Goal: Transaction & Acquisition: Purchase product/service

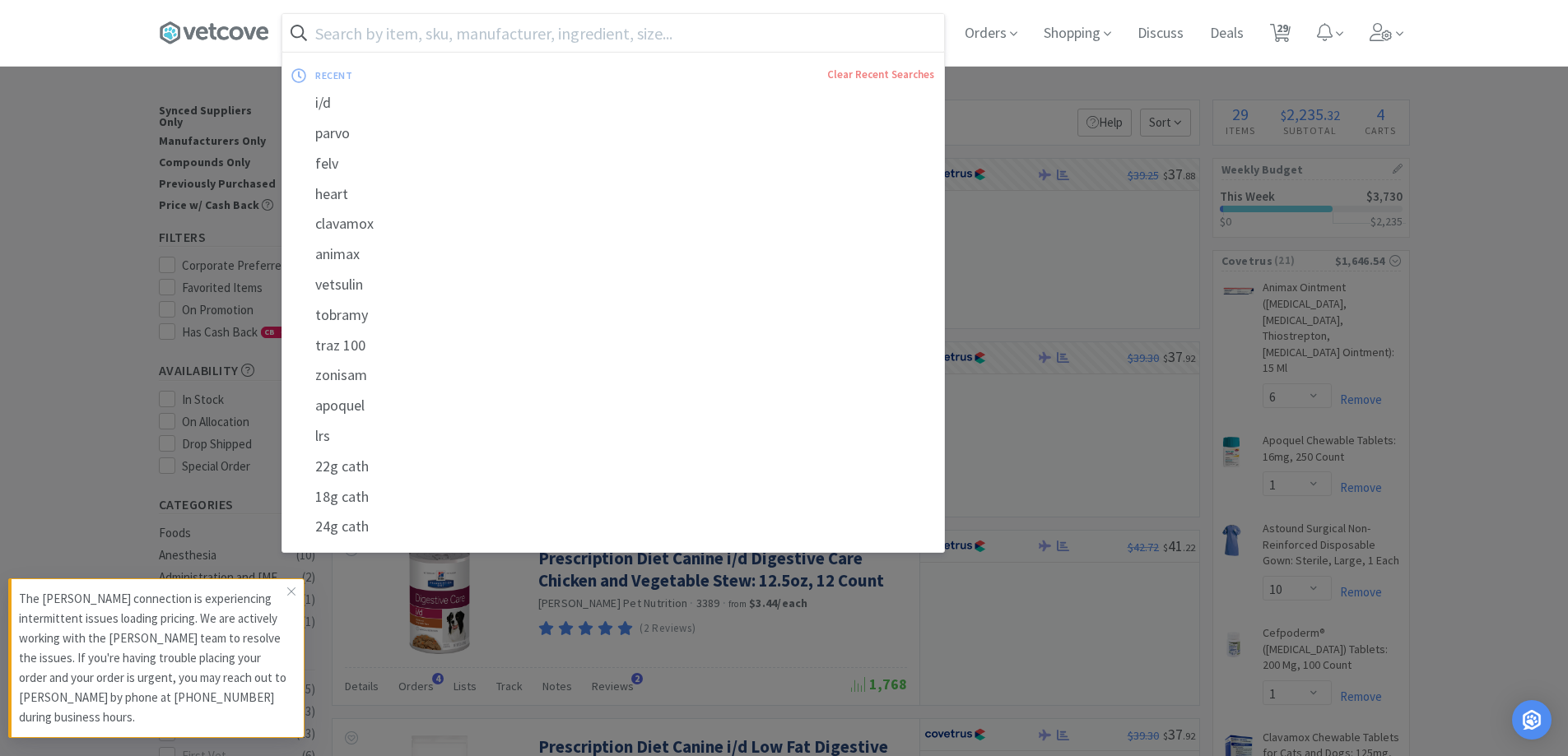
select select "6"
select select "1"
select select "10"
select select "1"
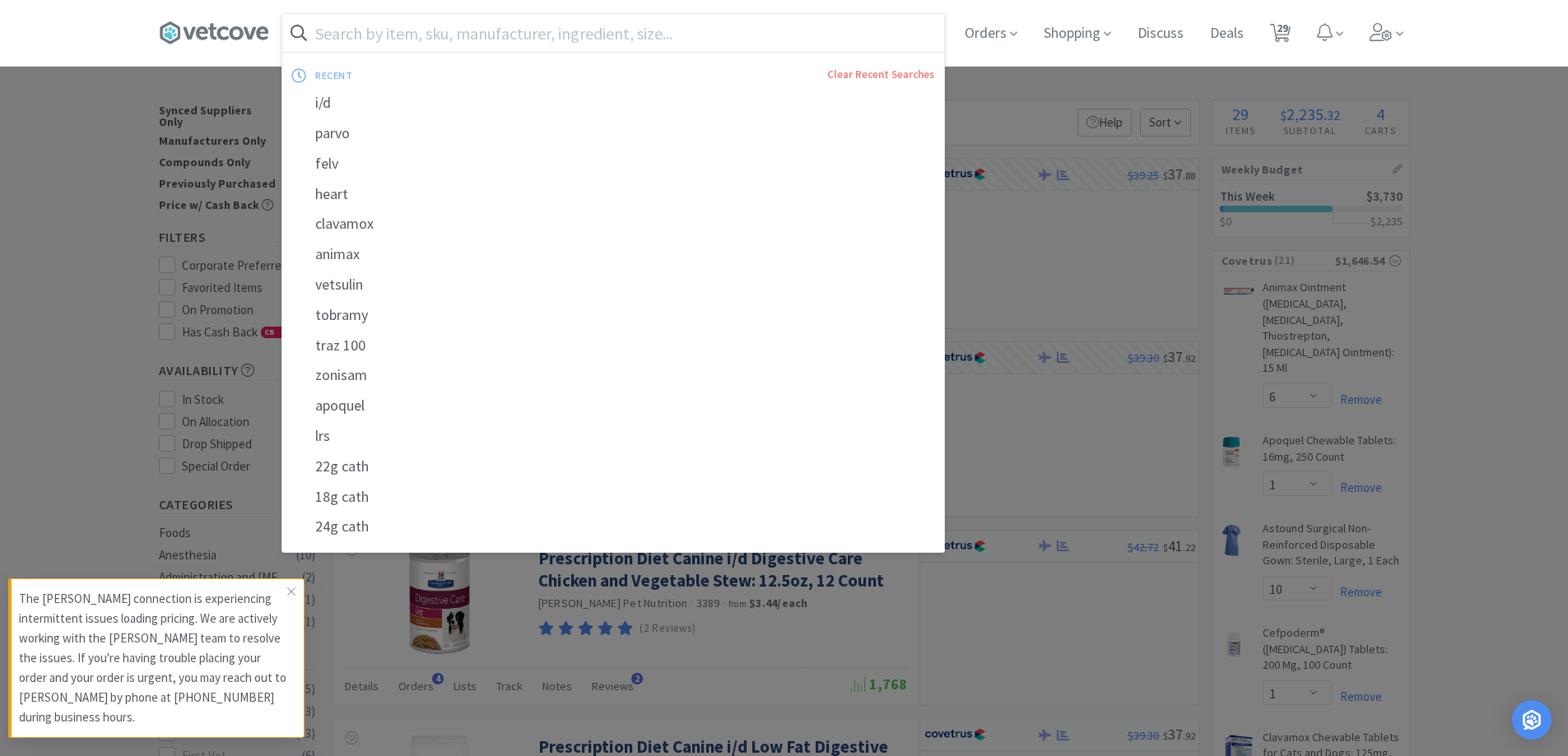
select select "1"
select select "2"
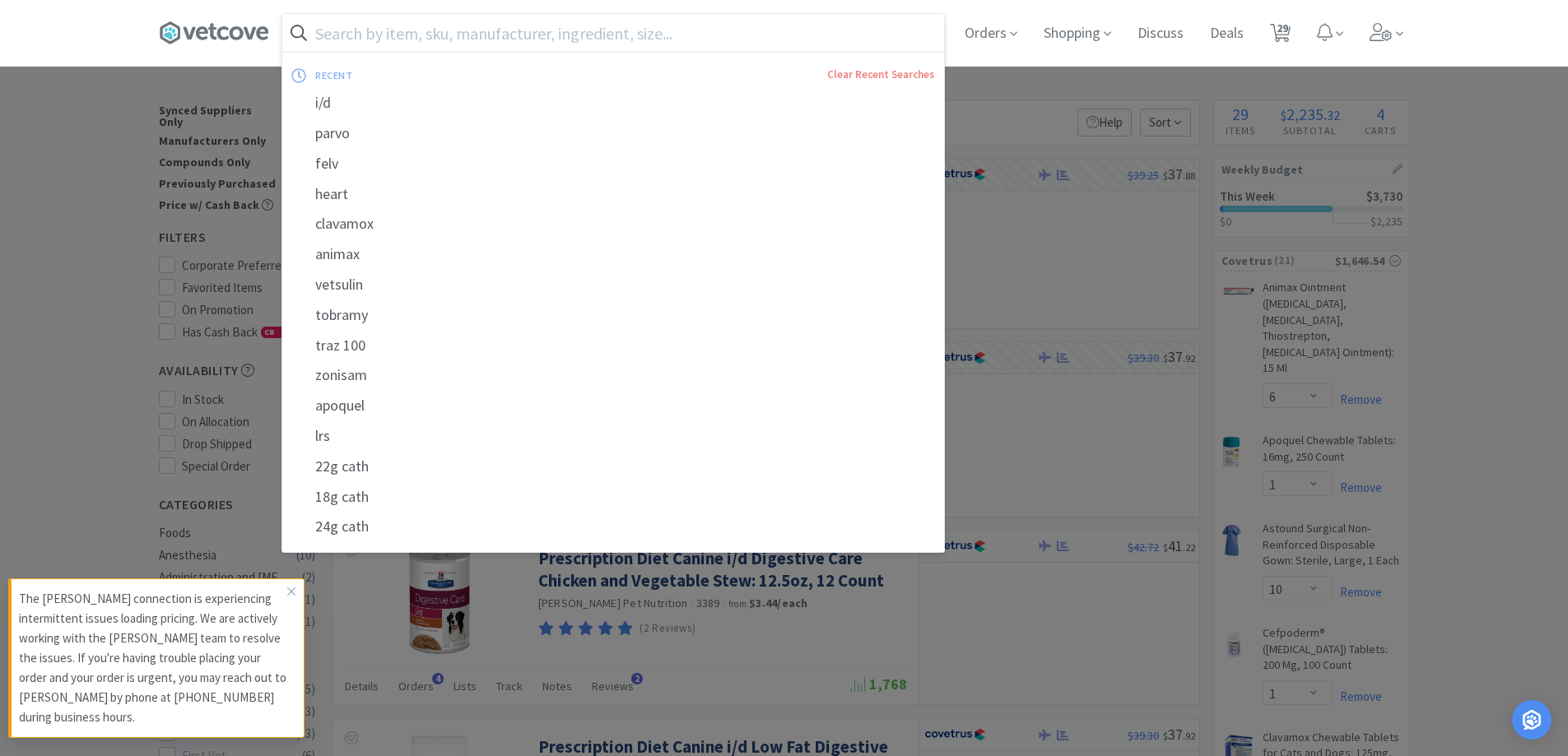
select select "50"
select select "1"
select select "50"
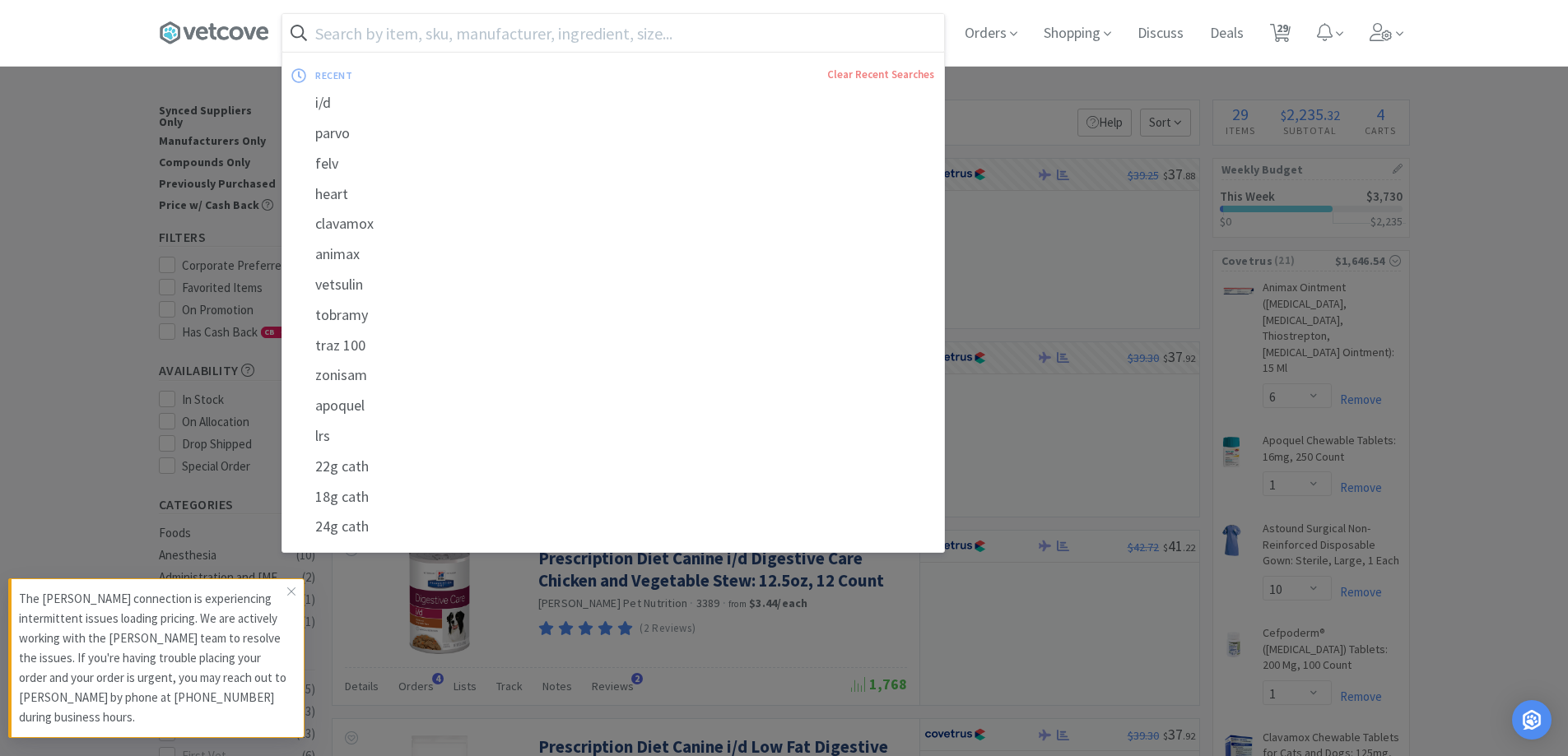
select select "4"
select select "1"
select select "3"
select select "1"
select select "2"
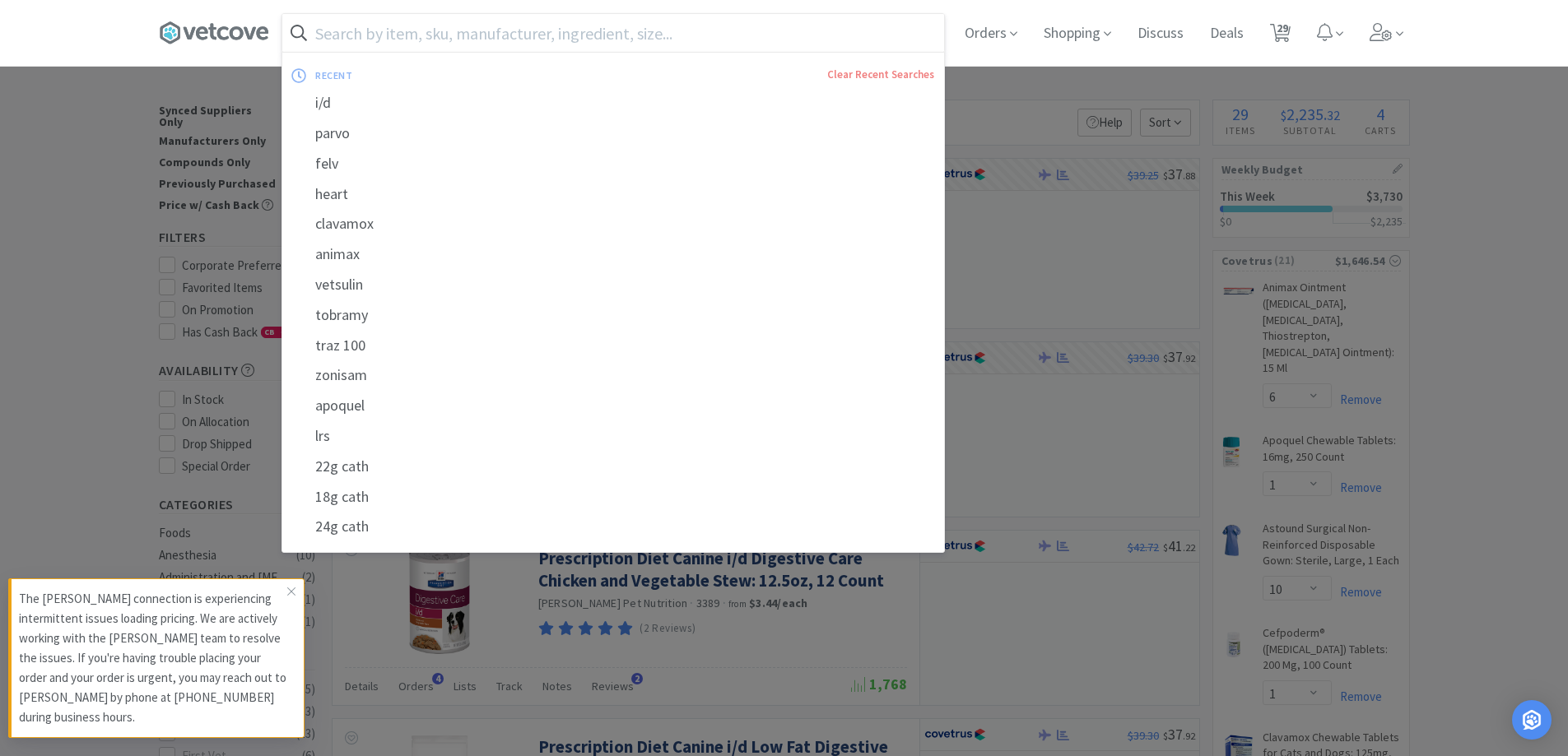
select select "2"
select select "3"
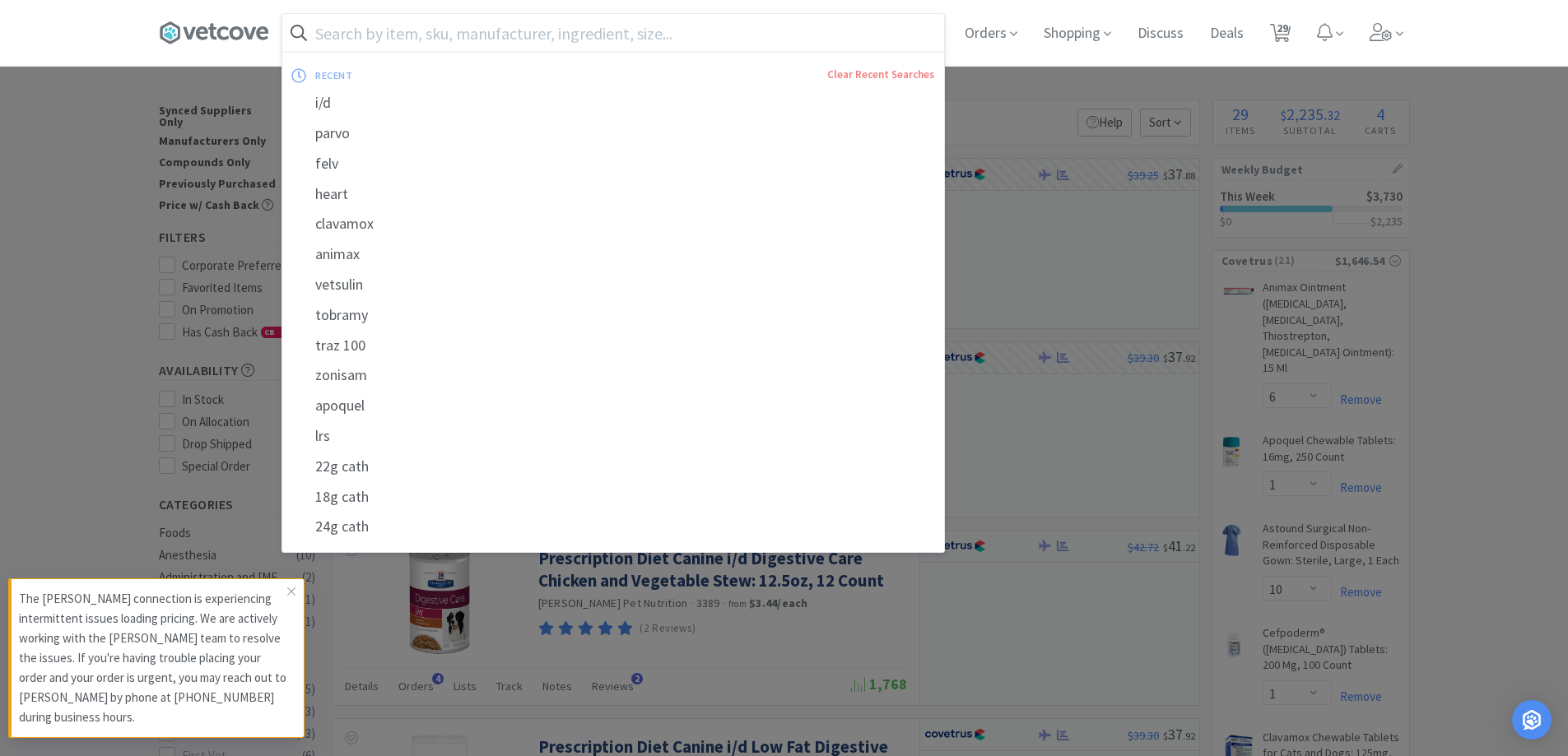
select select "1"
select select "12"
select select "1"
click at [469, 33] on input "text" at bounding box center [613, 33] width 661 height 38
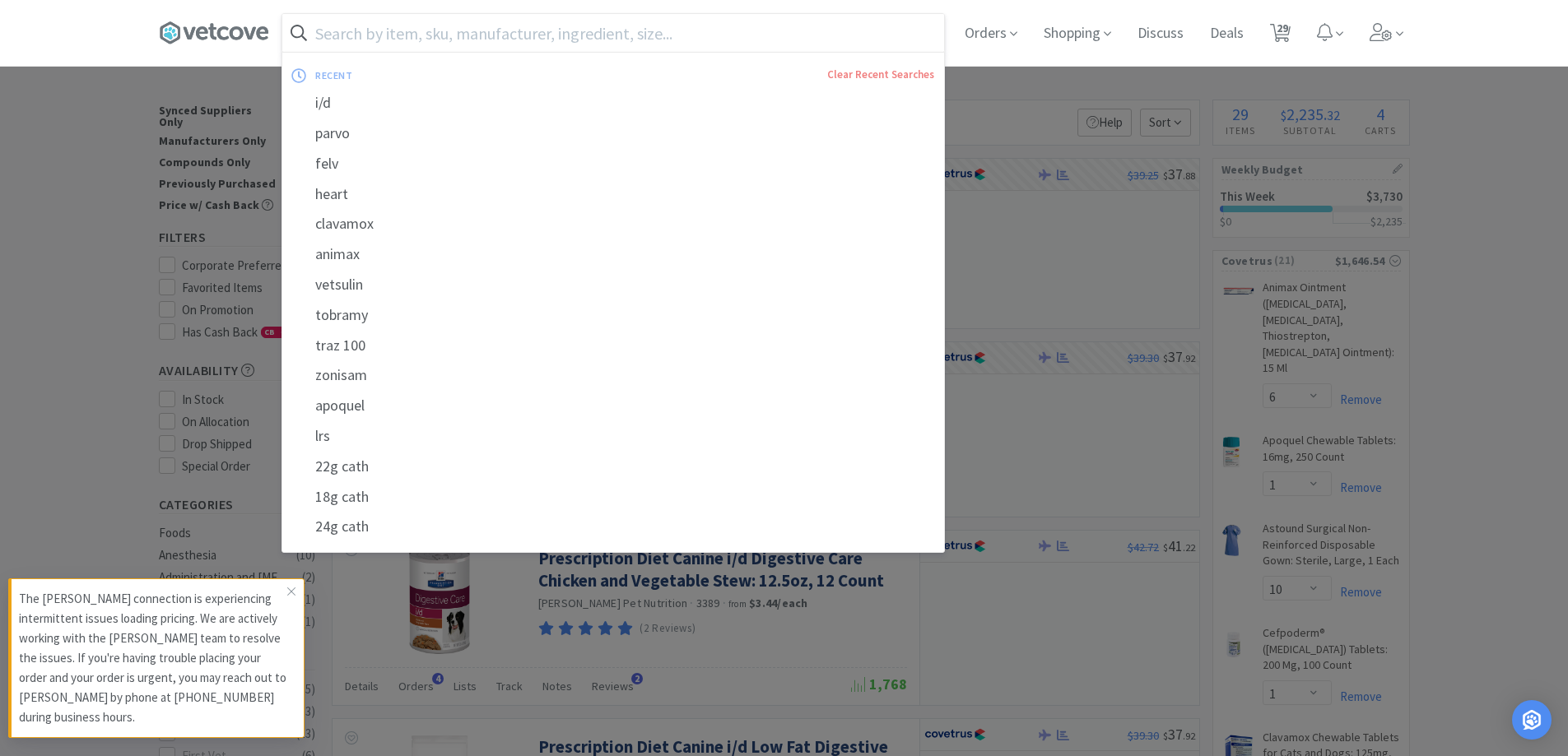
click at [456, 47] on input "text" at bounding box center [613, 33] width 661 height 38
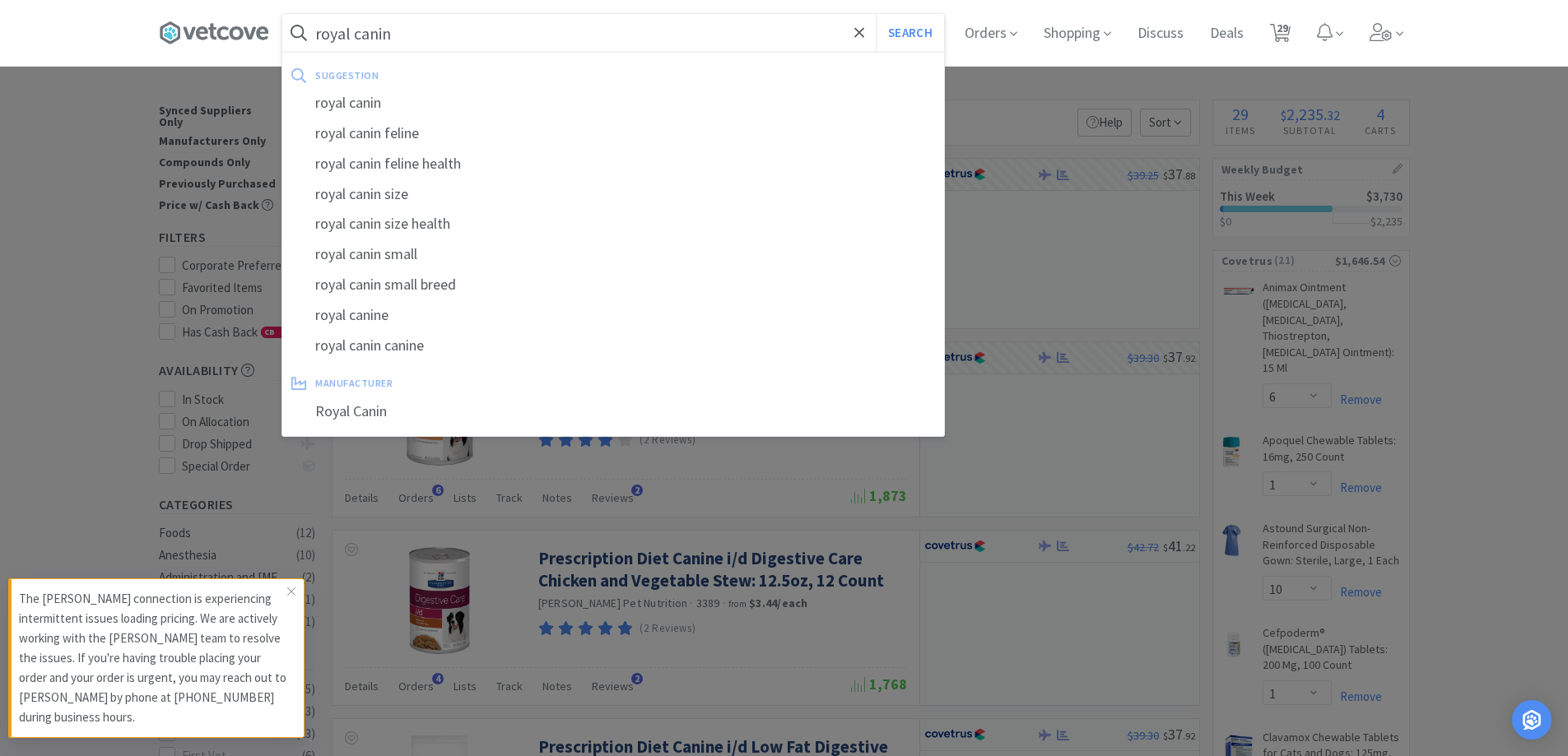
type input "royal canin"
click at [876, 14] on button "Search" at bounding box center [909, 33] width 68 height 38
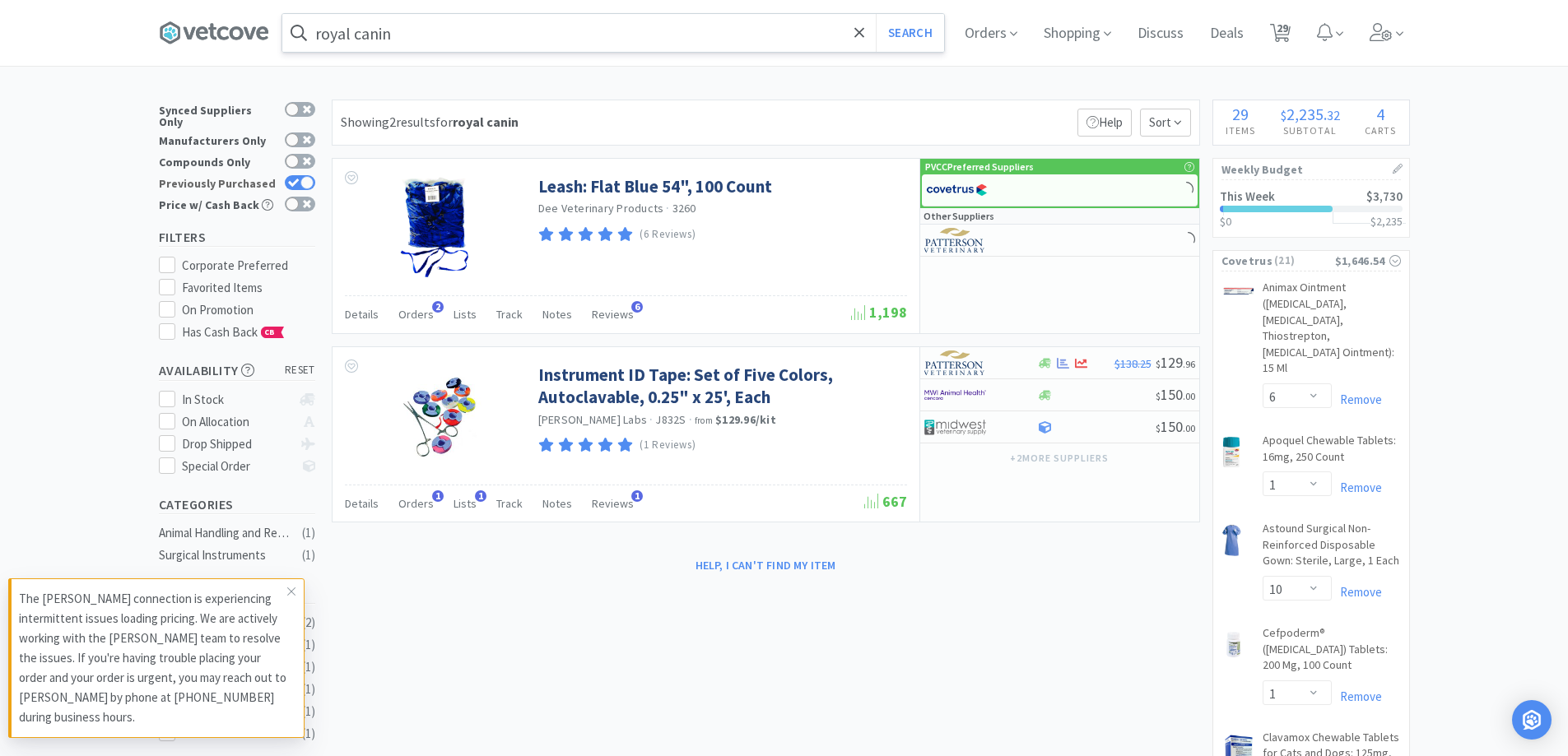
click at [303, 176] on div at bounding box center [307, 182] width 13 height 13
checkbox input "false"
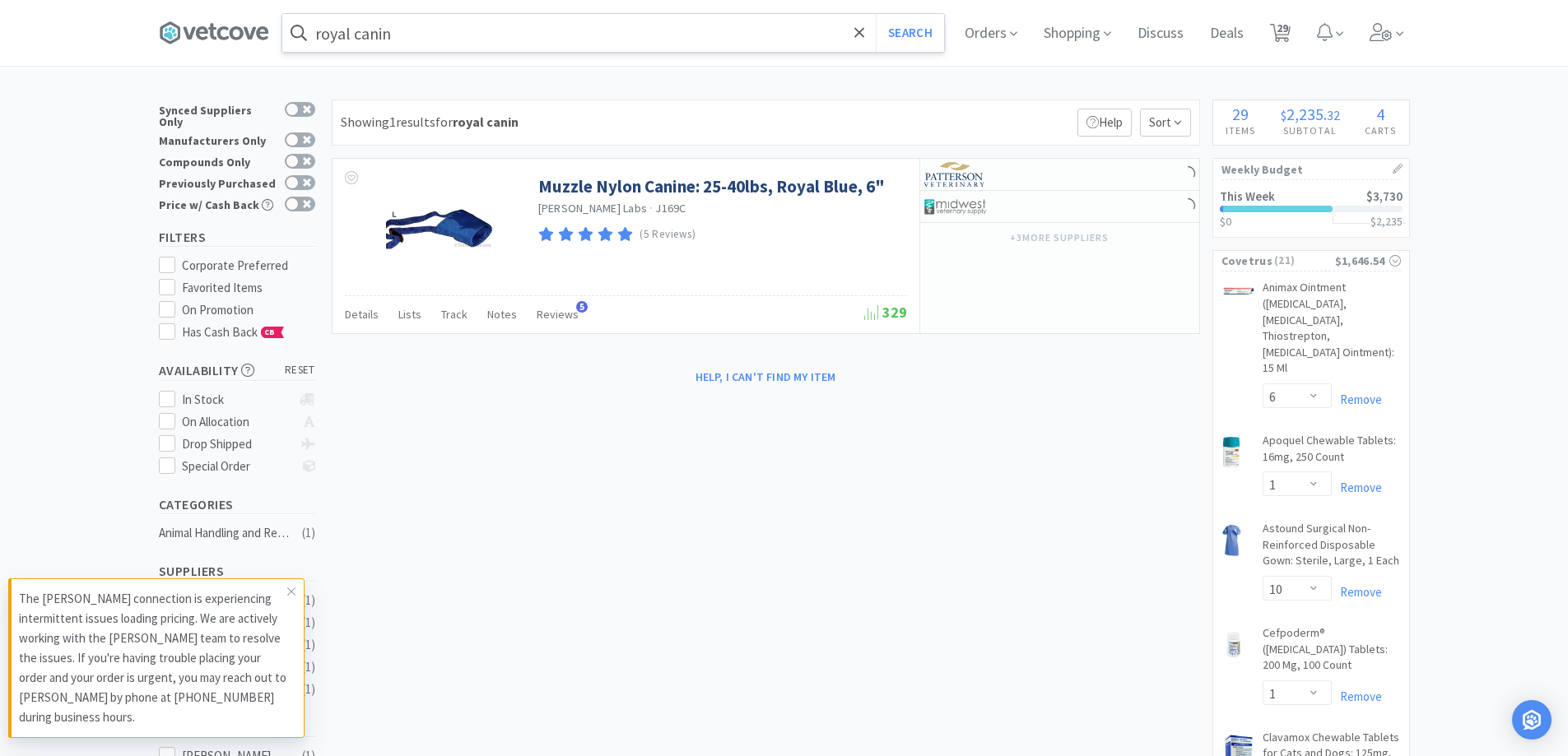
click at [460, 47] on input "royal canin" at bounding box center [613, 33] width 661 height 38
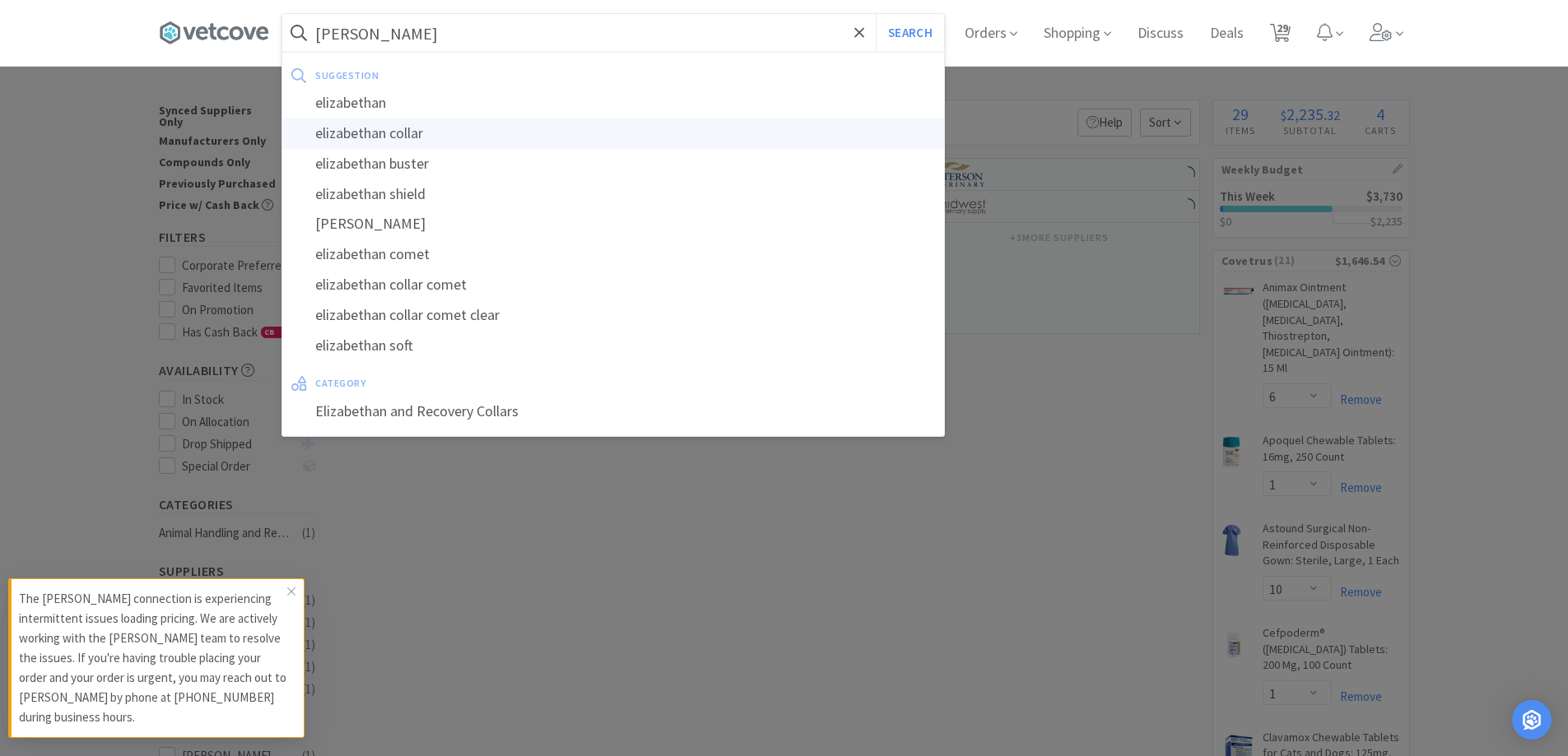
click at [431, 142] on div "elizabethan collar" at bounding box center [613, 133] width 661 height 30
type input "elizabethan collar"
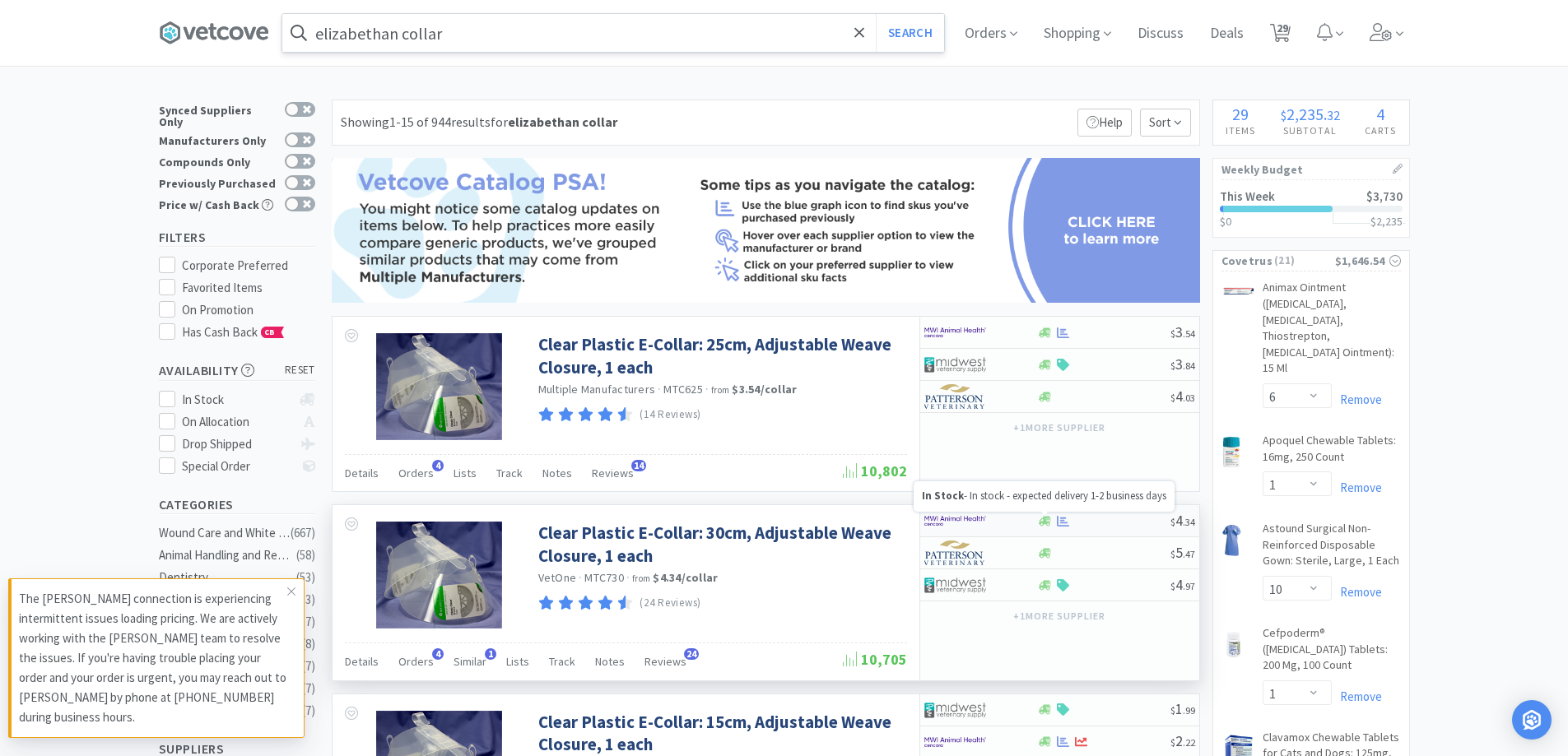
click at [1044, 525] on icon at bounding box center [1045, 522] width 13 height 13
select select "10"
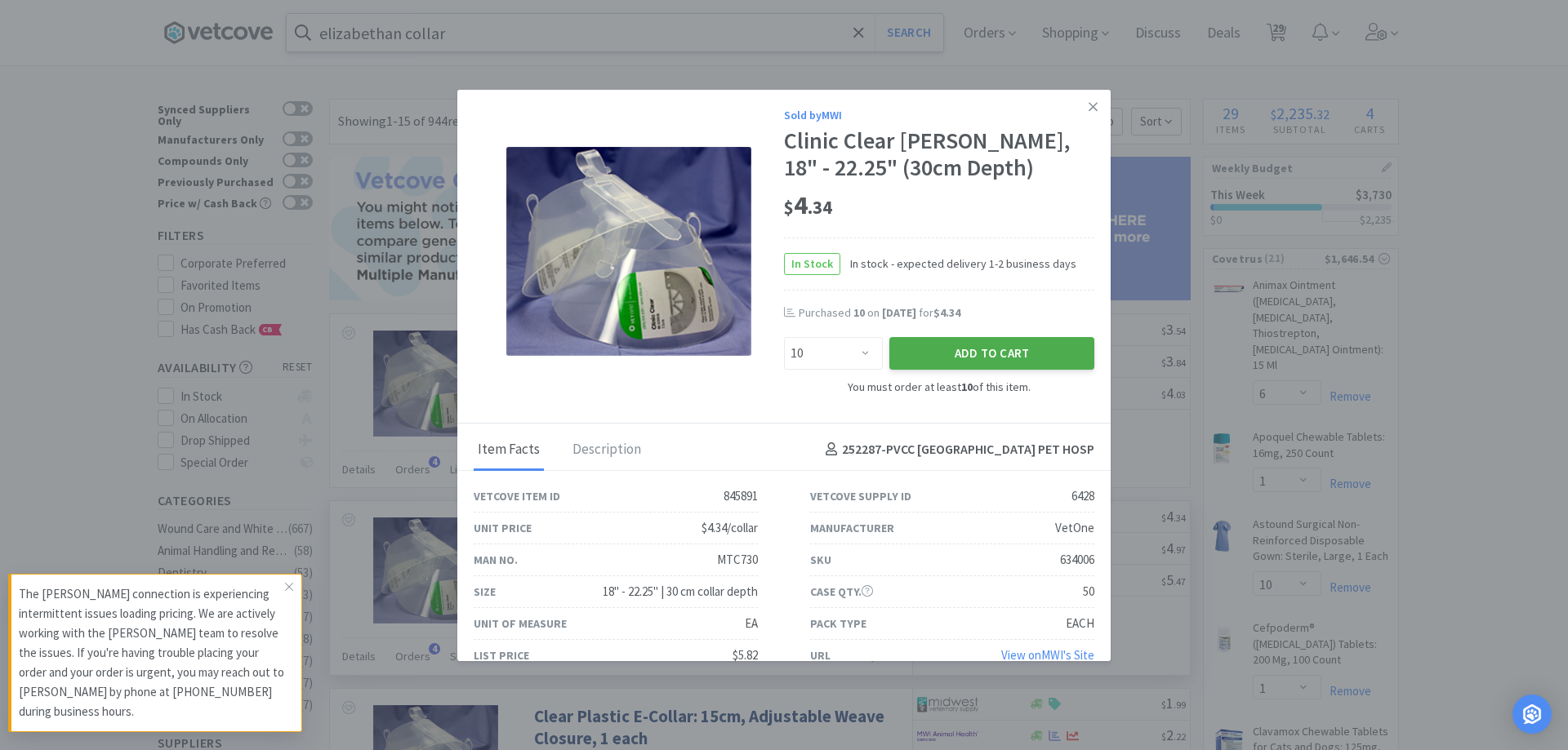
click at [958, 358] on button "Add to Cart" at bounding box center [991, 353] width 205 height 33
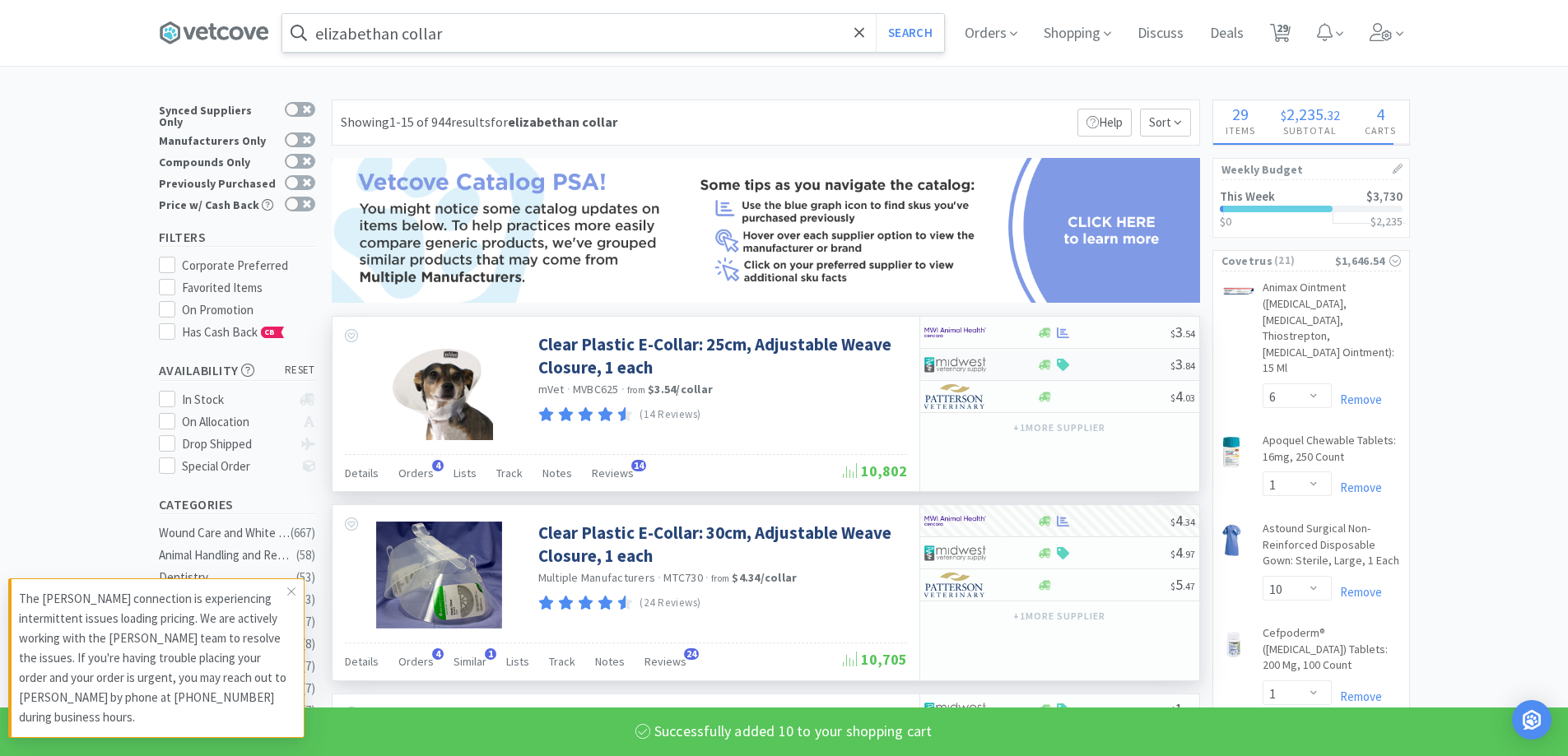
select select "10"
select select "2"
select select "3"
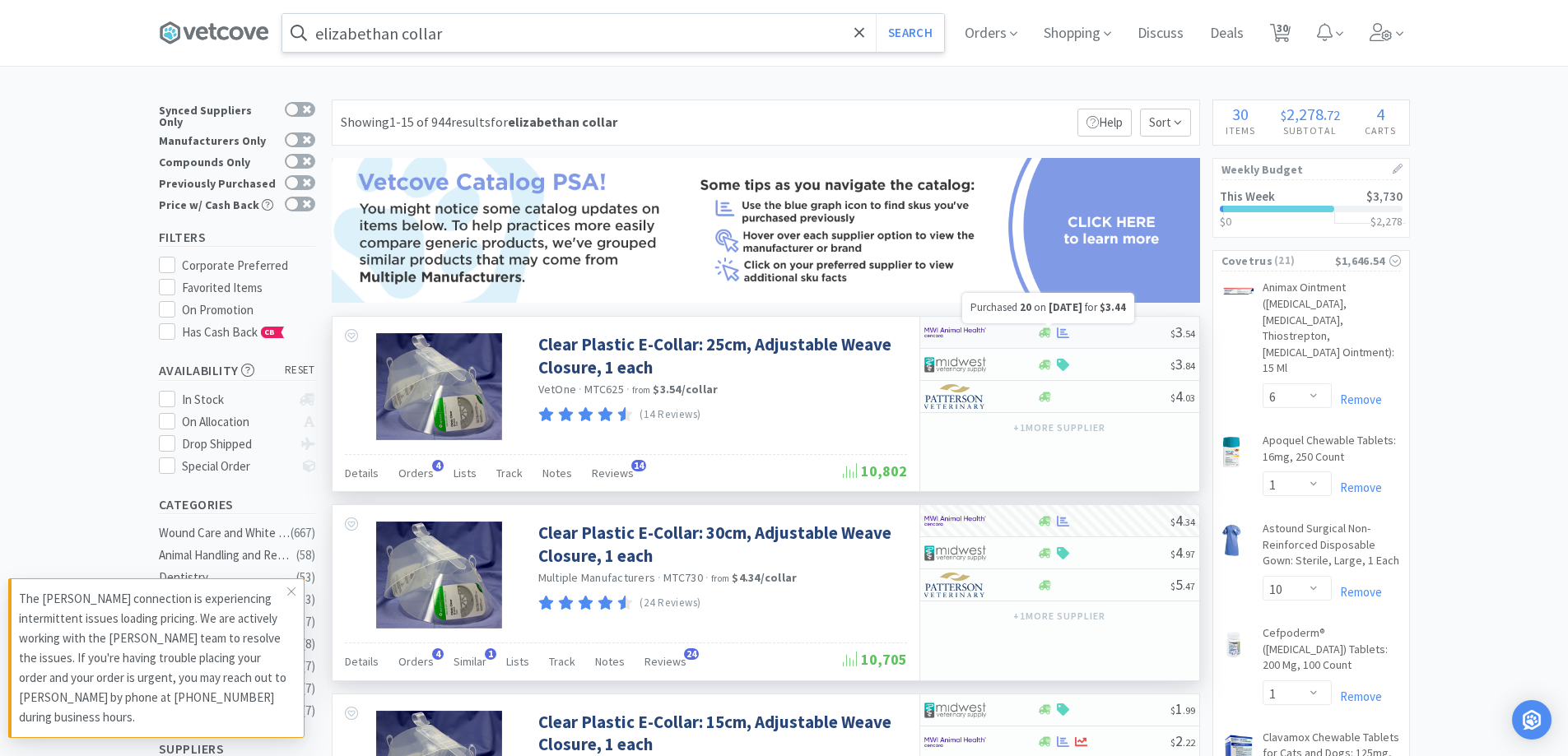
click at [1058, 335] on icon at bounding box center [1063, 333] width 13 height 11
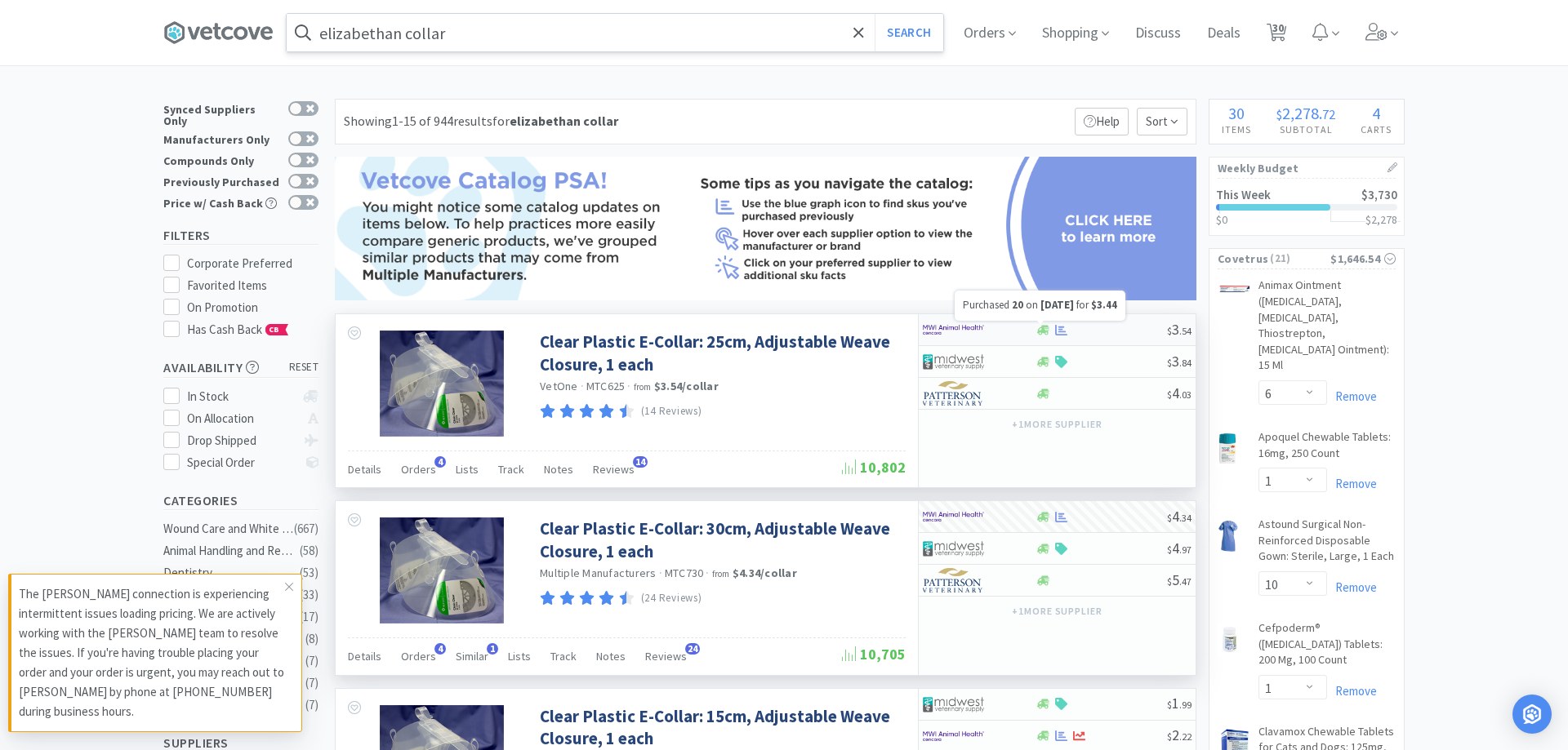
select select "10"
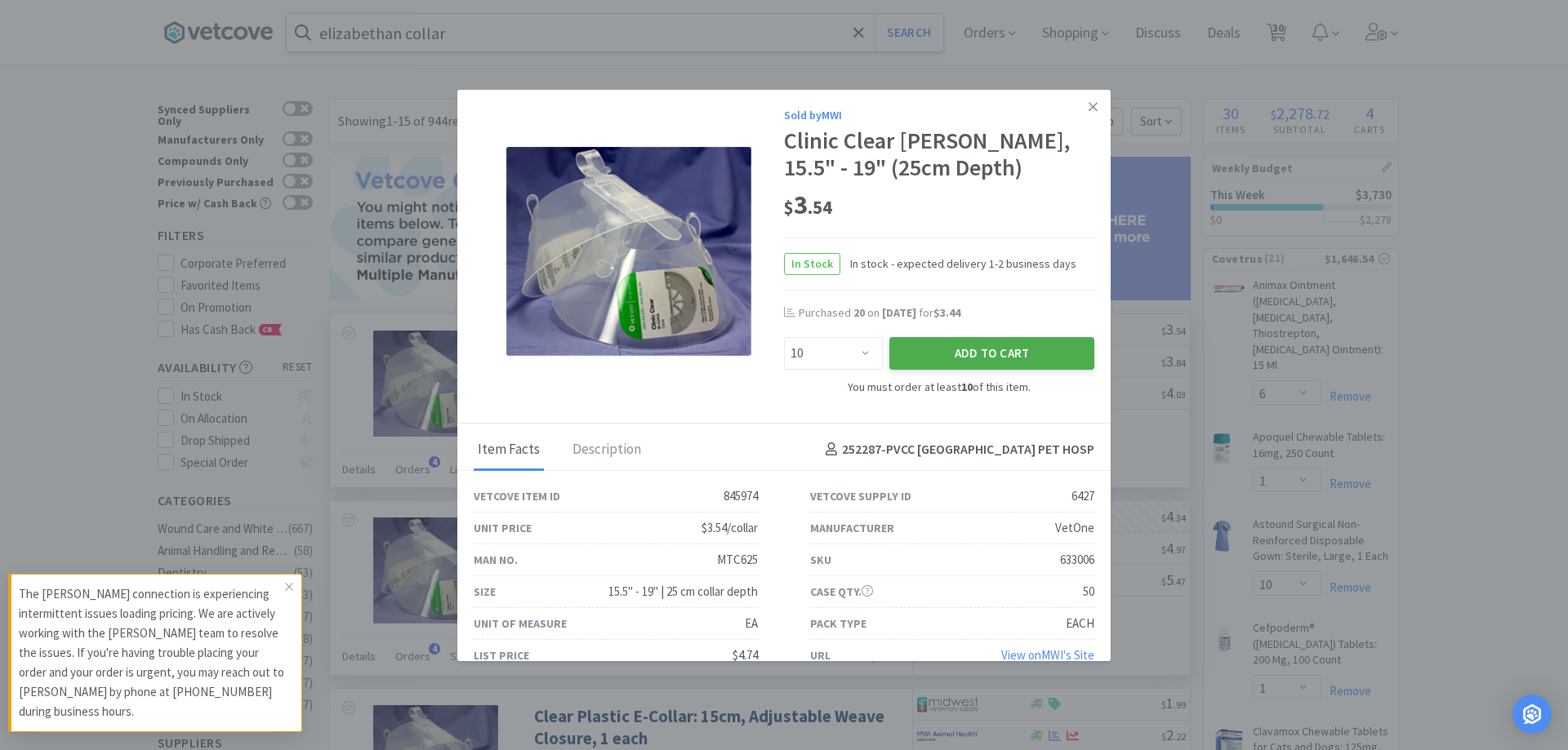
click at [993, 359] on button "Add to Cart" at bounding box center [991, 353] width 205 height 33
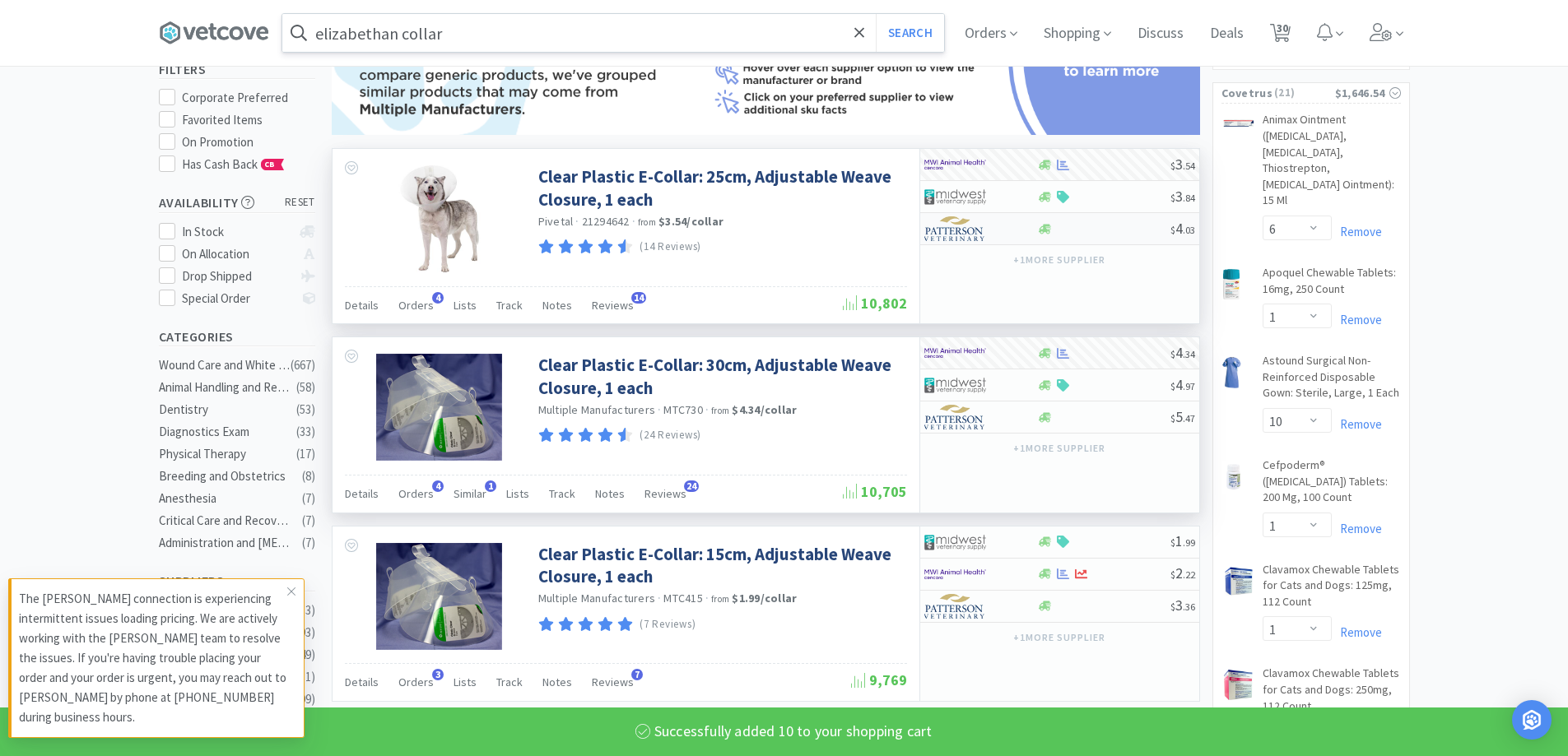
select select "10"
select select "2"
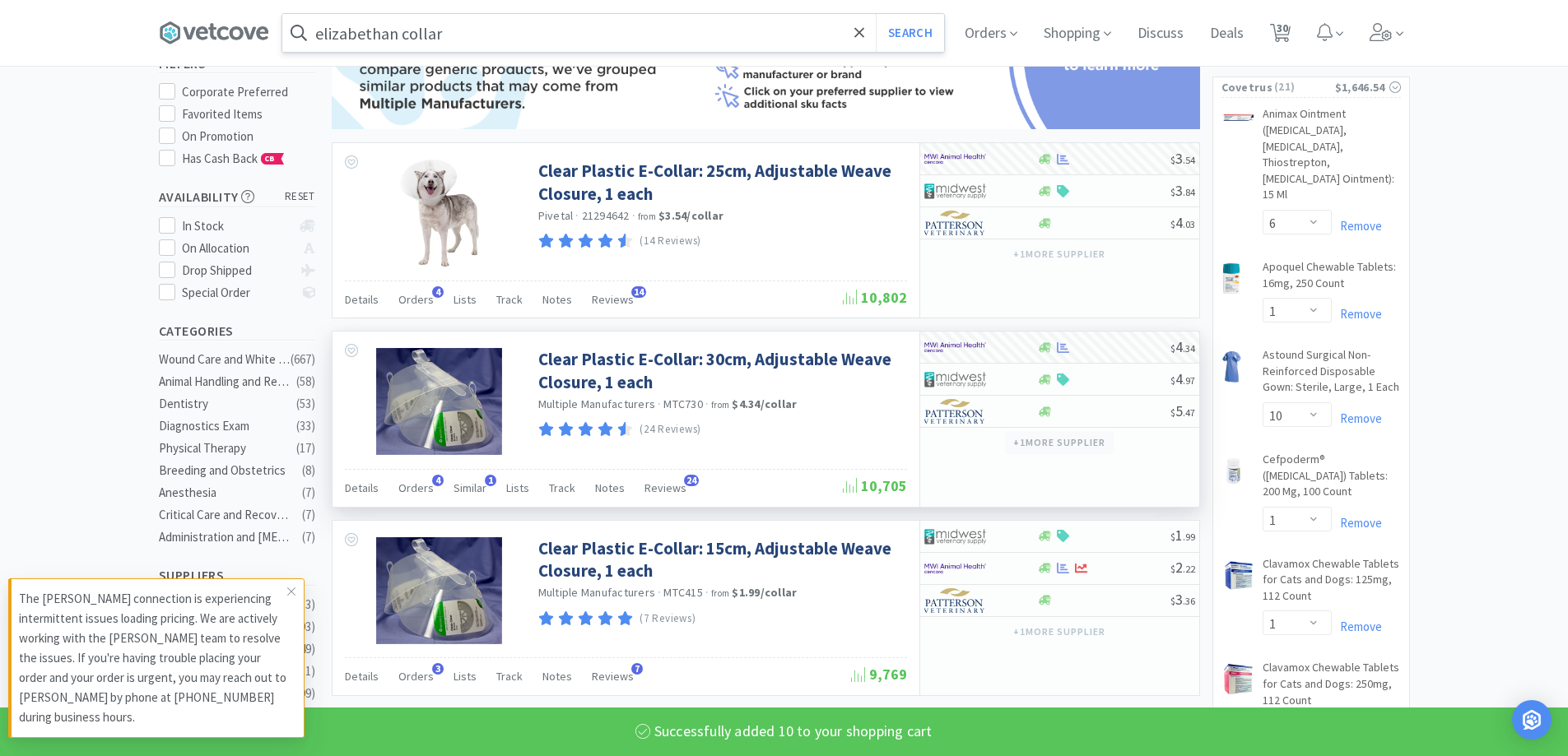
select select "3"
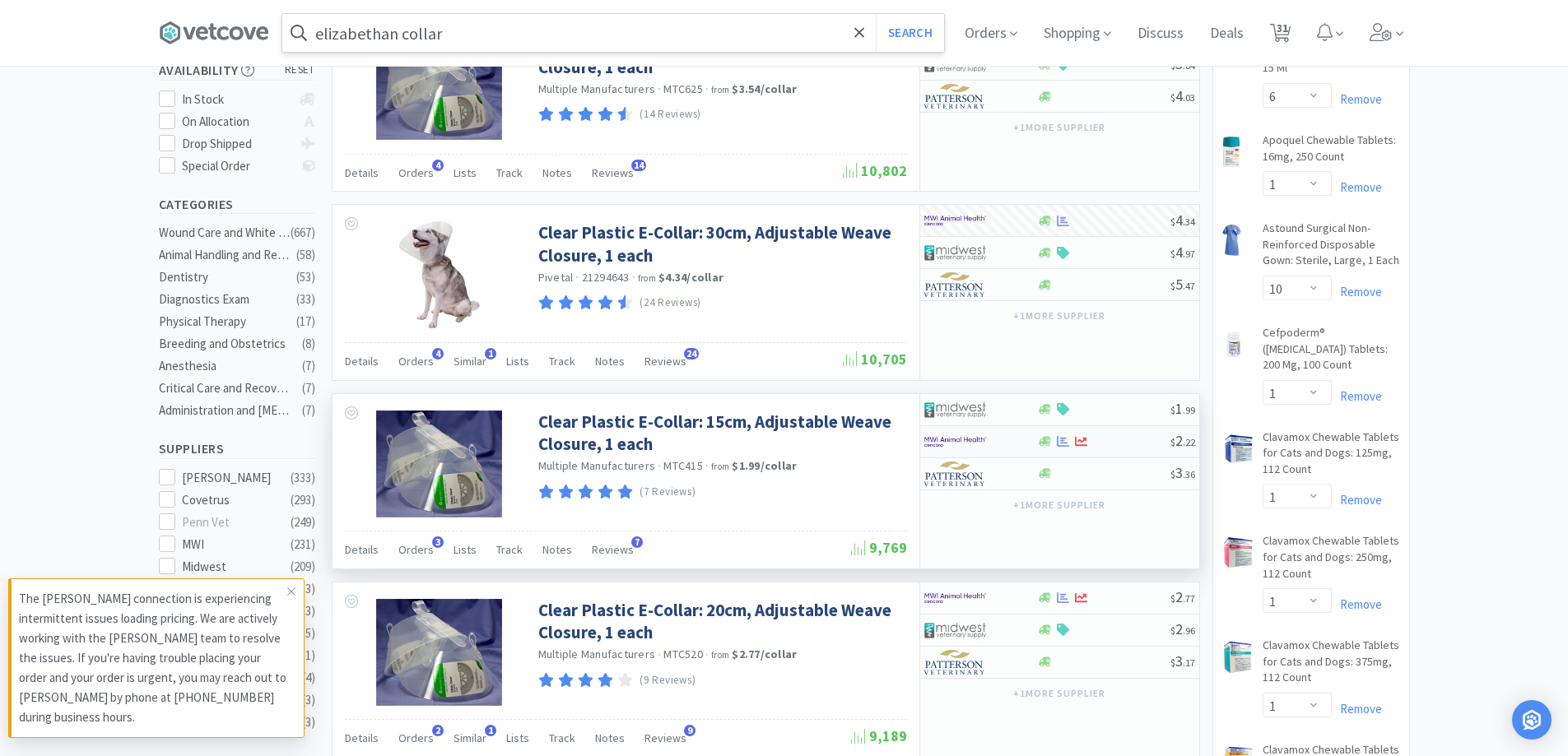
scroll to position [329, 0]
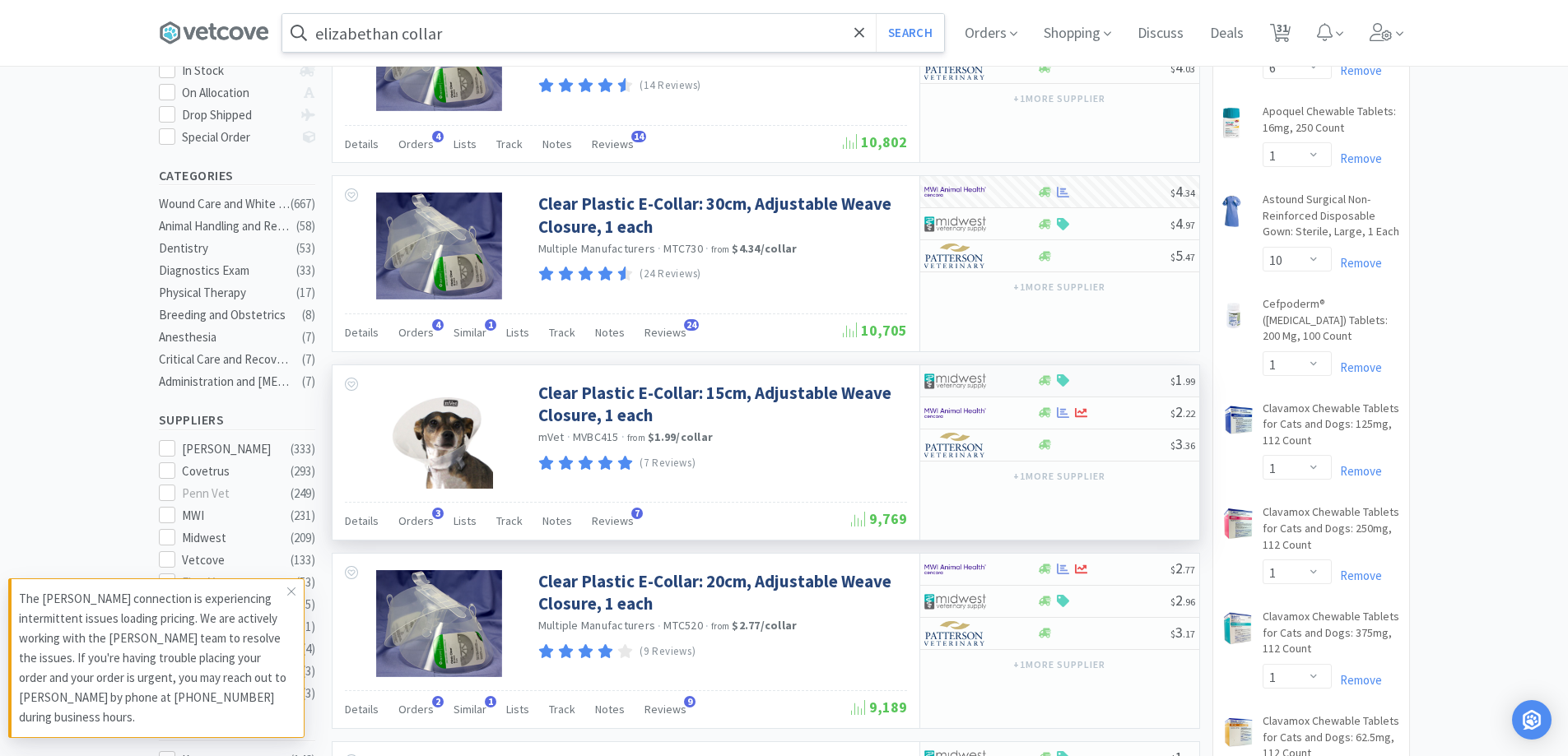
click at [1077, 381] on div at bounding box center [1103, 381] width 133 height 13
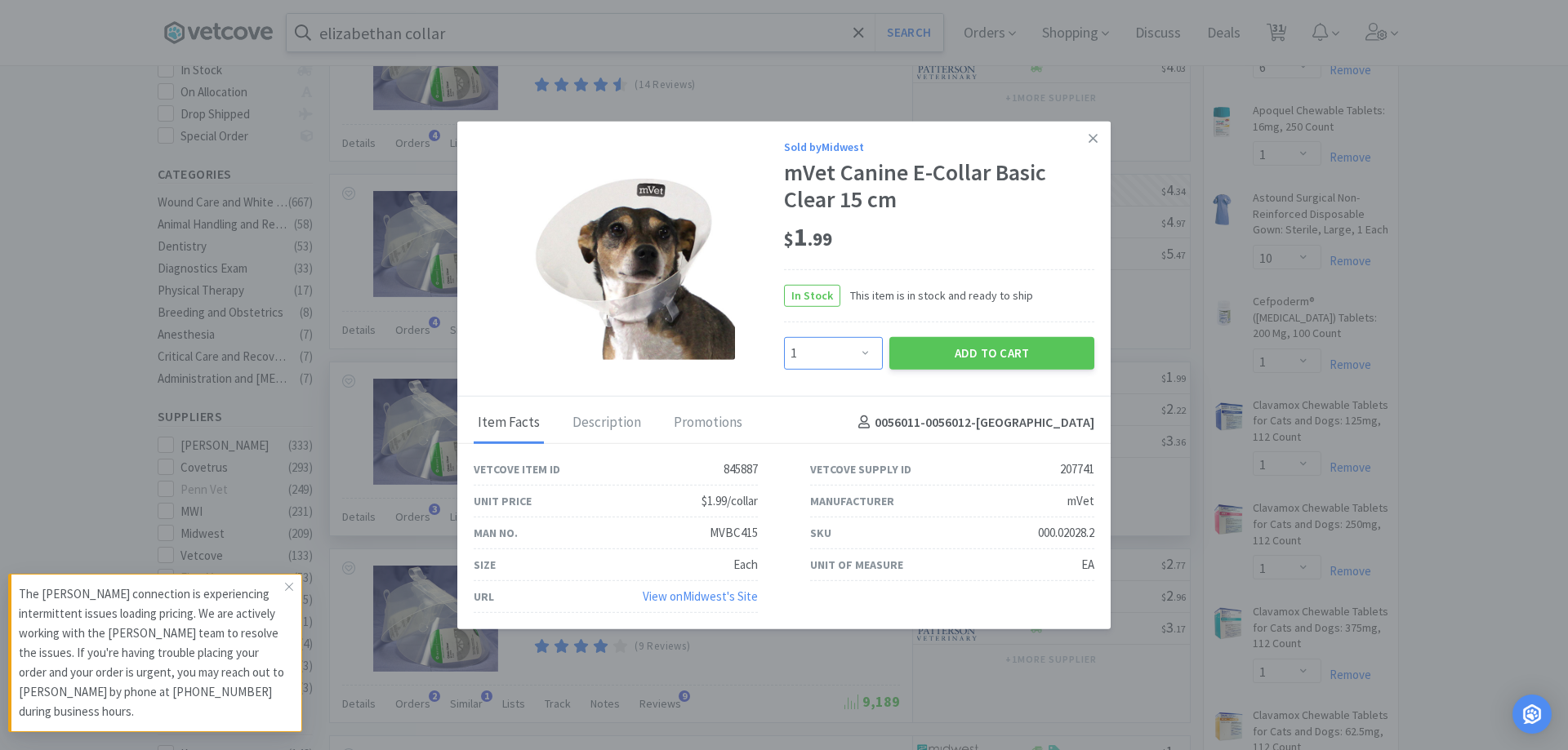
click at [840, 358] on select "Enter Quantity 1 2 3 4 5 6 7 8 9 10 11 12 13 14 15 16 17 18 19 20 Enter Quantity" at bounding box center [832, 352] width 99 height 33
select select "10"
click at [784, 336] on select "Enter Quantity 1 2 3 4 5 6 7 8 9 10 11 12 13 14 15 16 17 18 19 20 Enter Quantity" at bounding box center [832, 352] width 99 height 33
click at [970, 361] on button "Add to Cart" at bounding box center [991, 352] width 205 height 33
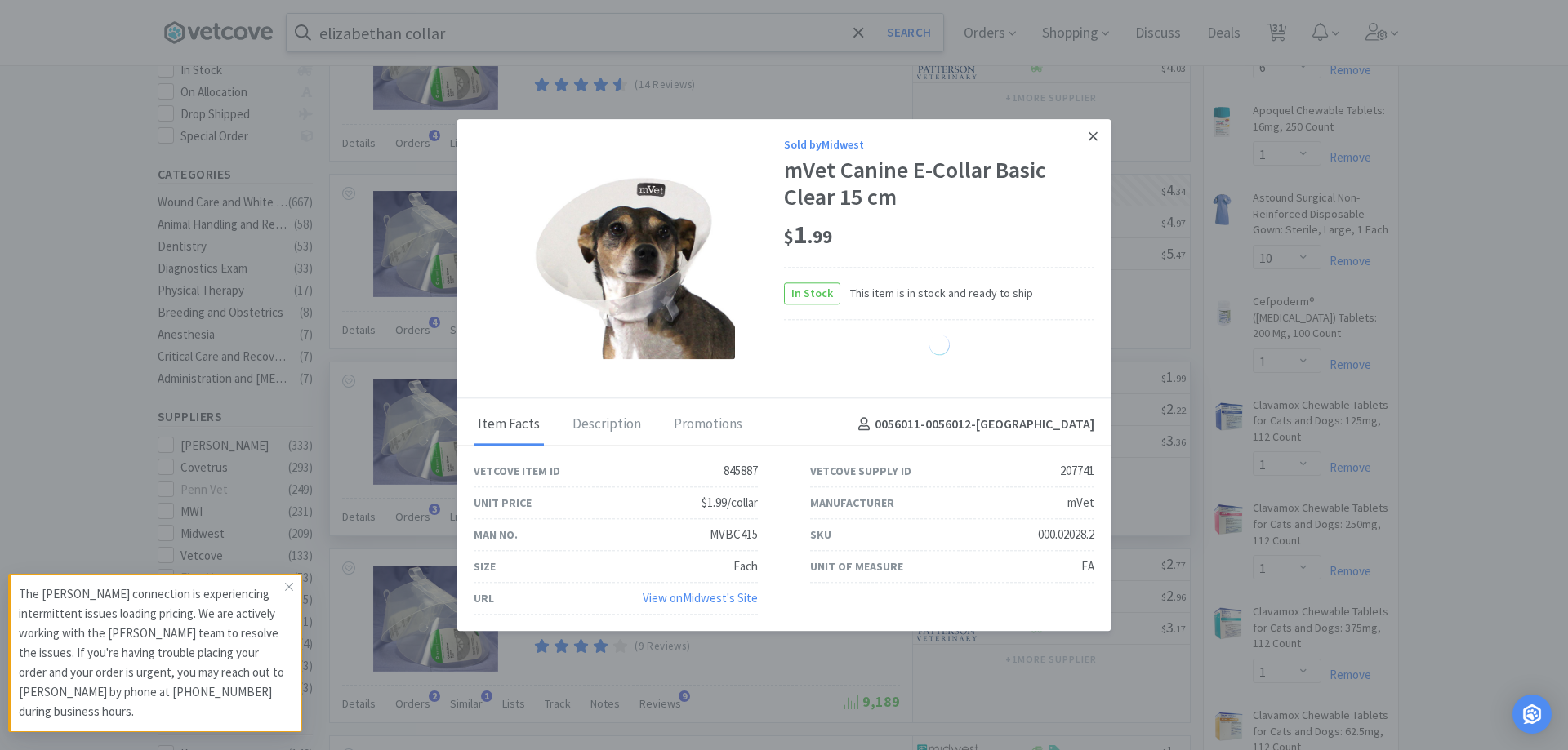
select select "10"
select select "1"
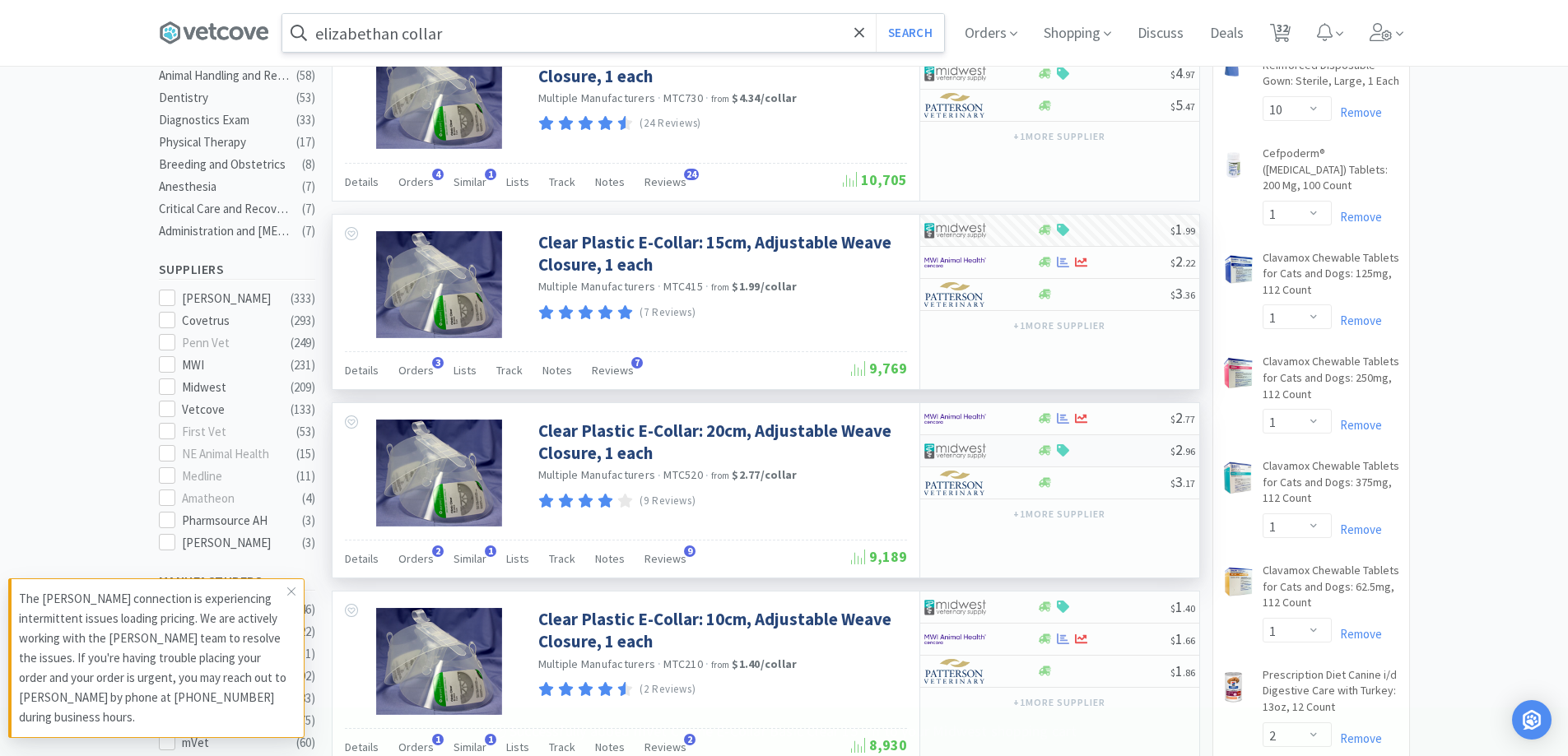
scroll to position [494, 0]
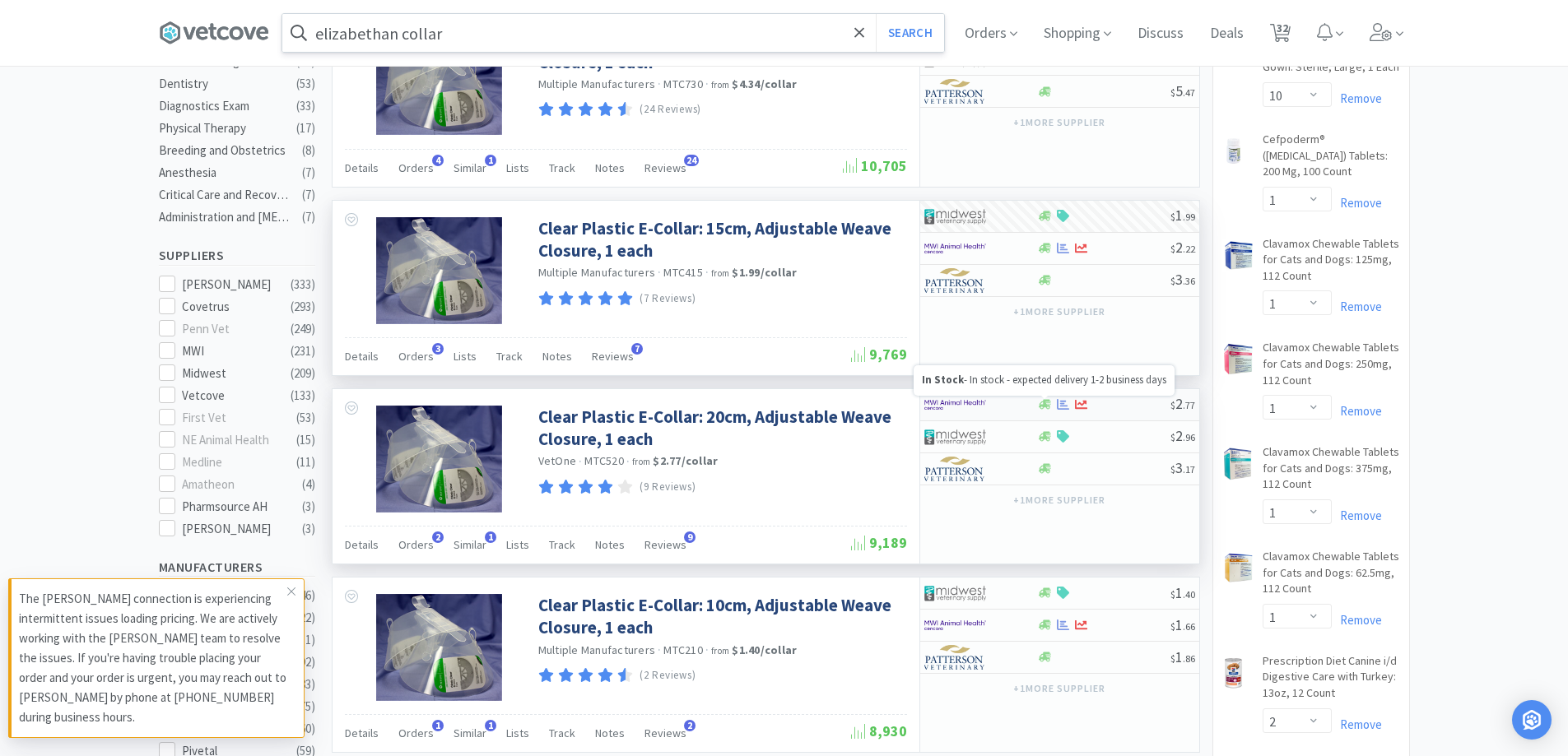
click at [1040, 408] on icon at bounding box center [1045, 404] width 13 height 10
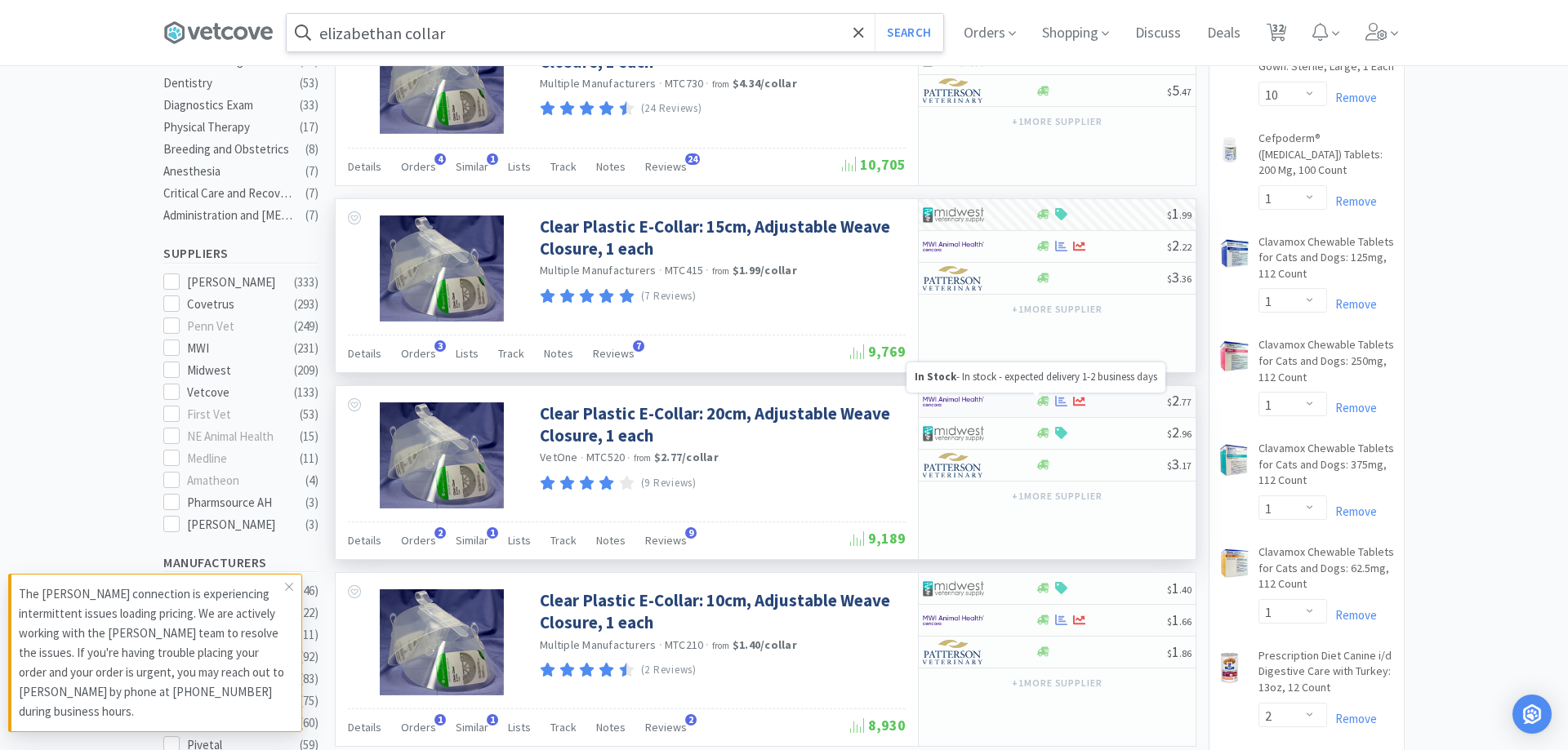
select select "10"
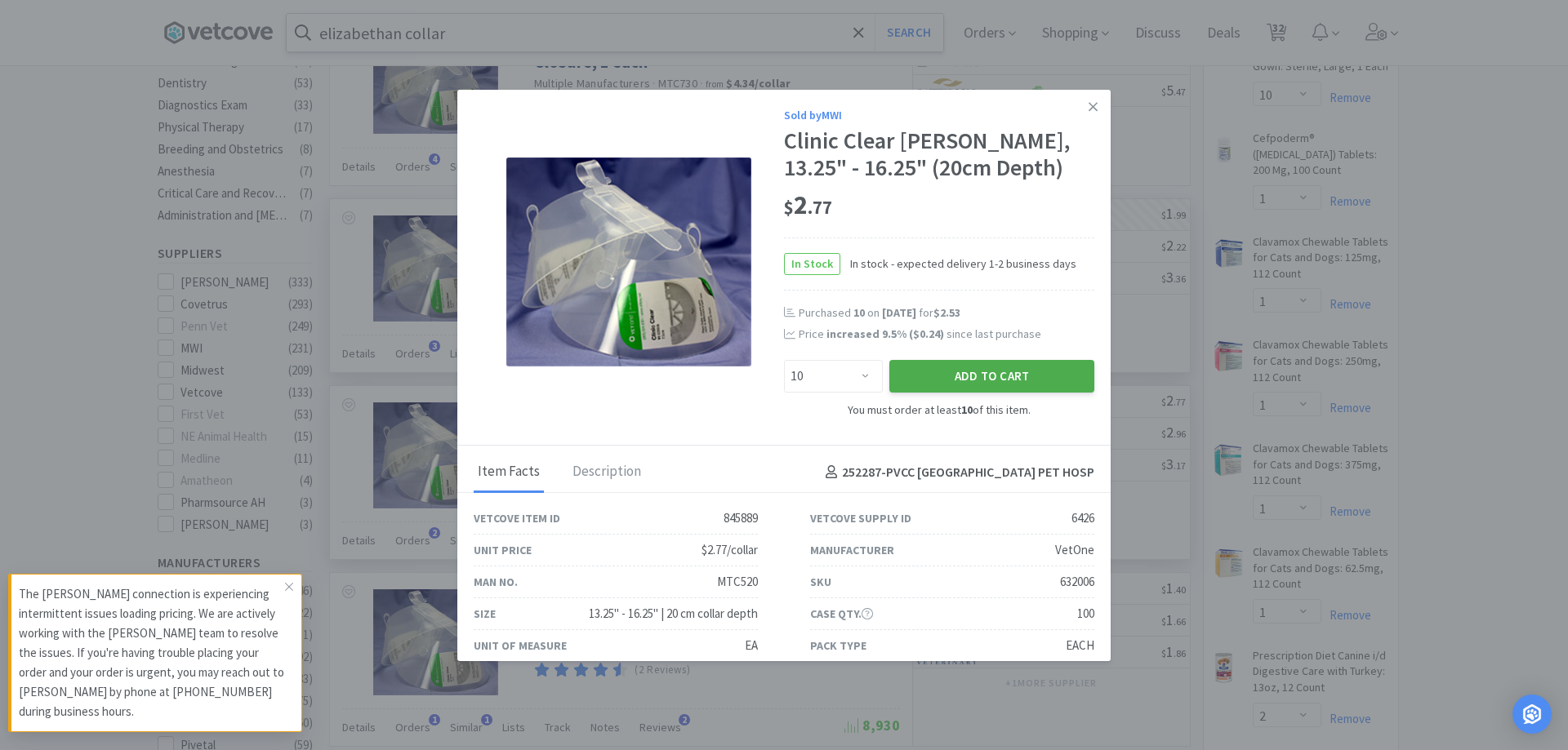
click at [971, 367] on button "Add to Cart" at bounding box center [991, 376] width 205 height 33
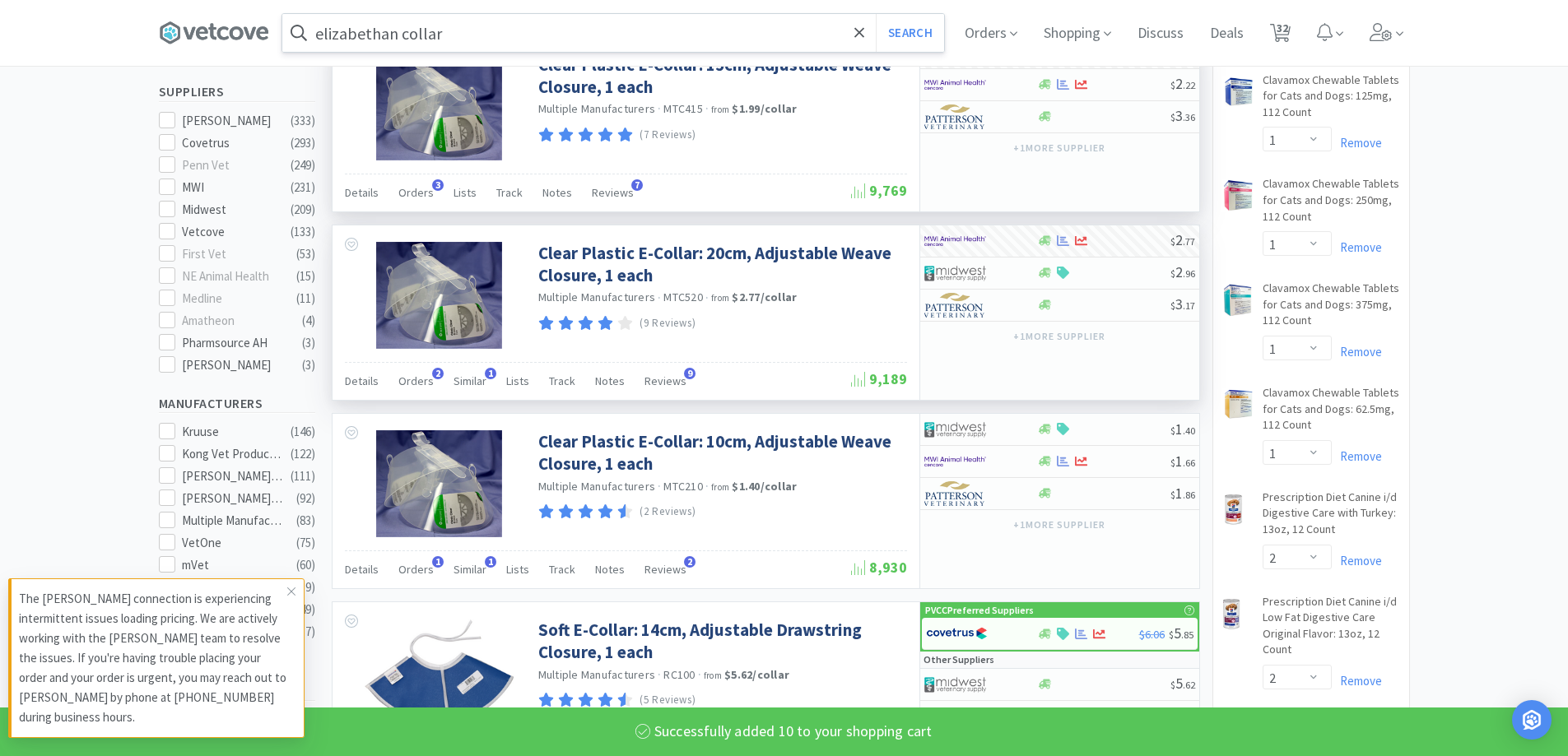
scroll to position [659, 0]
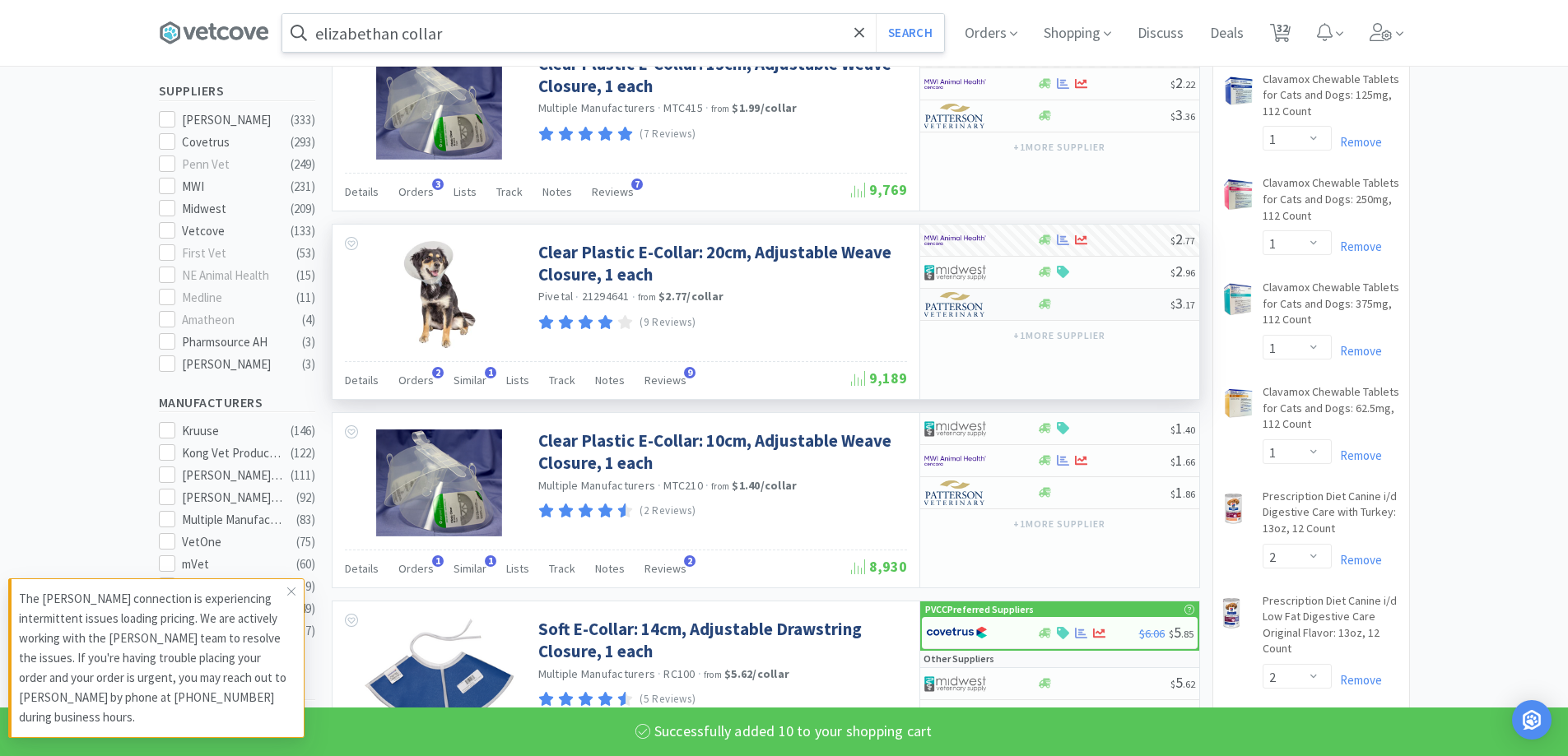
select select "10"
select select "2"
select select "3"
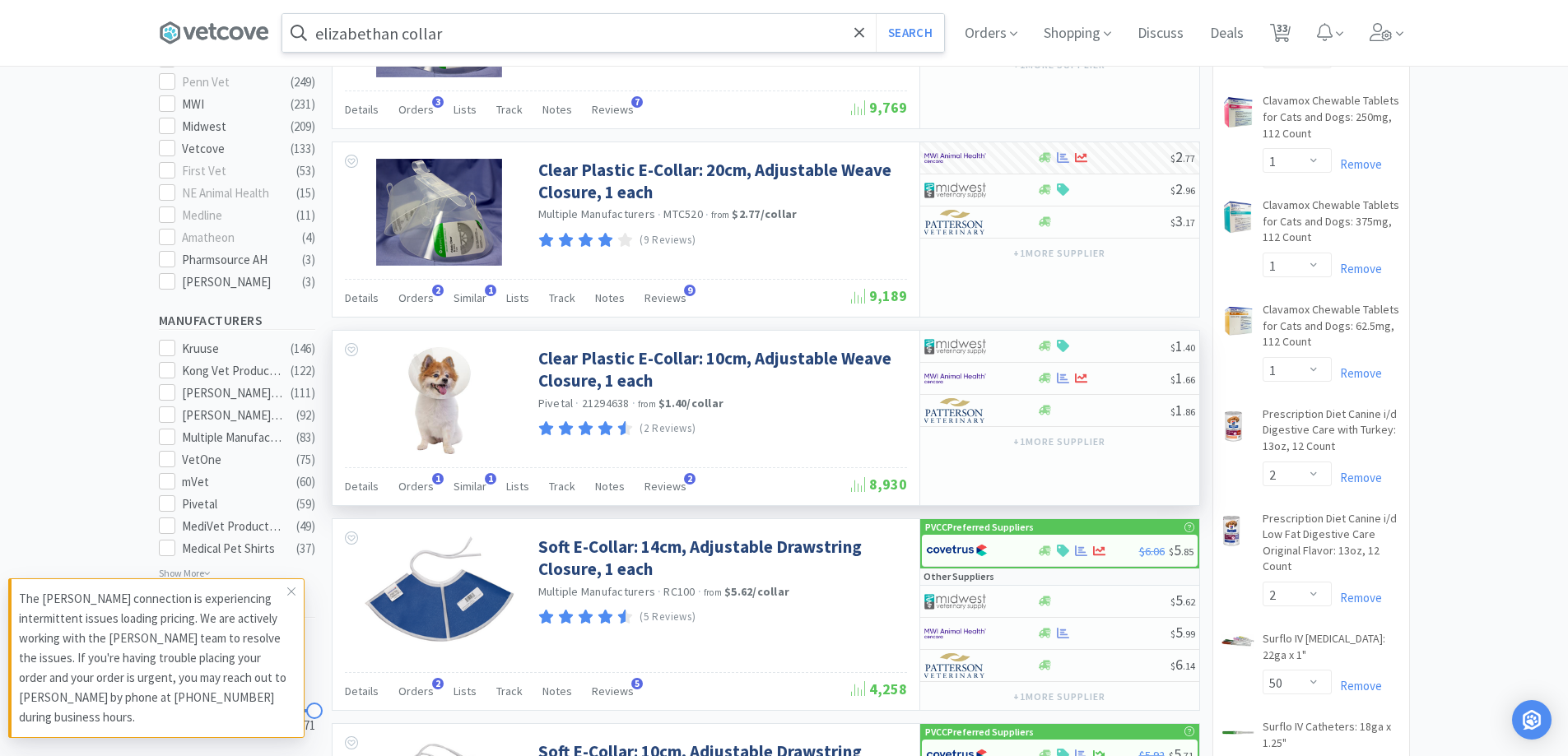
scroll to position [823, 0]
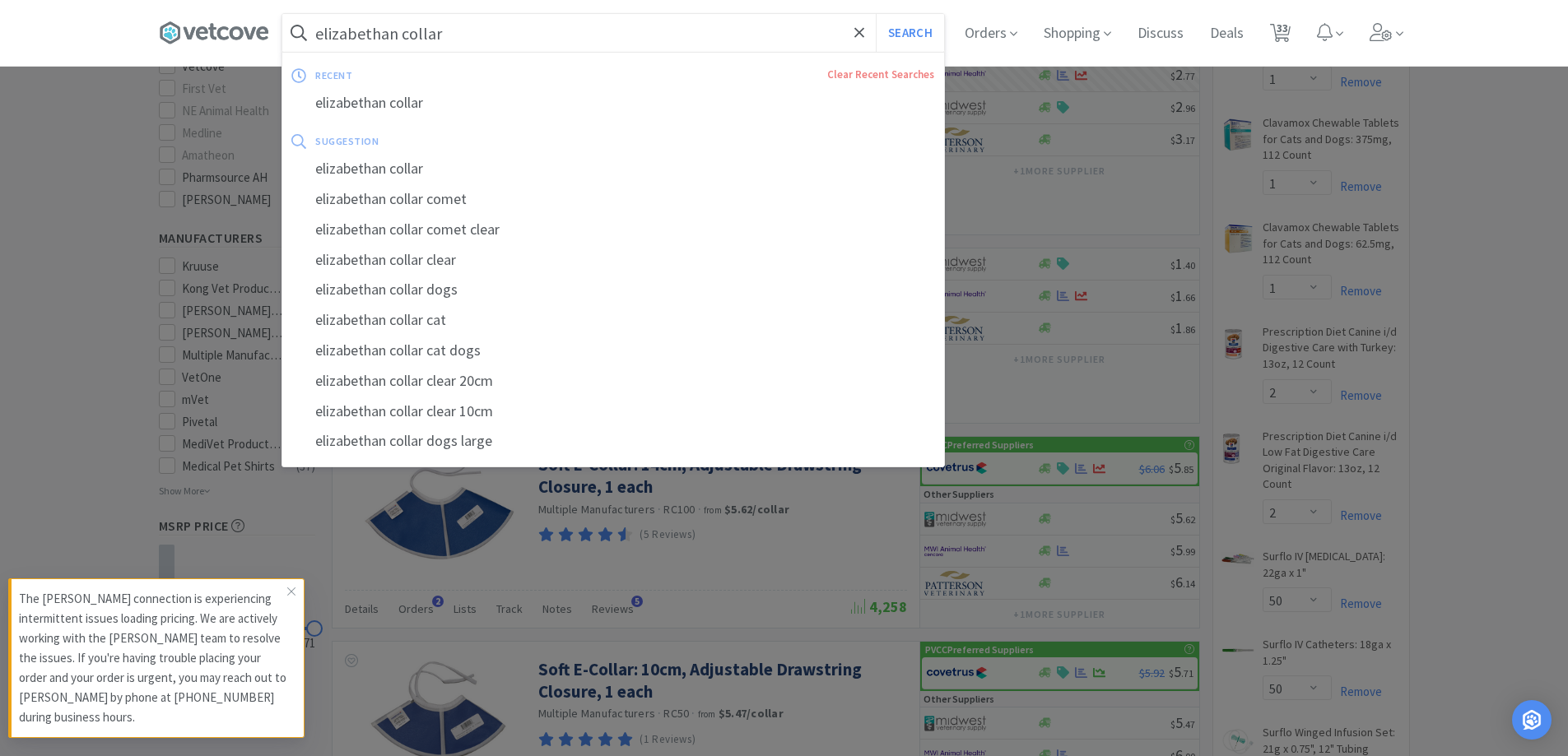
click at [466, 50] on input "elizabethan collar" at bounding box center [613, 33] width 661 height 38
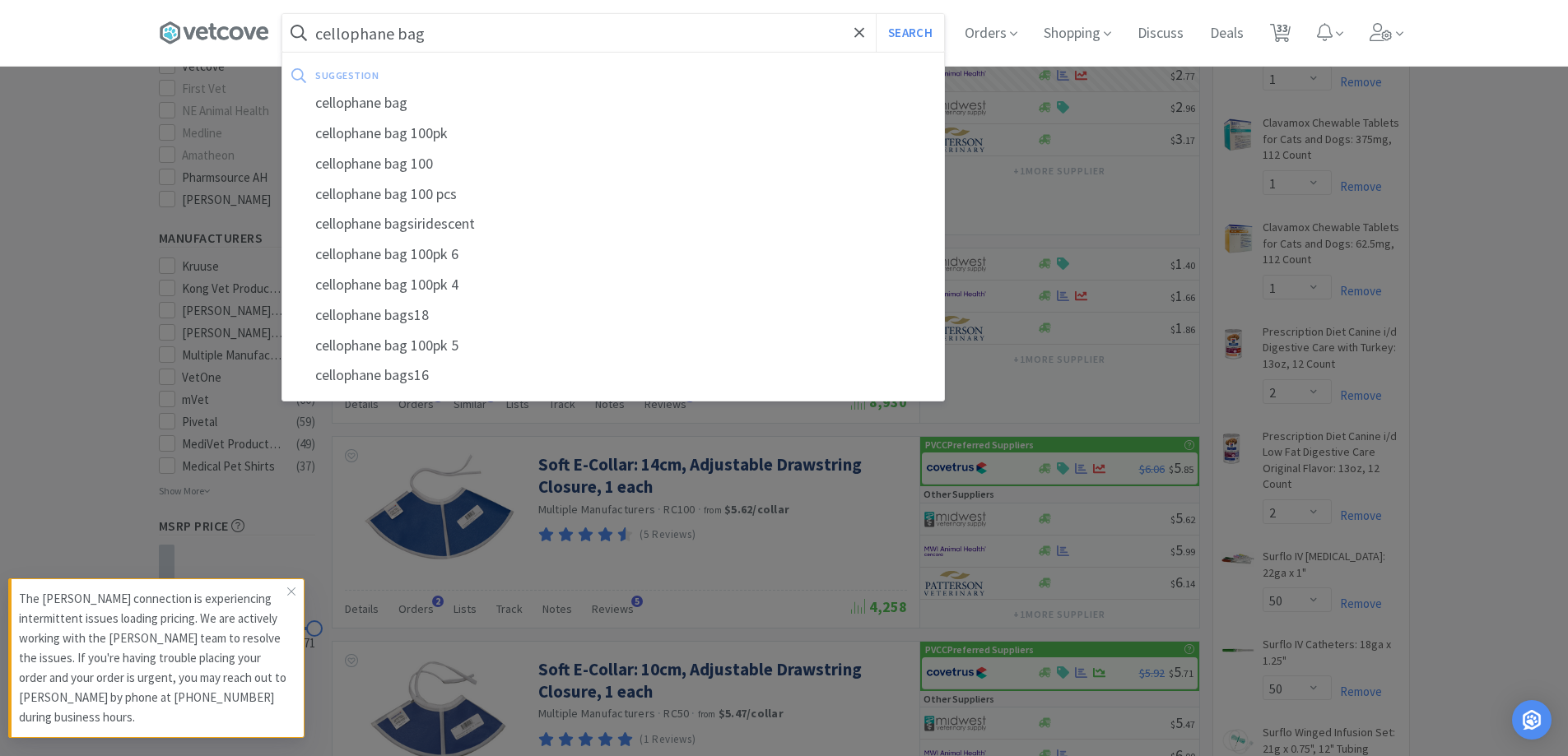
type input "cellophane bag"
click at [876, 14] on button "Search" at bounding box center [909, 33] width 68 height 38
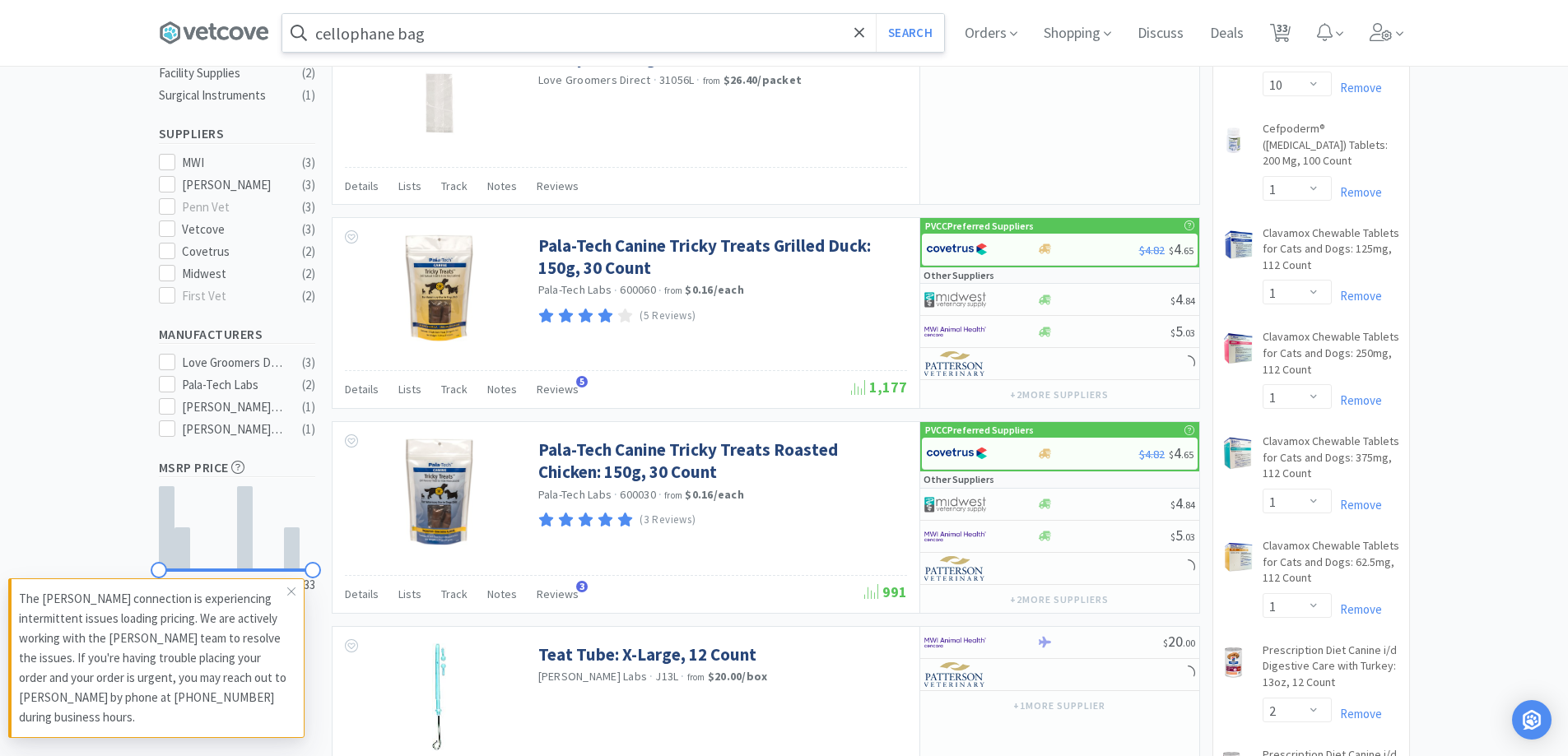
scroll to position [494, 0]
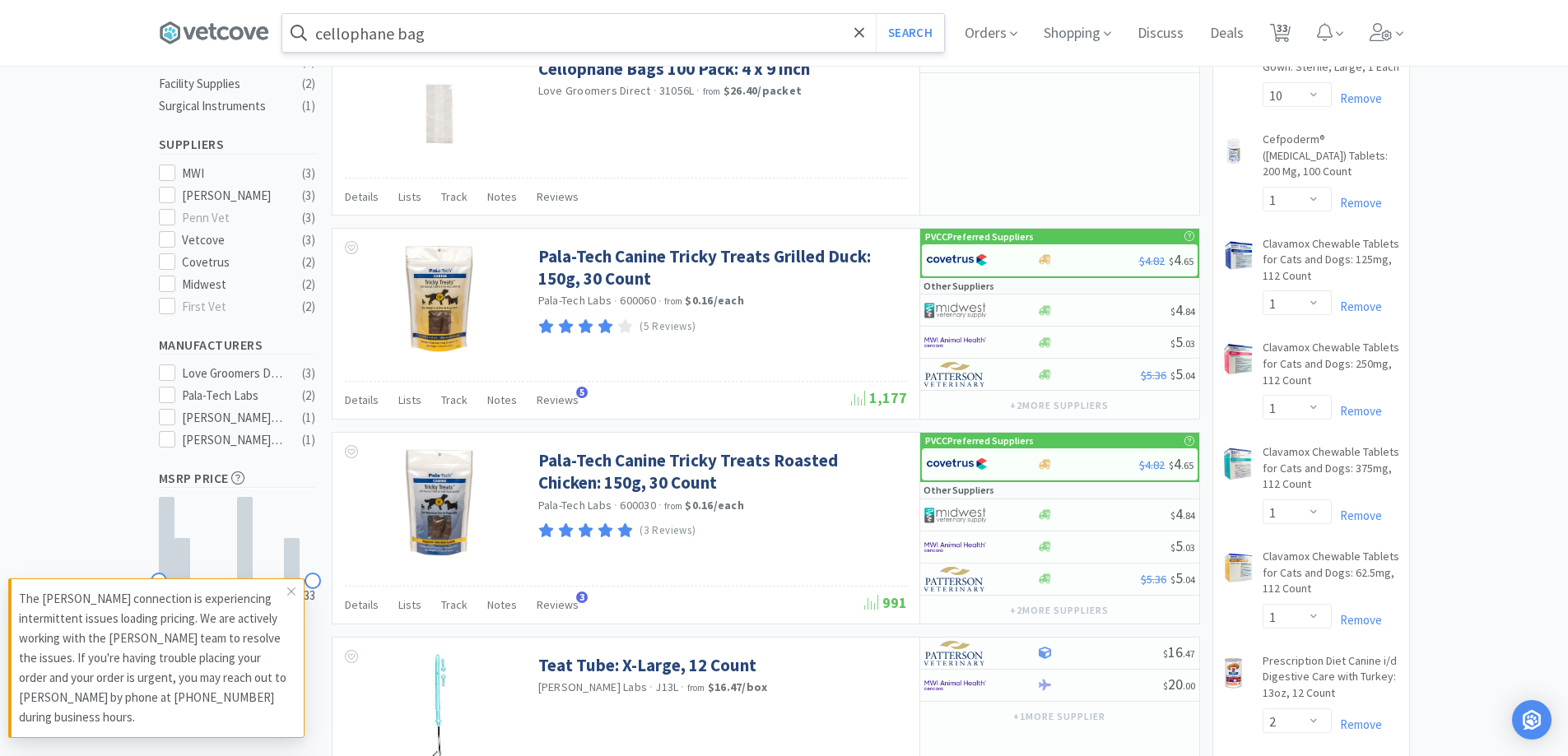
click at [469, 45] on input "cellophane bag" at bounding box center [613, 33] width 661 height 38
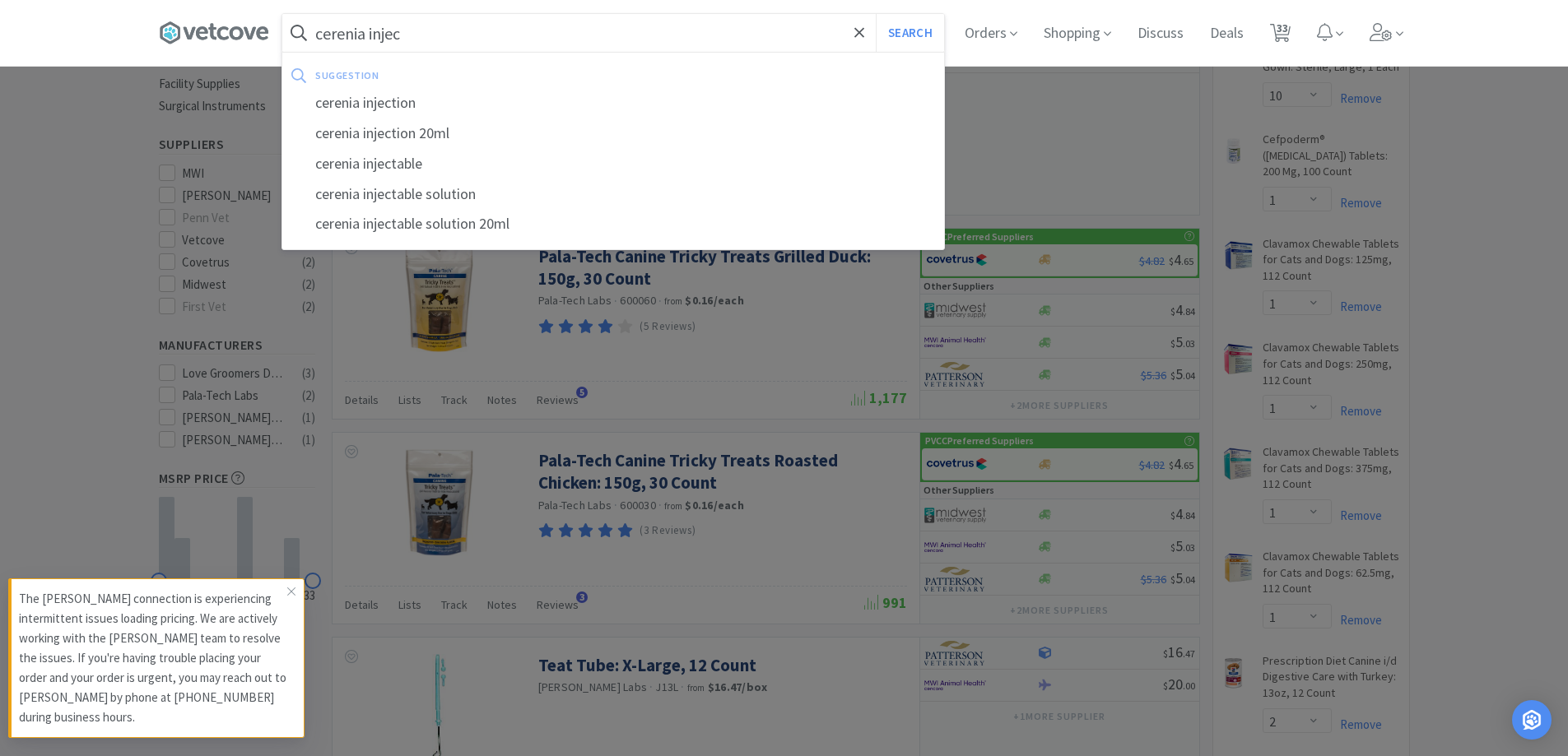
type input "cerenia injec"
click at [876, 14] on button "Search" at bounding box center [909, 33] width 68 height 38
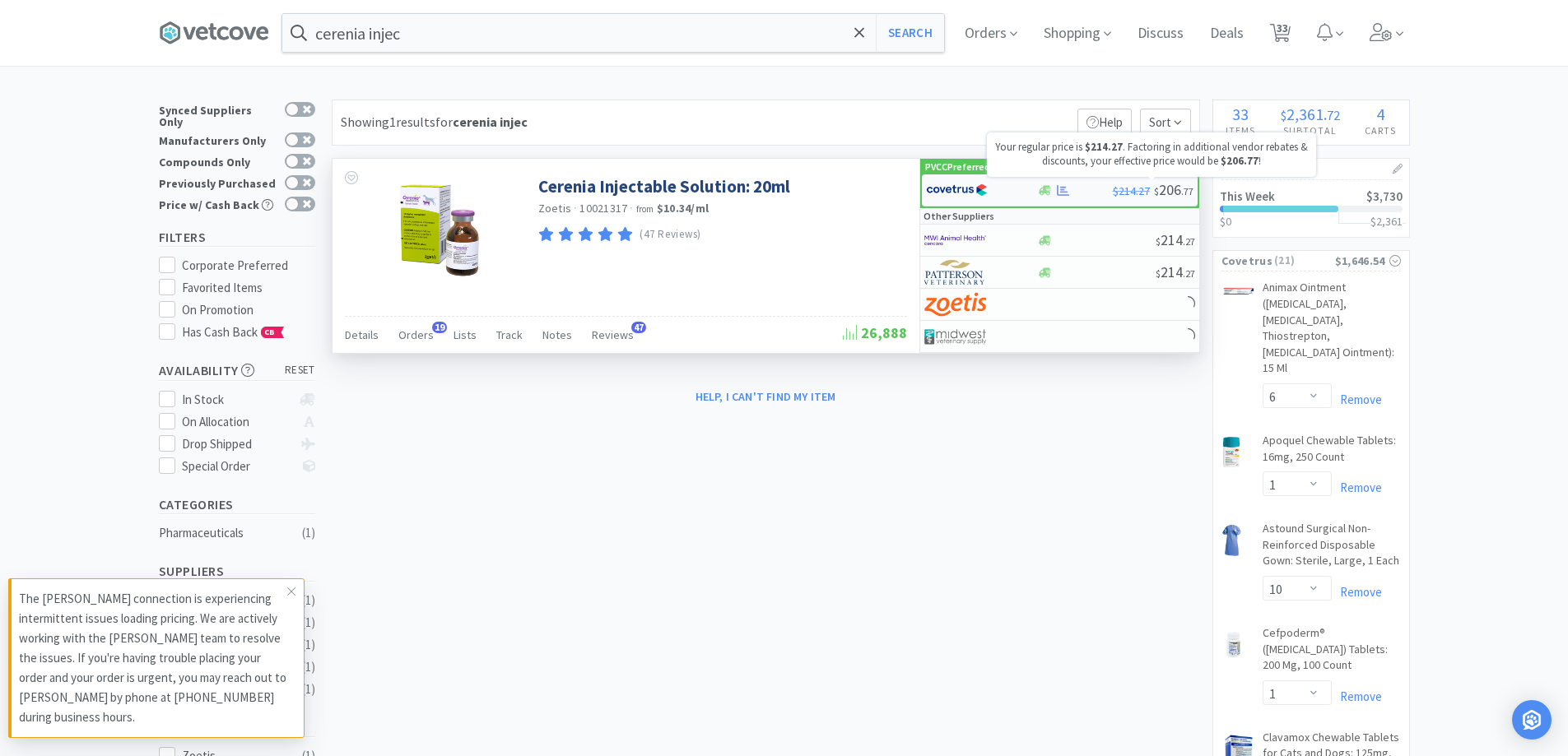
click at [1122, 186] on span "$214.27" at bounding box center [1132, 190] width 37 height 15
select select "1"
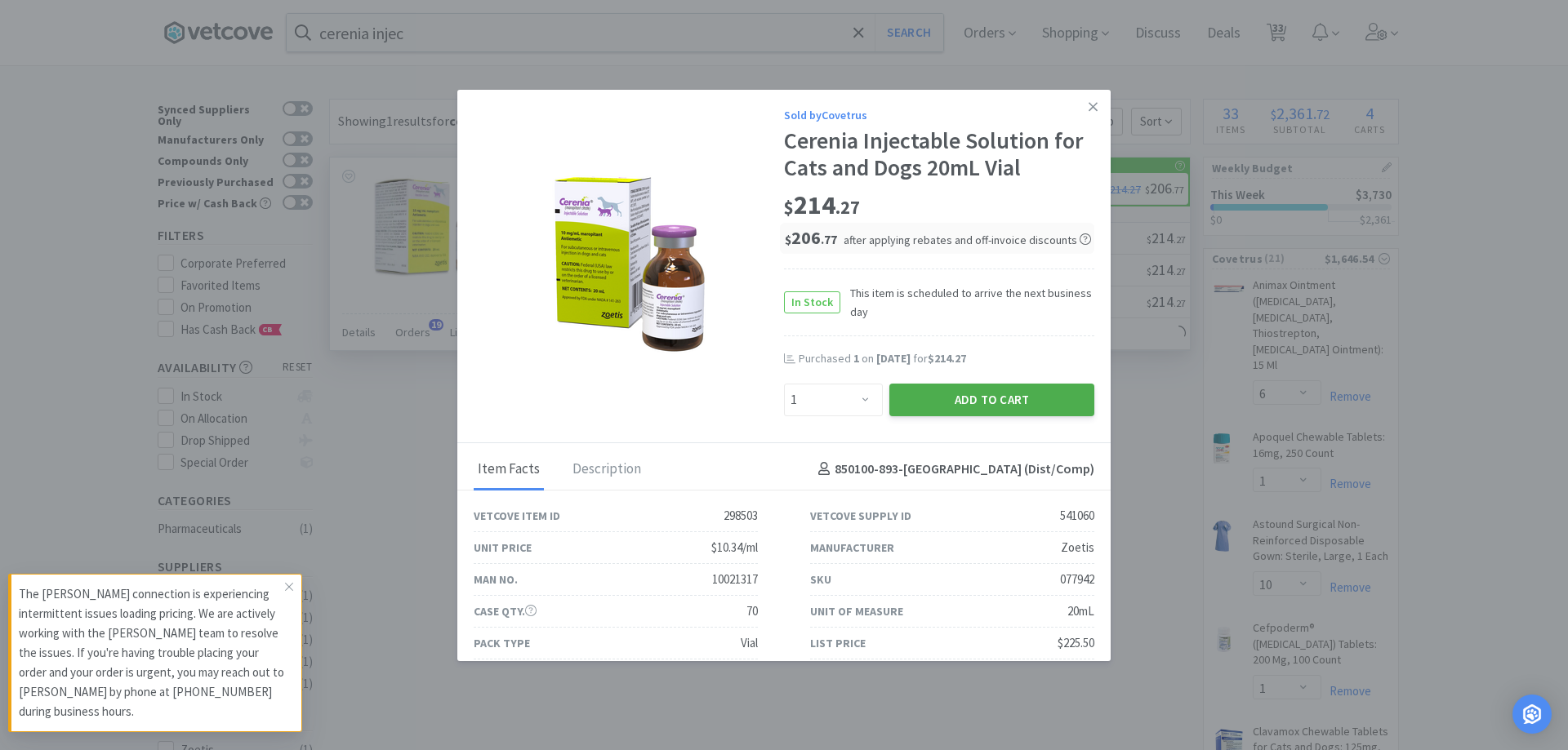
click at [981, 386] on button "Add to Cart" at bounding box center [991, 400] width 205 height 33
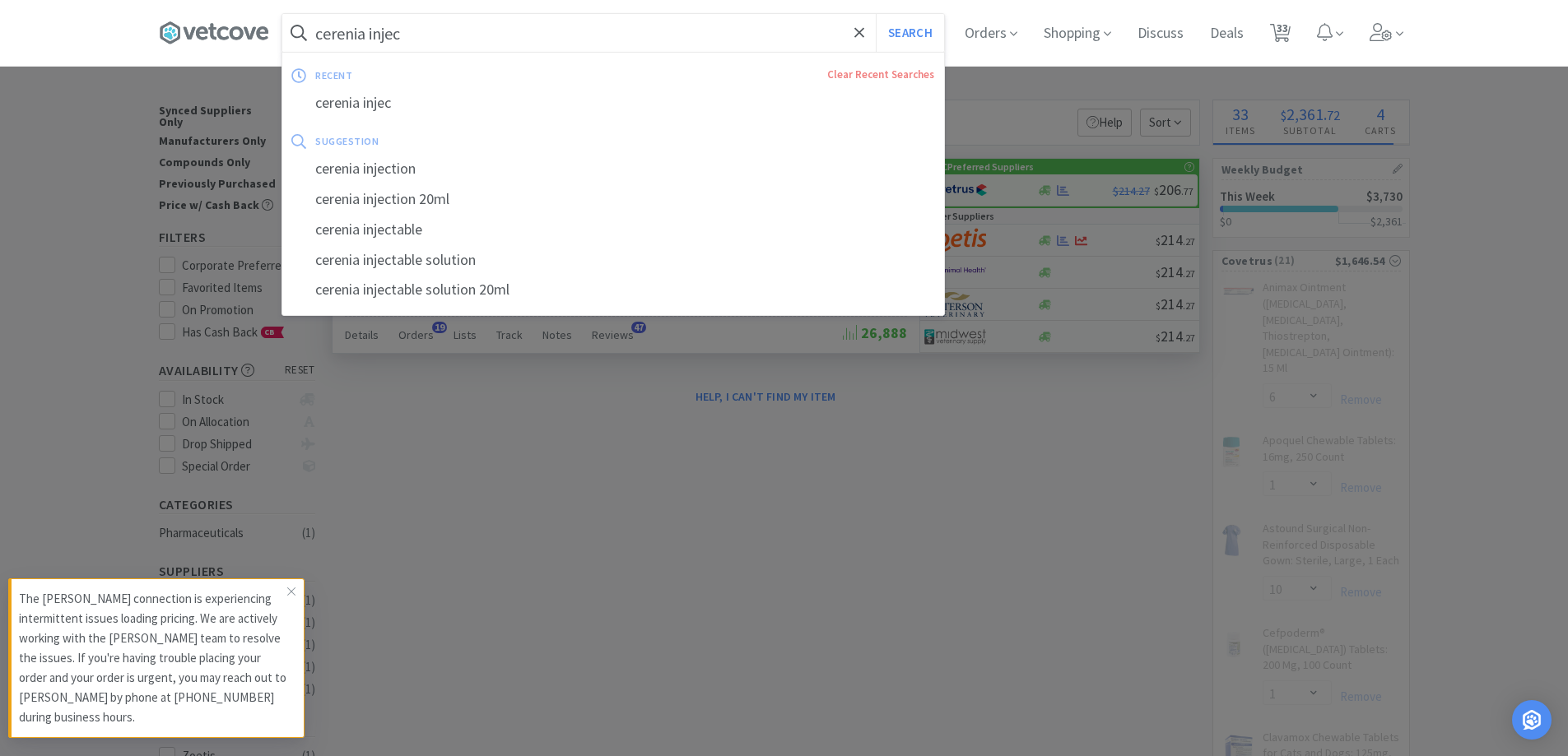
click at [427, 33] on input "cerenia injec" at bounding box center [613, 33] width 661 height 38
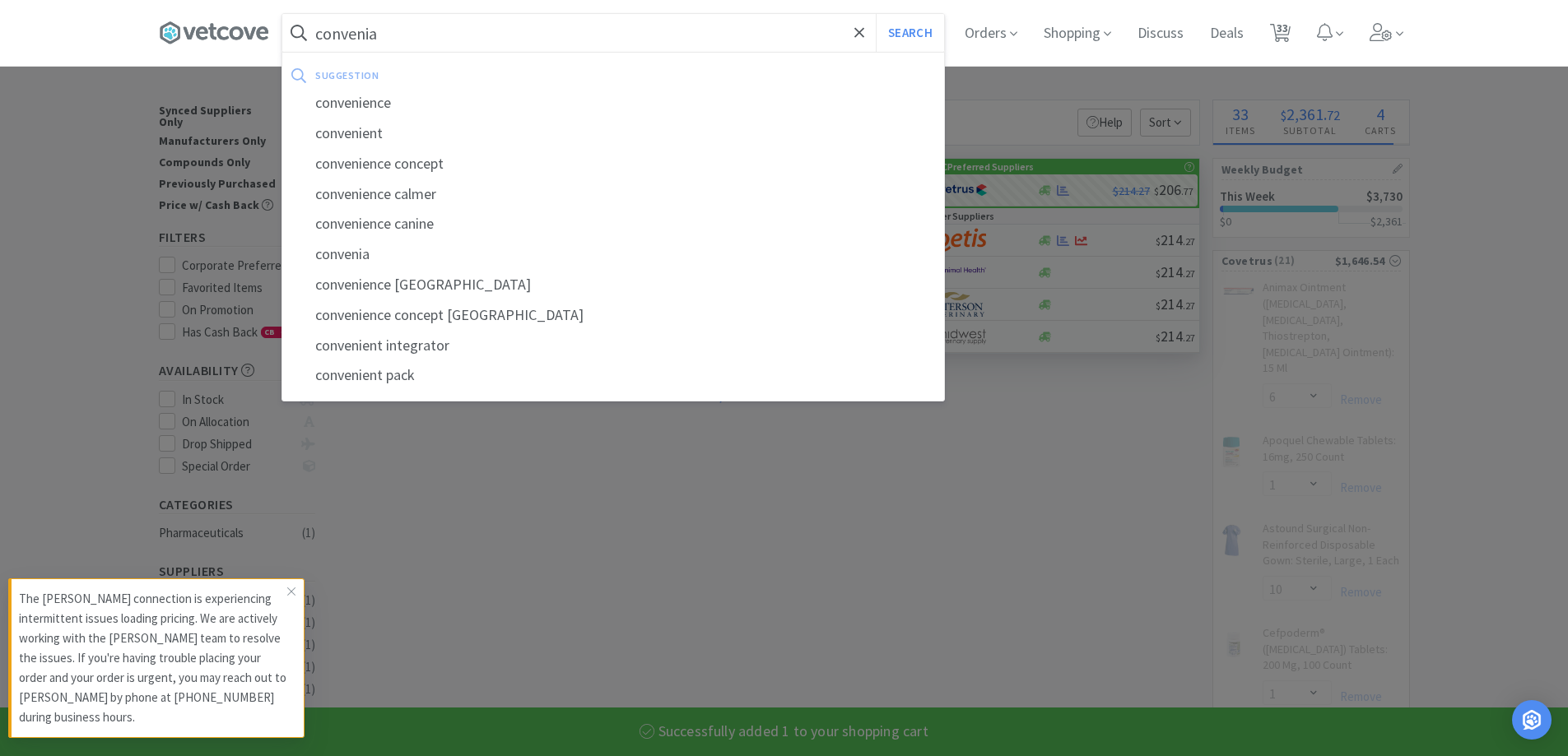
type input "convenia"
click at [876, 14] on button "Search" at bounding box center [909, 33] width 68 height 38
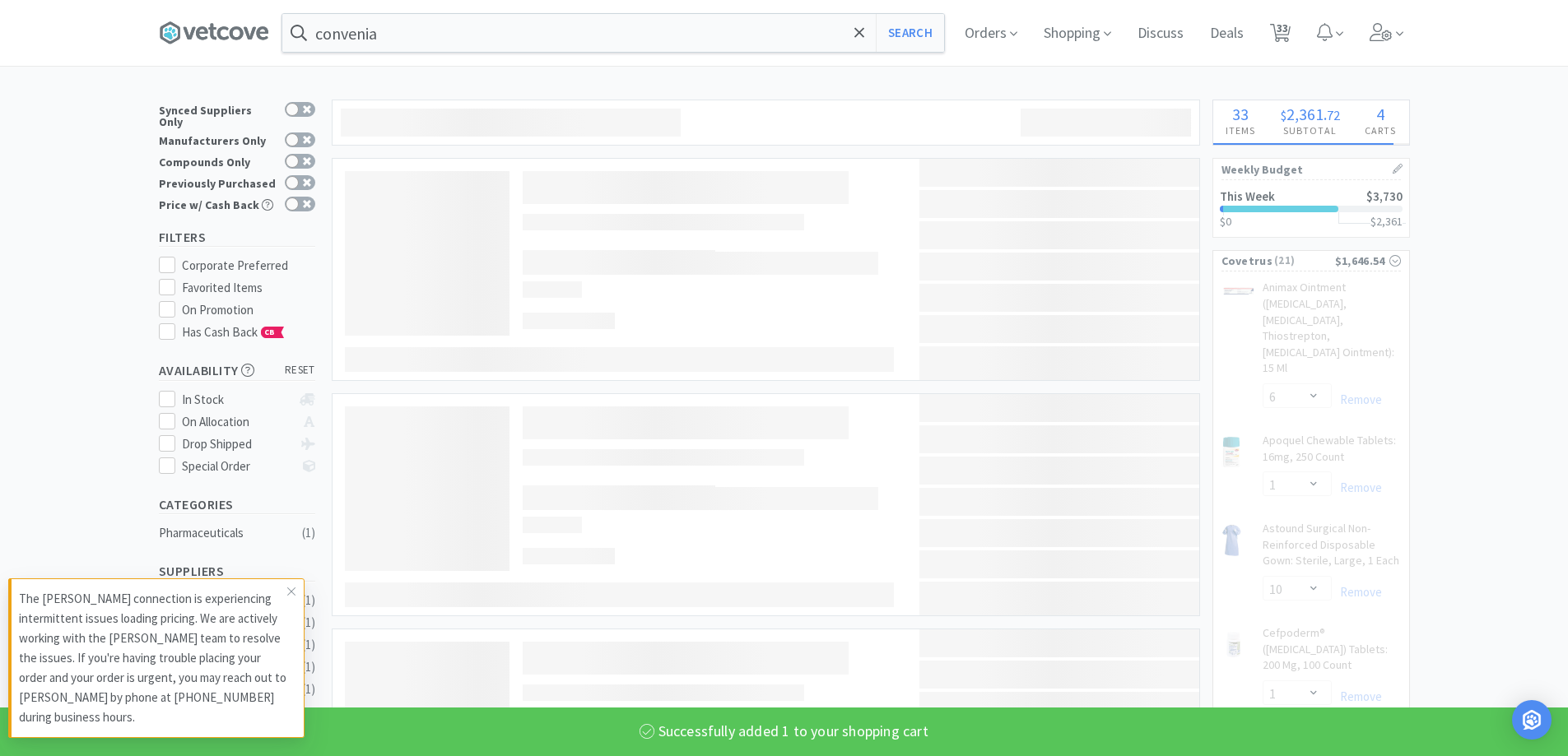
select select "1"
select select "2"
select select "1"
select select "4"
select select "1"
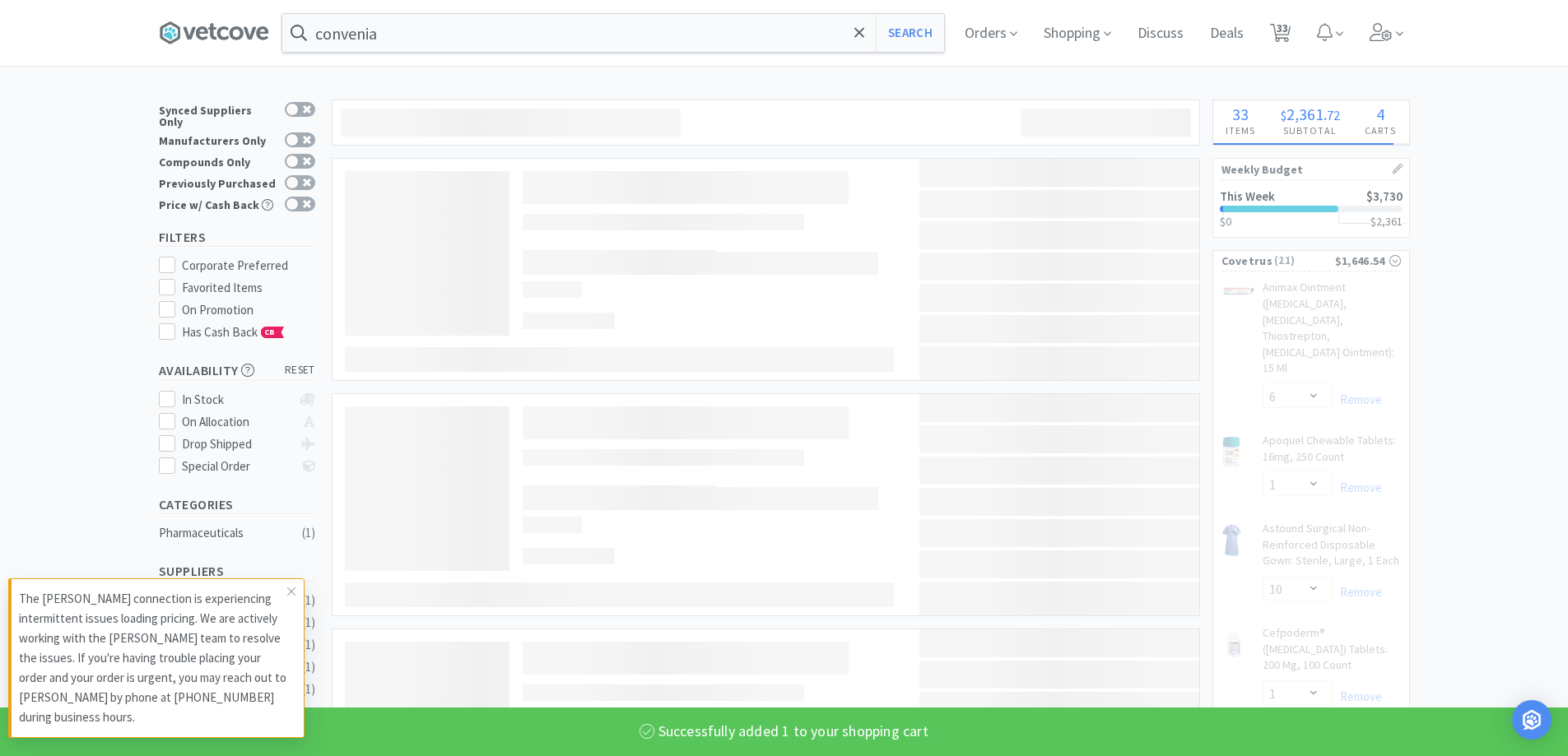
select select "3"
select select "50"
select select "1"
select select "2"
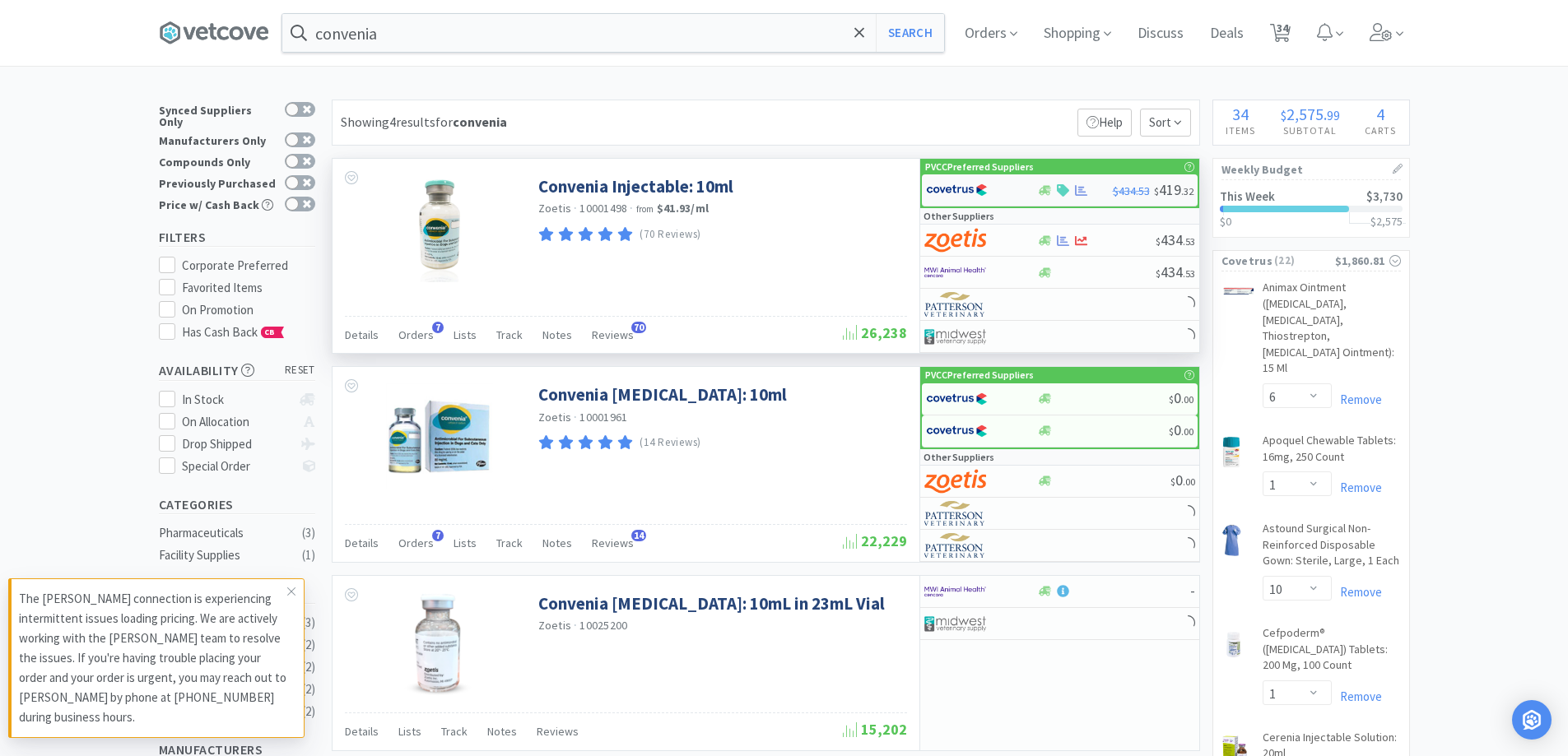
click at [1005, 192] on div at bounding box center [970, 189] width 90 height 28
select select "1"
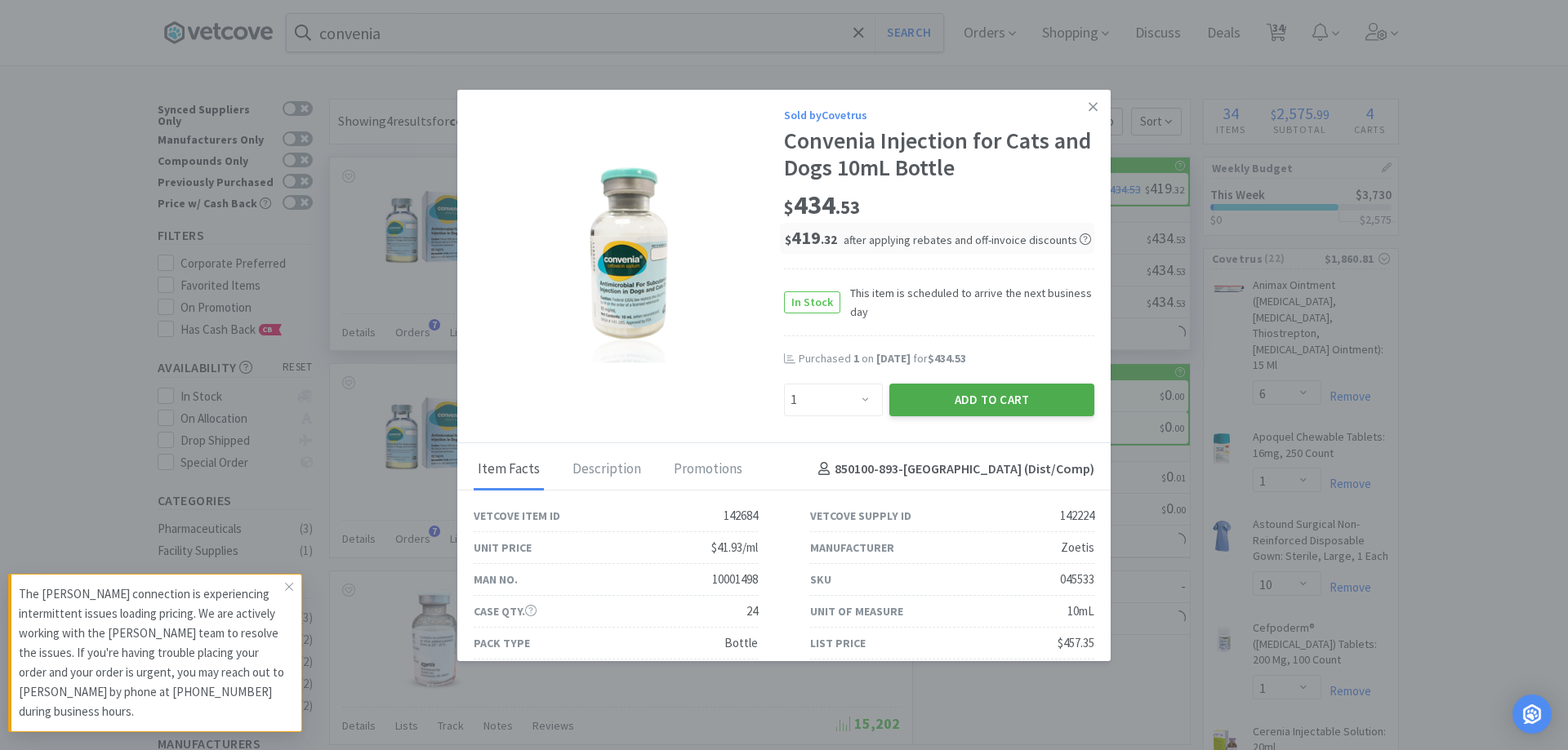
click at [939, 395] on button "Add to Cart" at bounding box center [991, 400] width 205 height 33
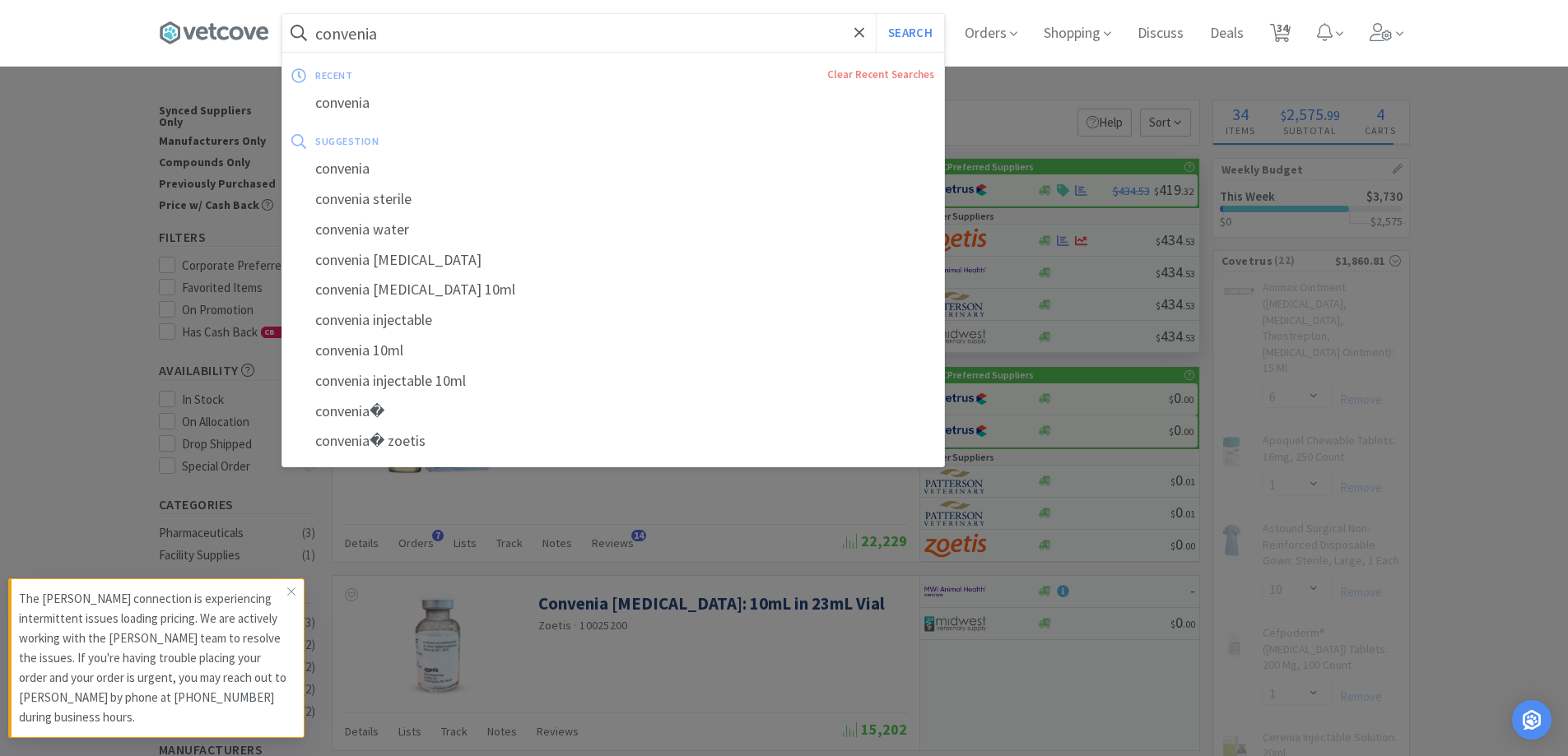
click at [413, 38] on input "convenia" at bounding box center [613, 33] width 661 height 38
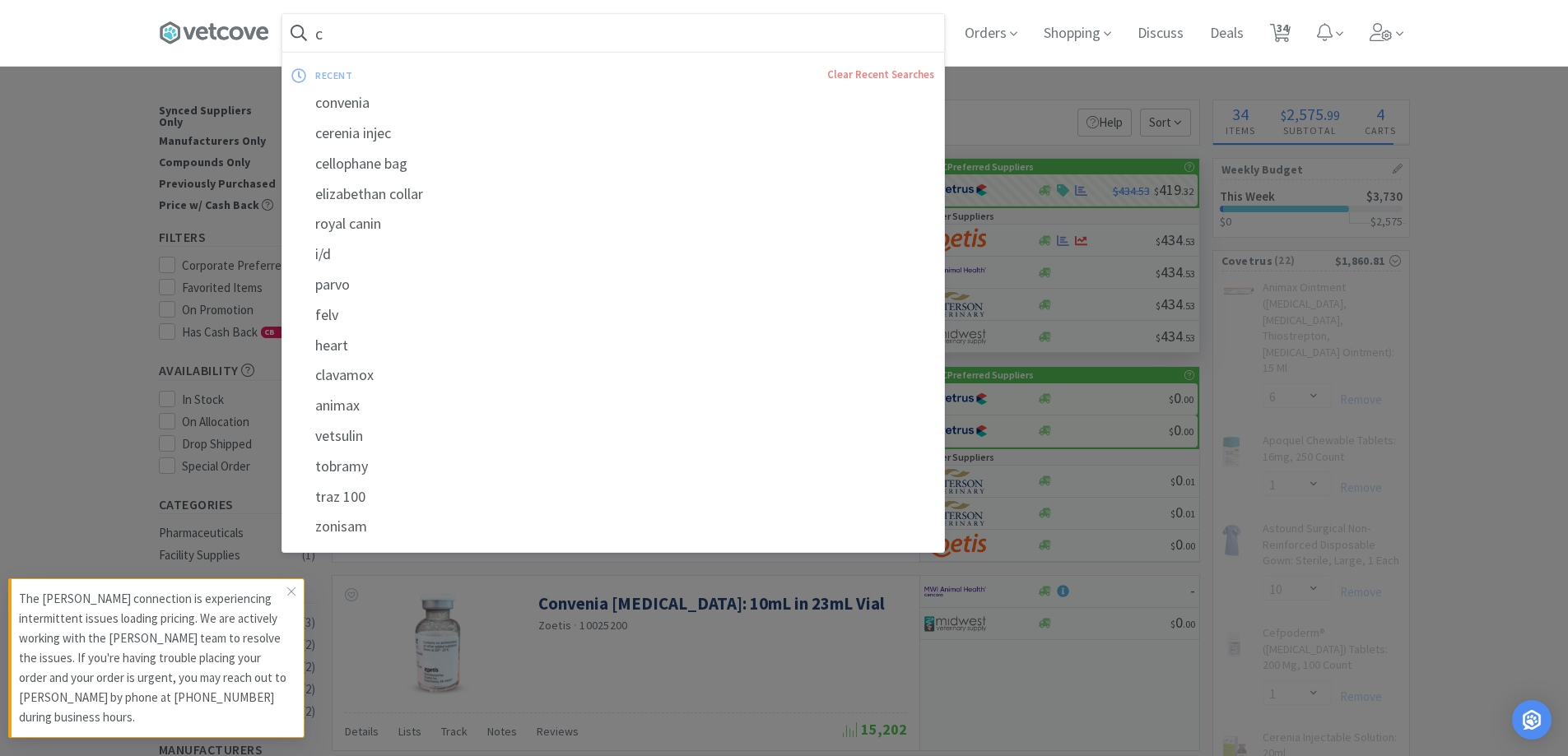
type input "ca"
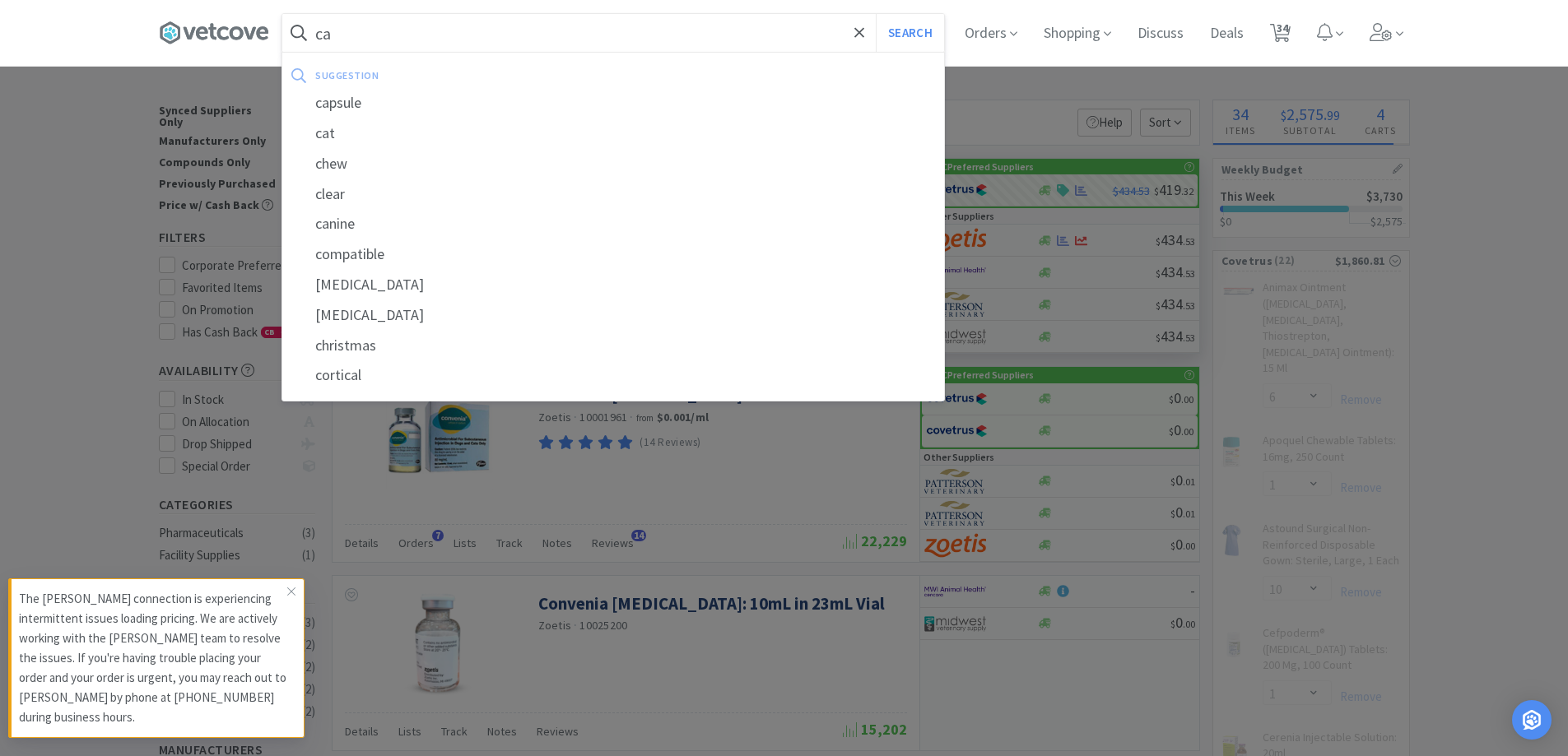
select select "1"
select select "2"
select select "1"
select select "4"
select select "1"
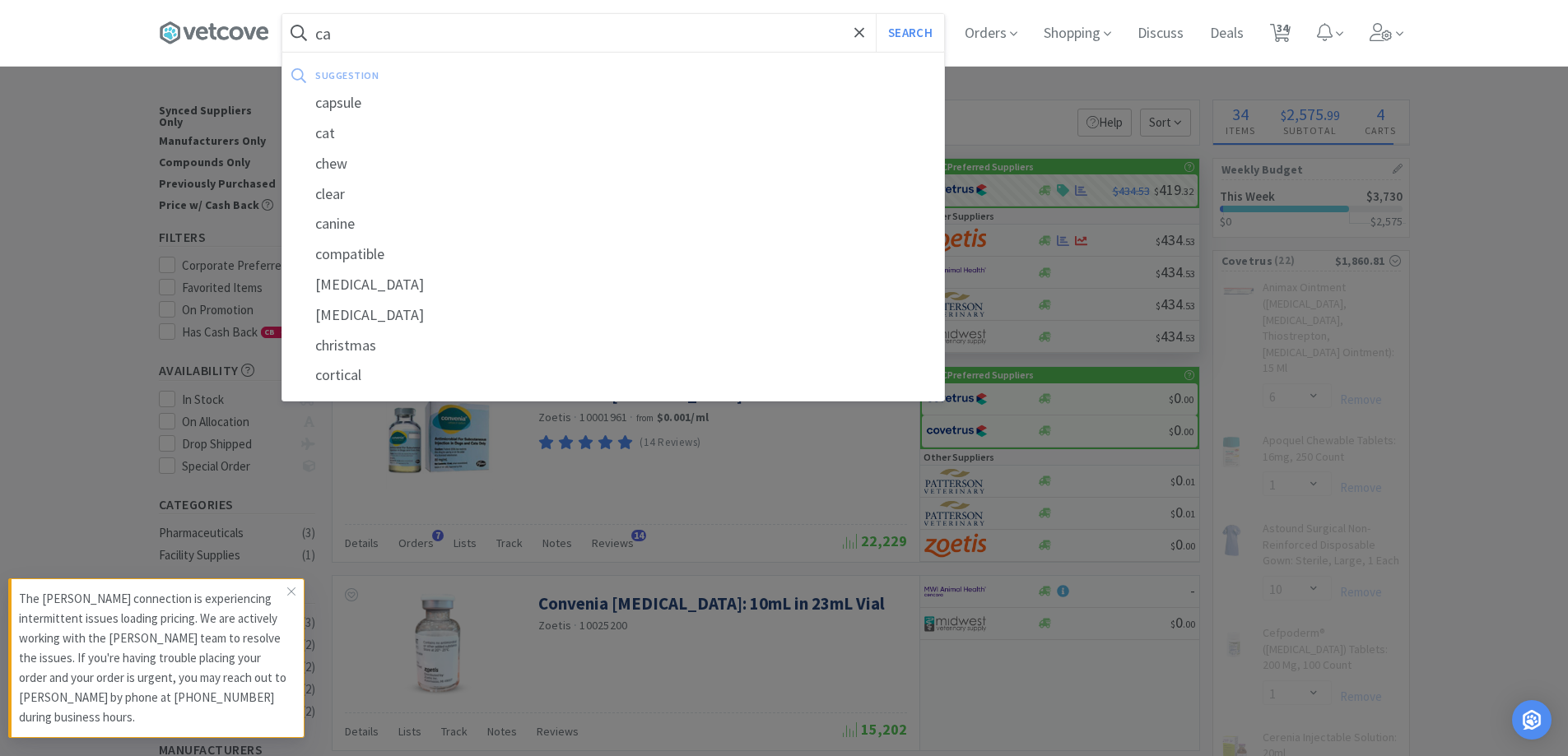
select select "3"
type input "car"
select select "50"
select select "1"
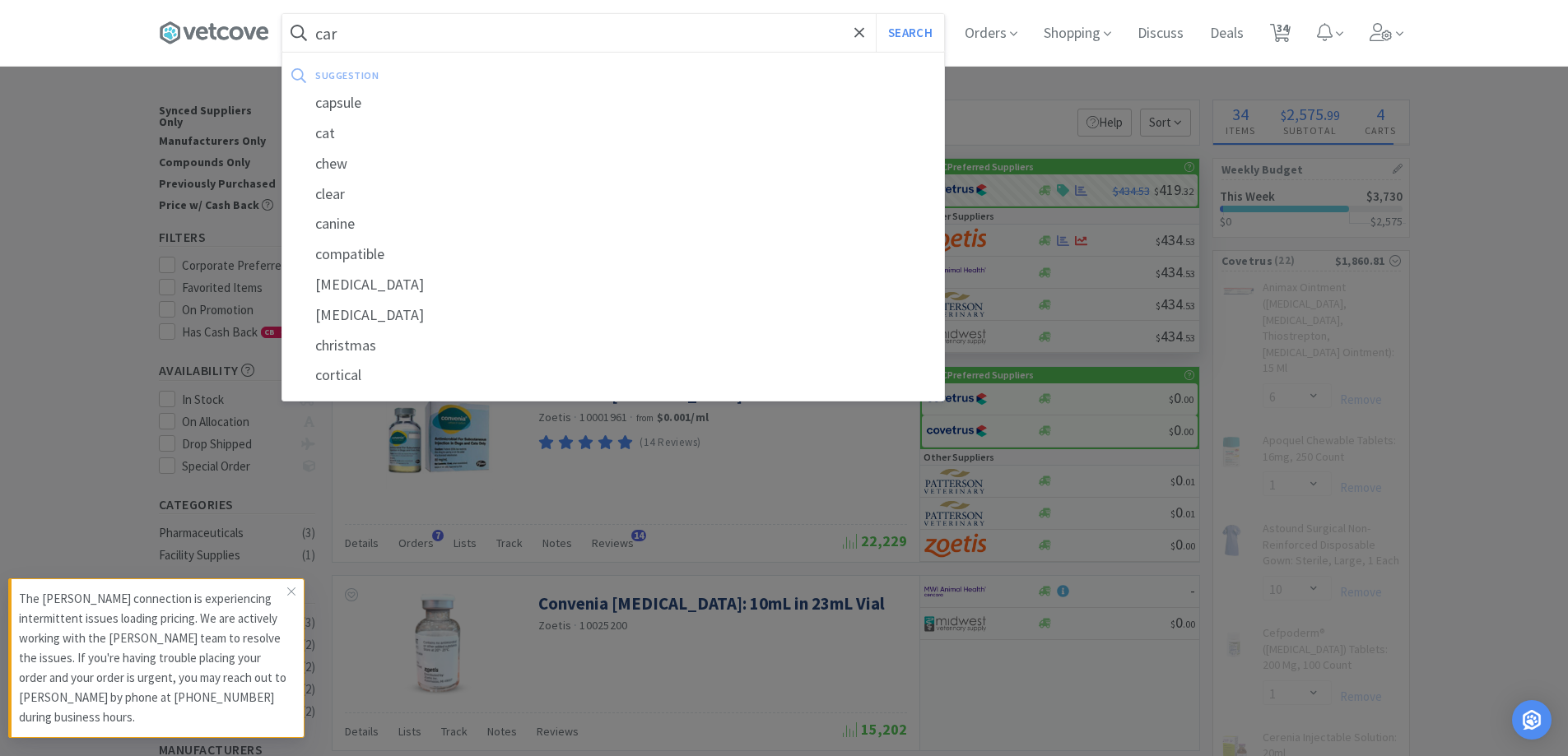
select select "2"
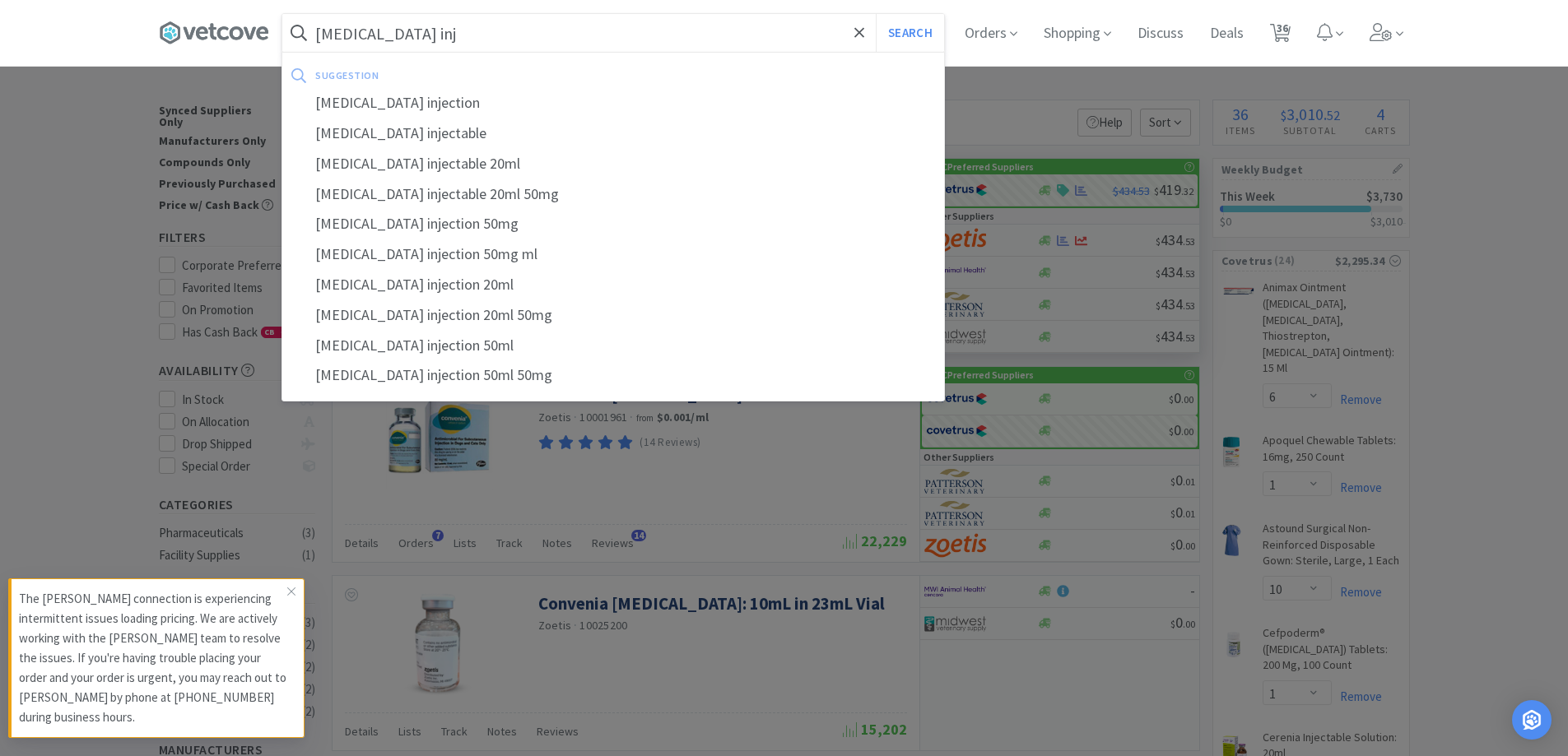
type input "[MEDICAL_DATA] inj"
click at [876, 14] on button "Search" at bounding box center [909, 33] width 68 height 38
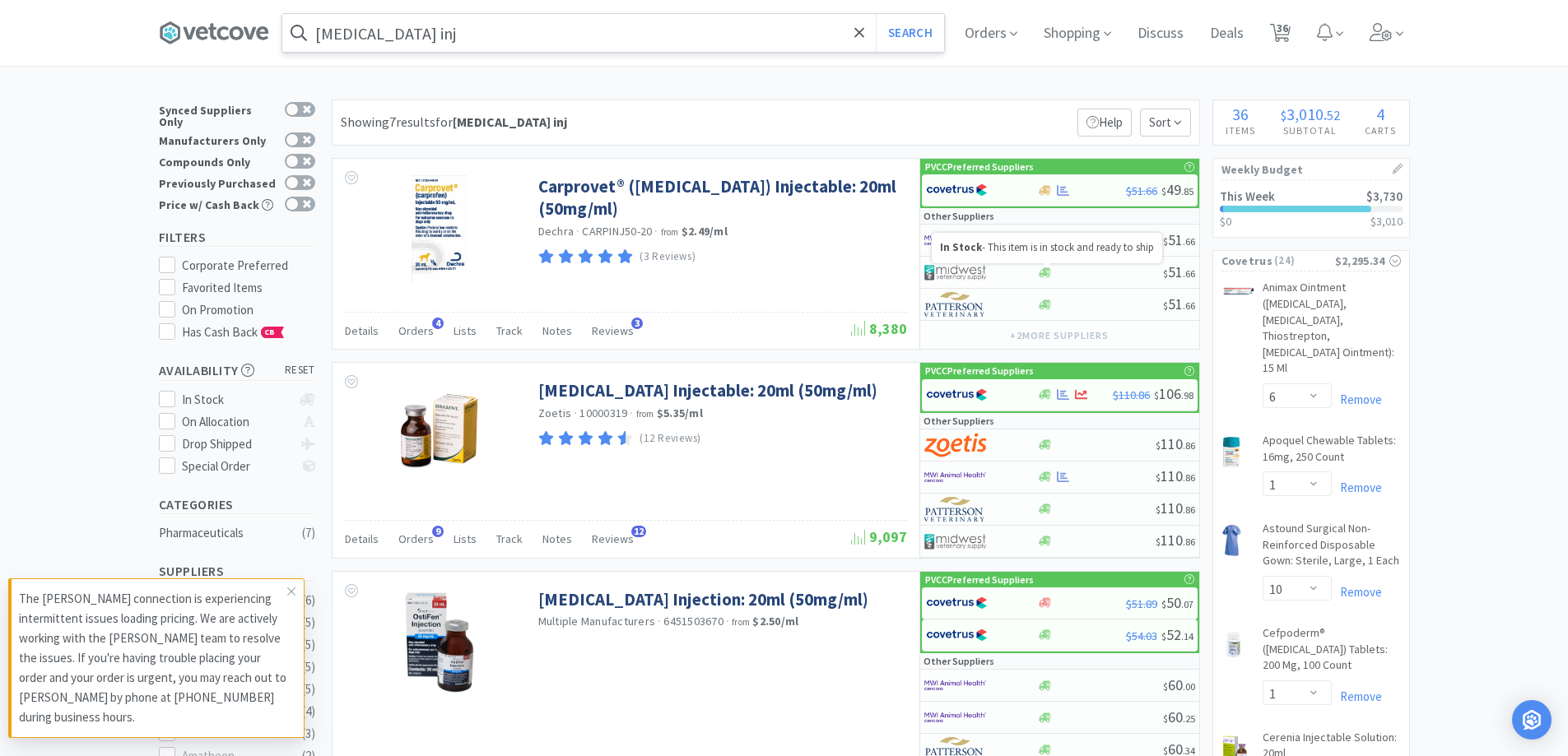
click at [1037, 244] on p "In Stock - This item is in stock and ready to ship" at bounding box center [1047, 248] width 214 height 14
select select "1"
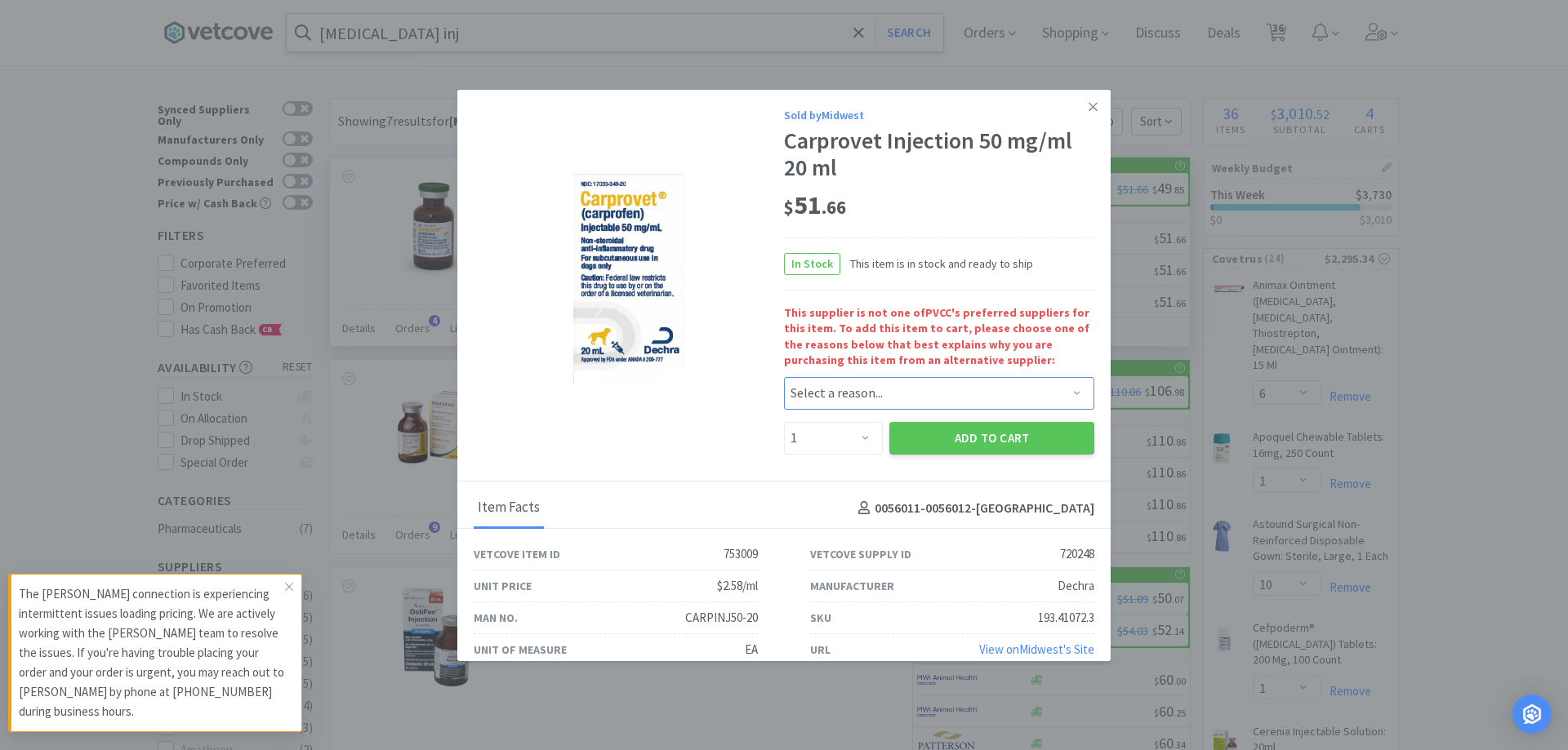
drag, startPoint x: 863, startPoint y: 391, endPoint x: 822, endPoint y: 394, distance: 41.1
click at [863, 391] on select "Select a reason... Availability - This item is out of stock at the preferred su…" at bounding box center [938, 393] width 310 height 33
select select "availability"
click at [784, 377] on select "Select a reason... Availability - This item is out of stock at the preferred su…" at bounding box center [938, 393] width 310 height 33
click at [900, 445] on button "Add to Cart" at bounding box center [991, 438] width 205 height 33
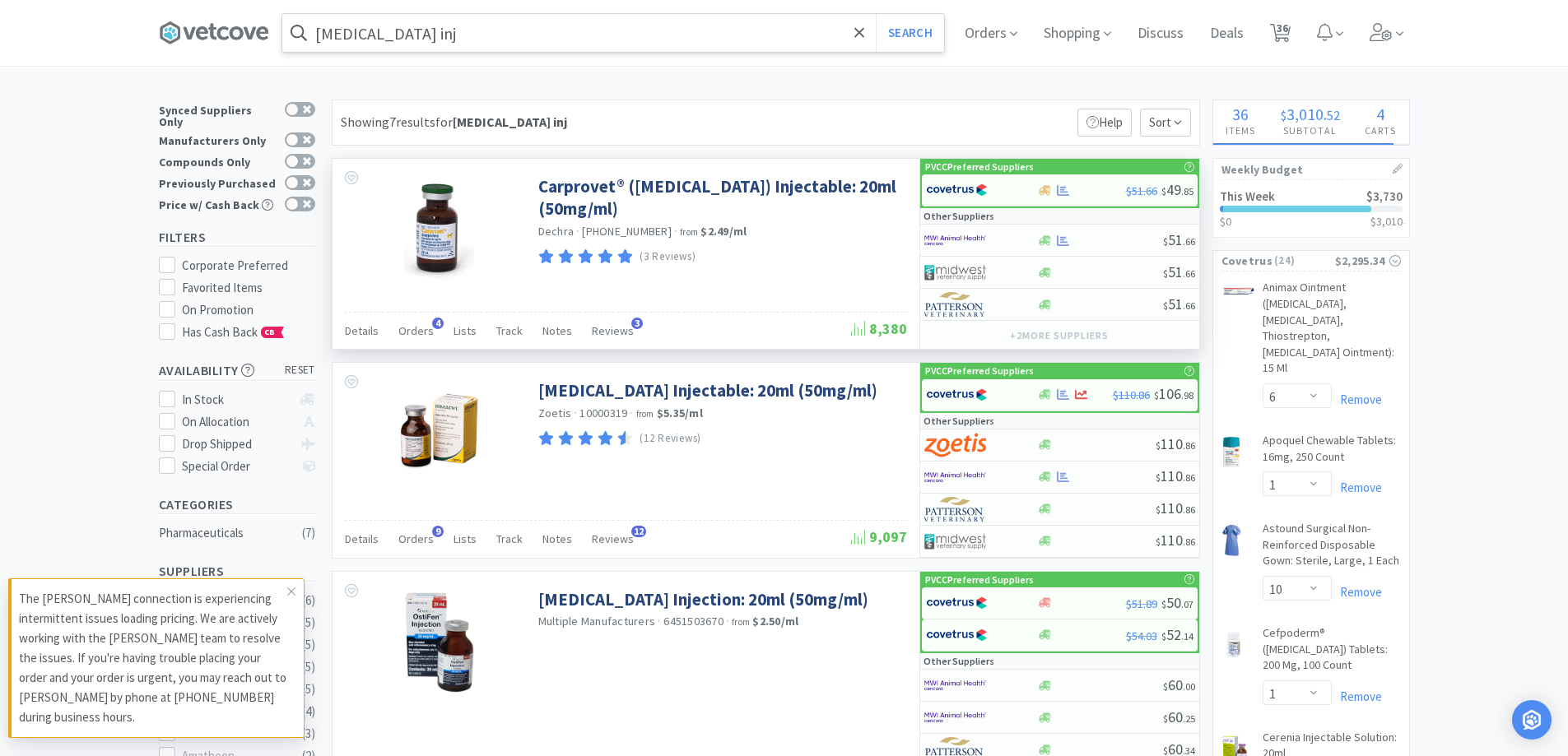
click at [598, 48] on input "[MEDICAL_DATA] inj" at bounding box center [613, 33] width 661 height 38
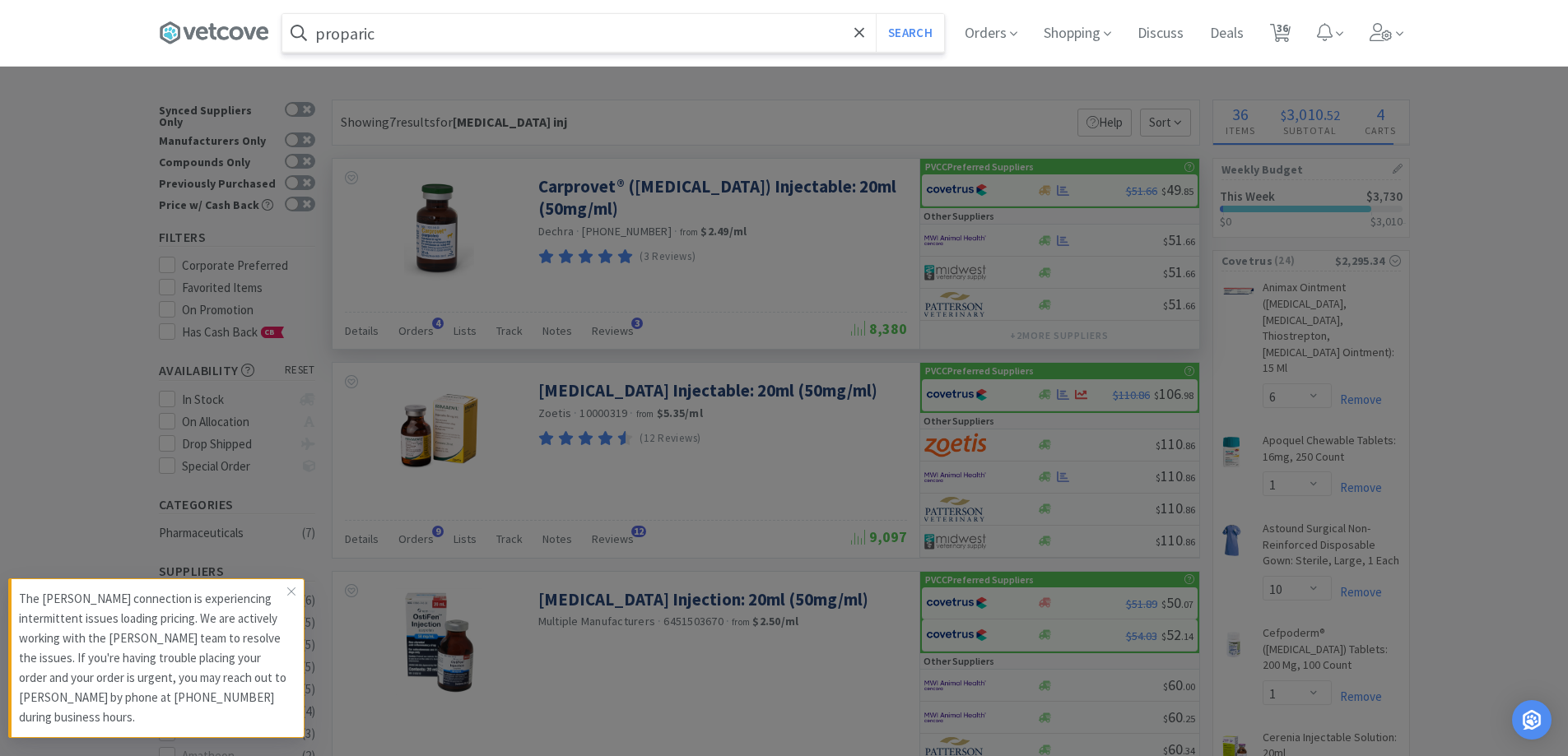
type input "proparica"
select select "1"
select select "10"
select select "1"
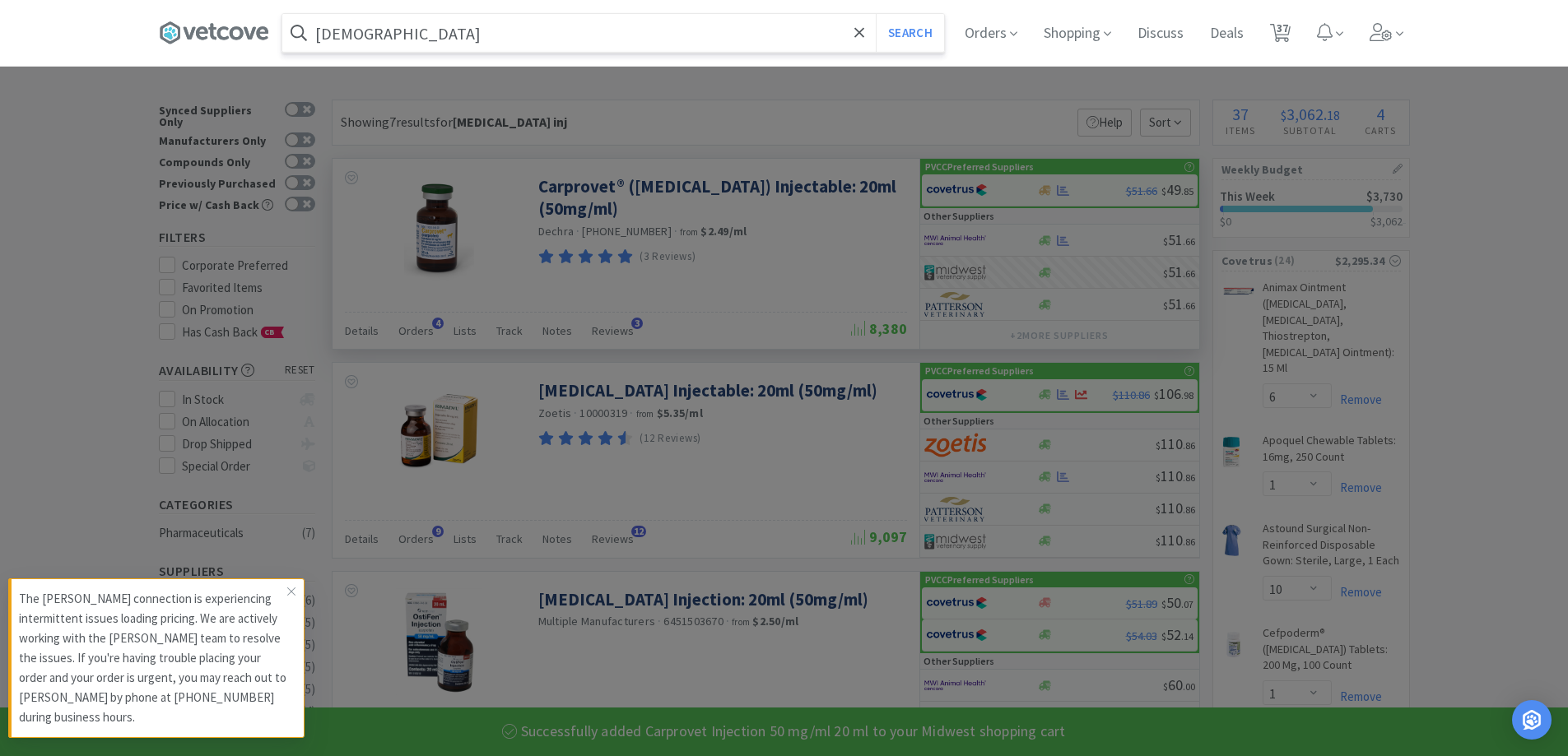
type input "[DEMOGRAPHIC_DATA]"
click at [876, 14] on button "Search" at bounding box center [909, 33] width 68 height 38
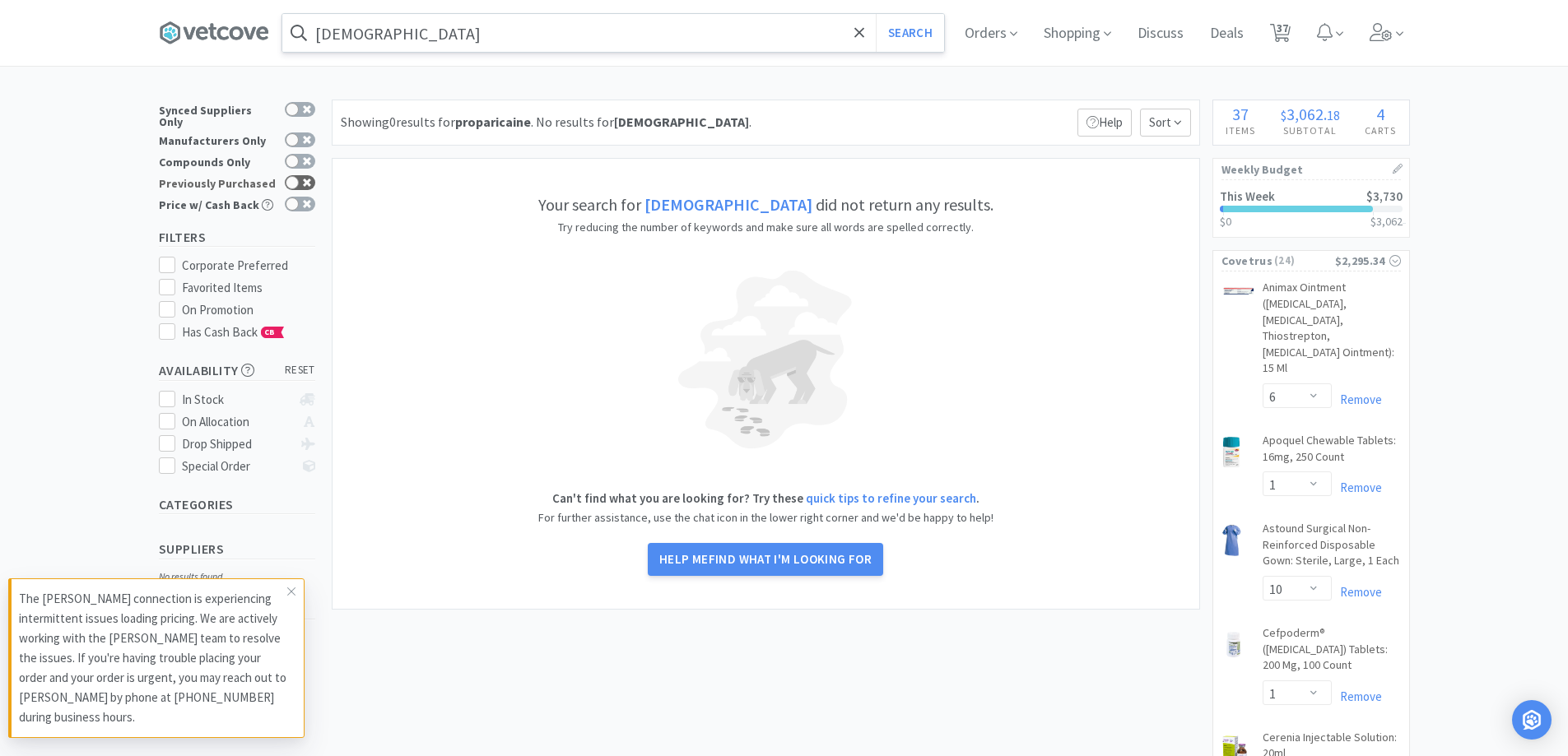
drag, startPoint x: 298, startPoint y: 176, endPoint x: 308, endPoint y: 175, distance: 10.0
click at [299, 176] on div at bounding box center [300, 182] width 30 height 15
checkbox input "true"
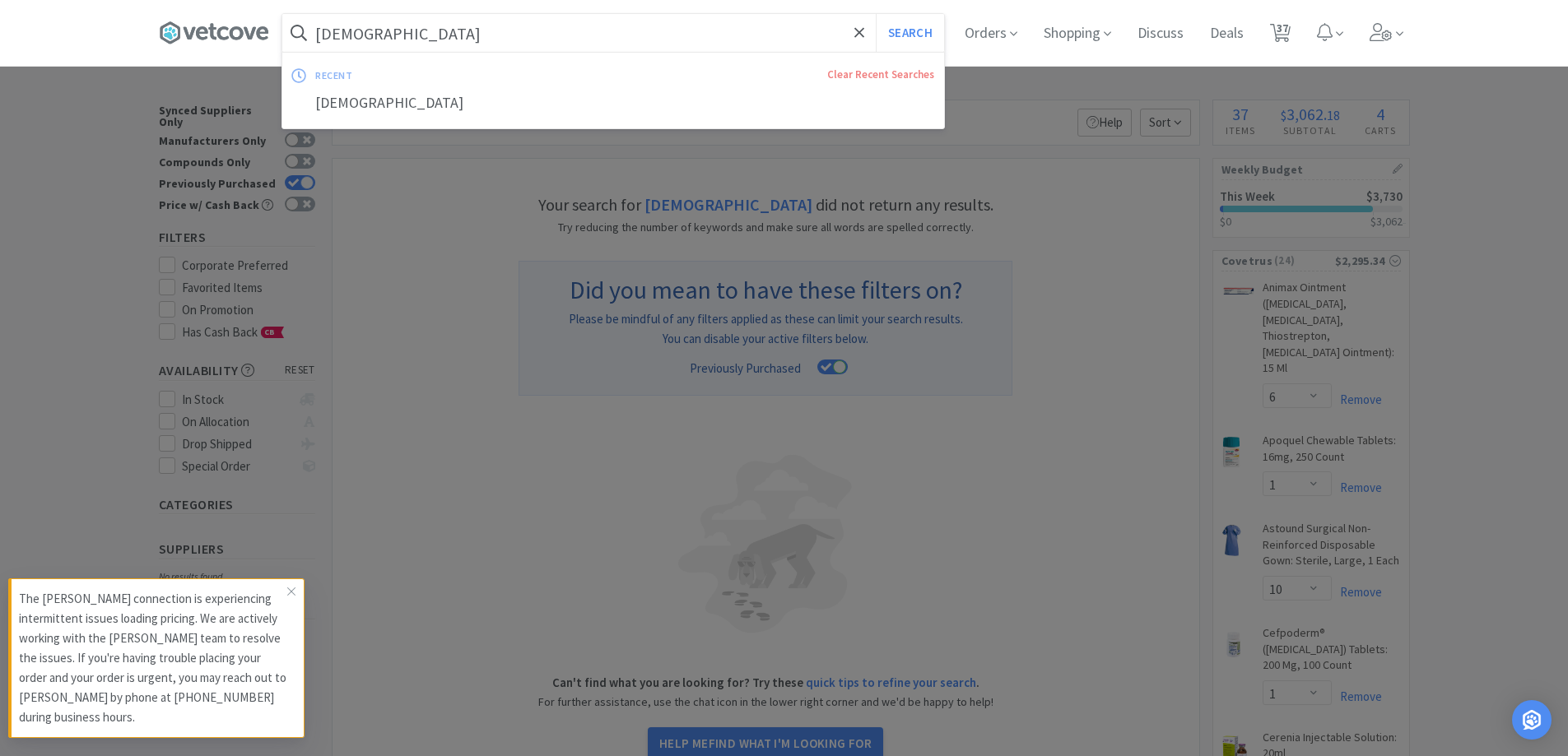
click at [590, 41] on input "[DEMOGRAPHIC_DATA]" at bounding box center [613, 33] width 661 height 38
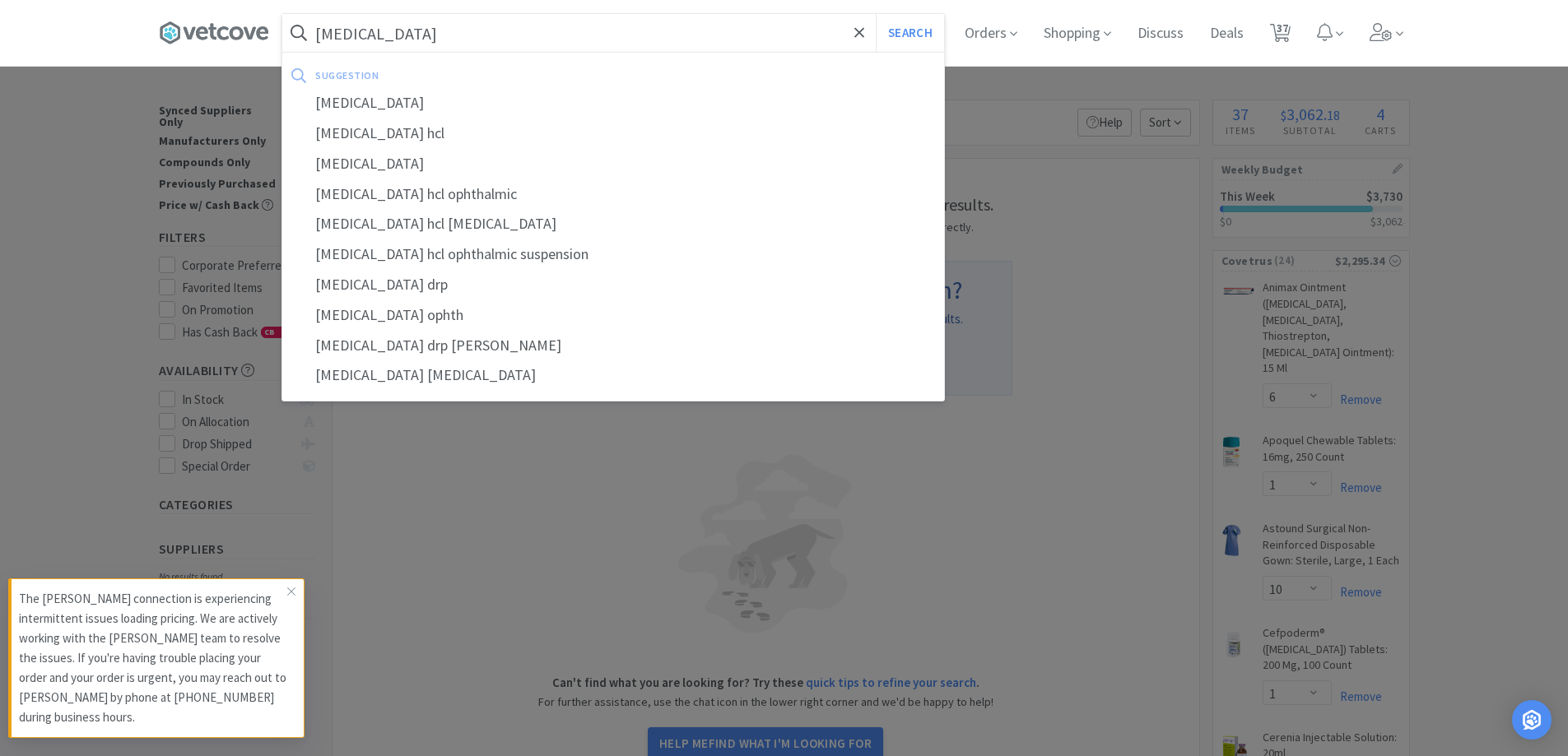
type input "[MEDICAL_DATA]"
click at [876, 14] on button "Search" at bounding box center [909, 33] width 68 height 38
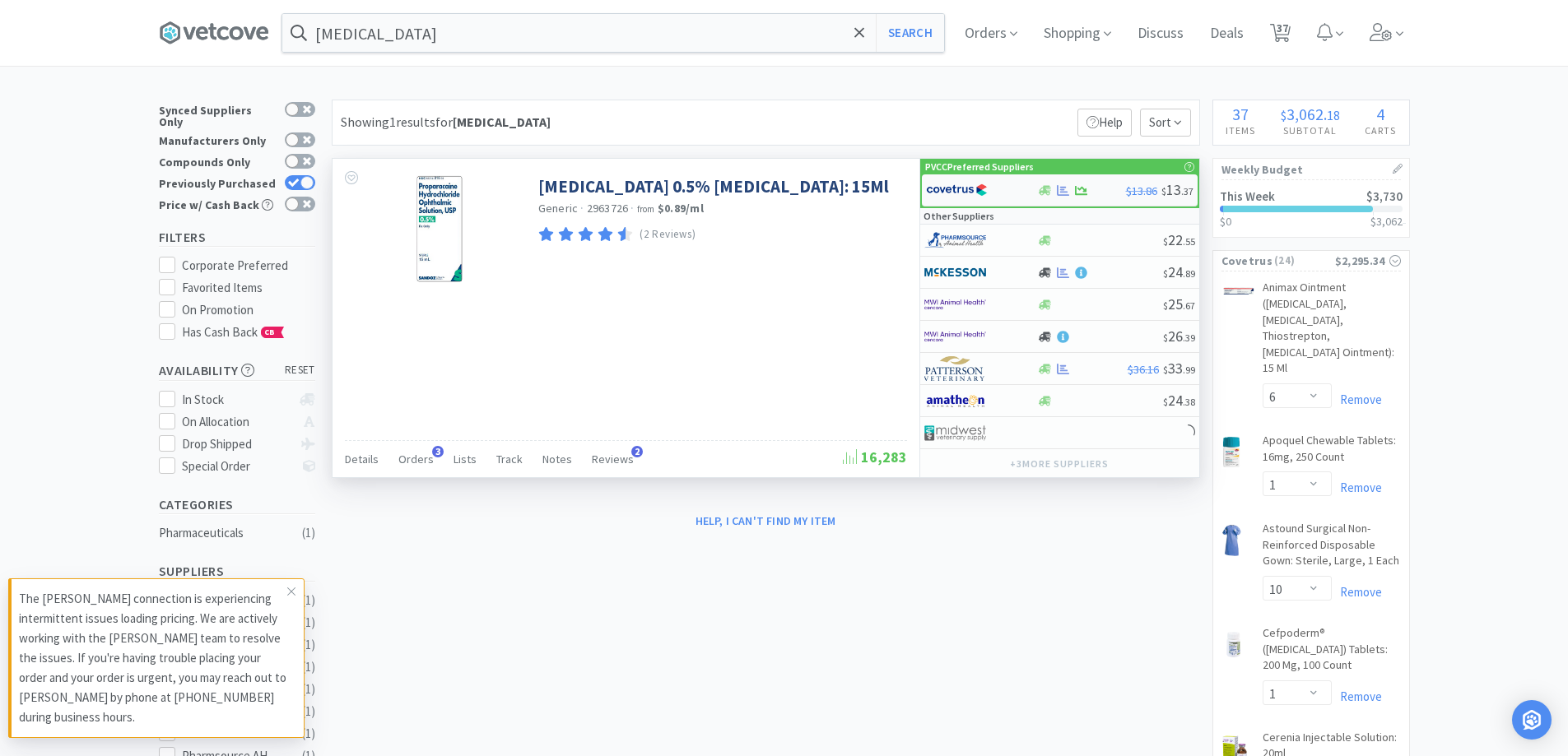
click at [1104, 194] on div at bounding box center [1081, 190] width 89 height 13
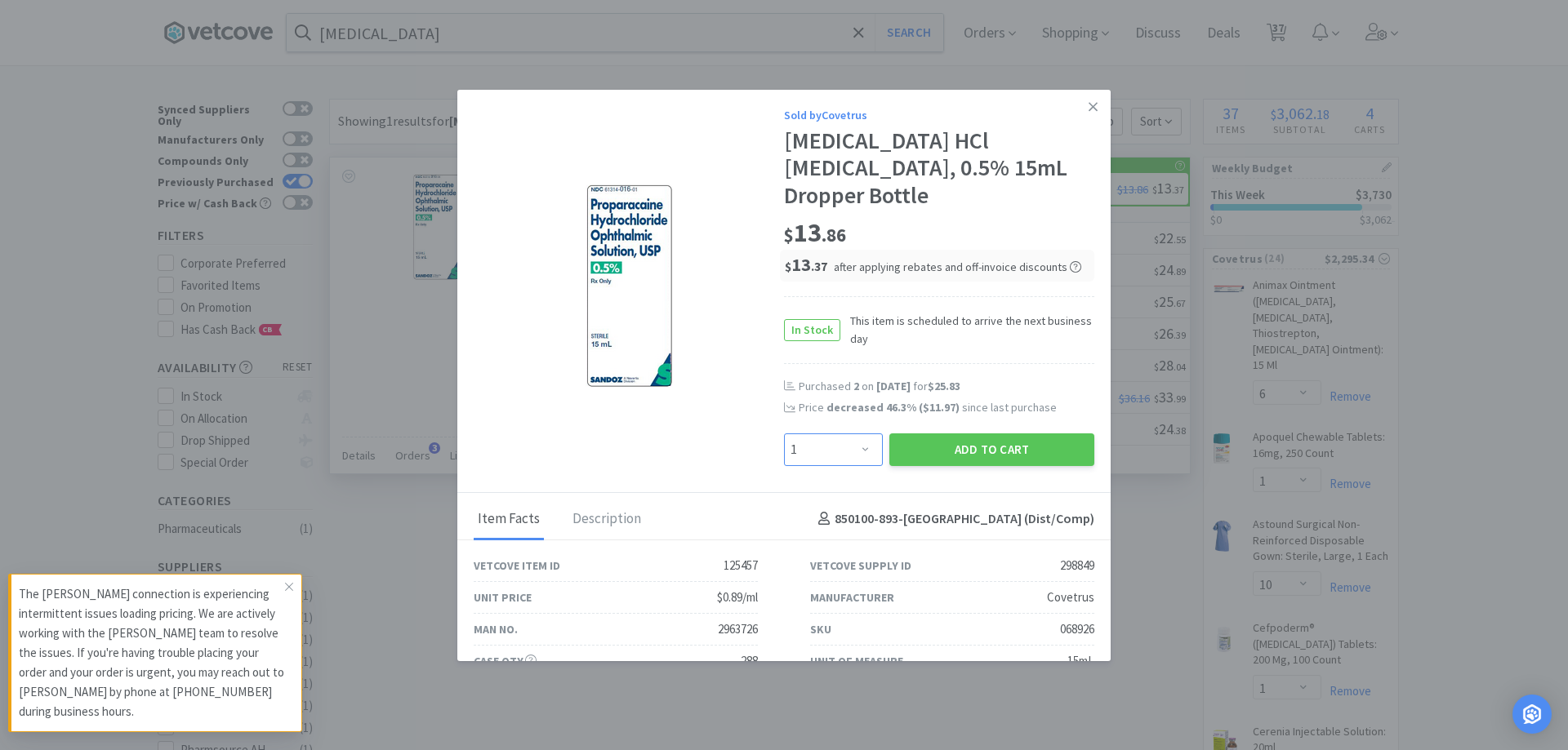
click at [843, 440] on select "Enter Quantity 1 2 3 4 5 6 7 8 9 10 11 12 13 14 15 16 17 18 19 20 Enter Quantity" at bounding box center [832, 450] width 99 height 33
select select "2"
click at [784, 434] on select "Enter Quantity 1 2 3 4 5 6 7 8 9 10 11 12 13 14 15 16 17 18 19 20 Enter Quantity" at bounding box center [832, 450] width 99 height 33
click at [972, 446] on button "Add to Cart" at bounding box center [991, 450] width 205 height 33
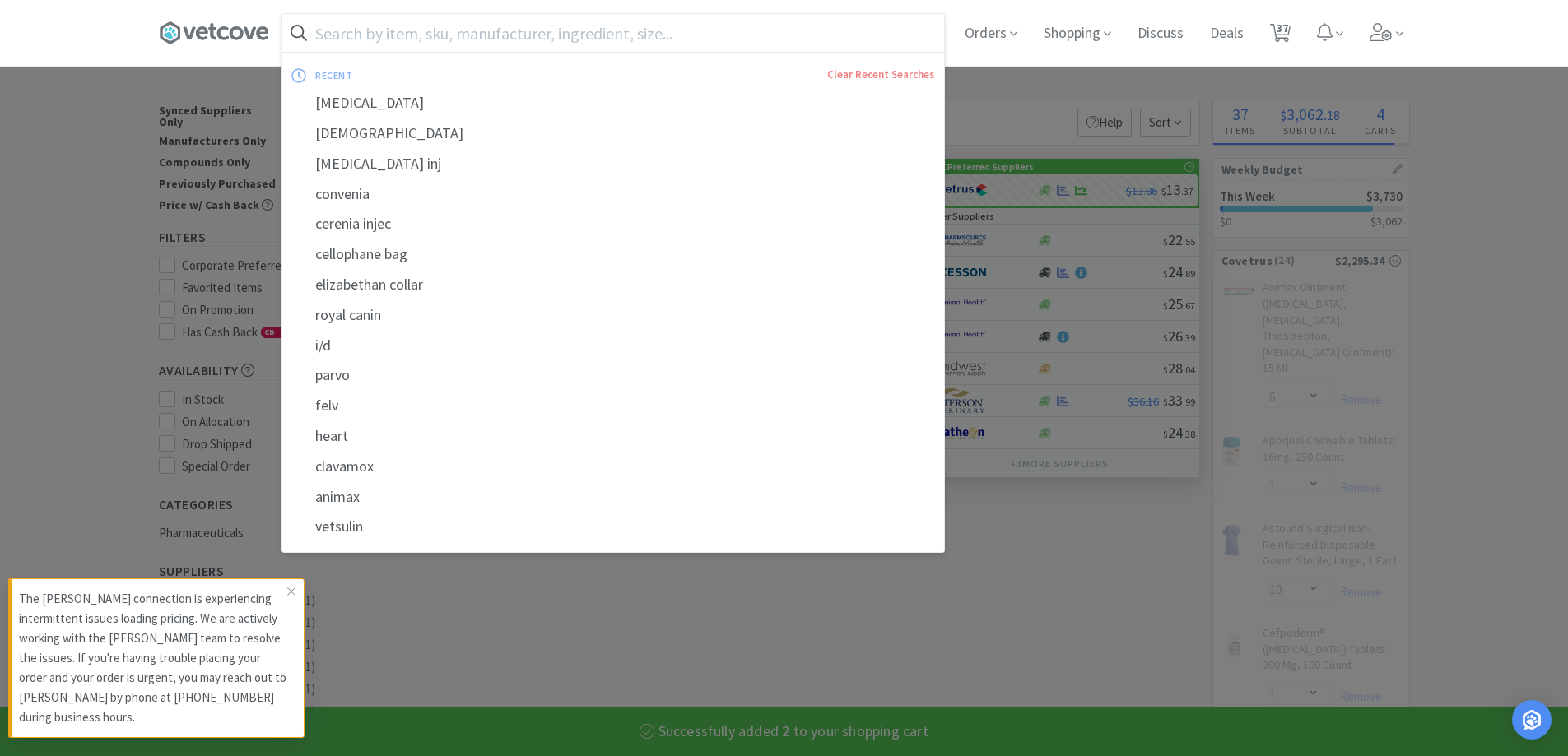
select select "2"
select select "1"
select select "4"
select select "1"
select select "3"
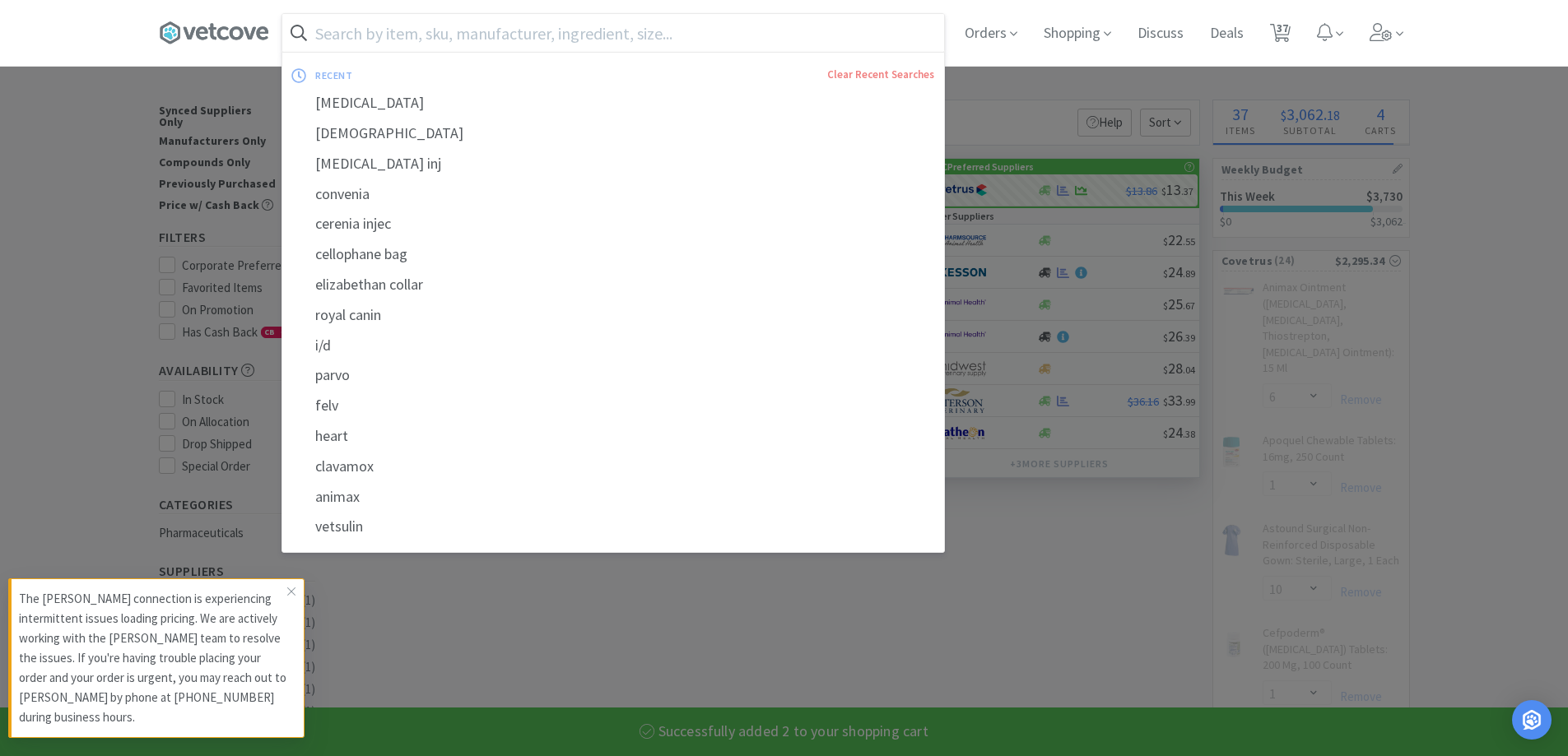
select select "50"
select select "1"
select select "2"
